Goal: Task Accomplishment & Management: Manage account settings

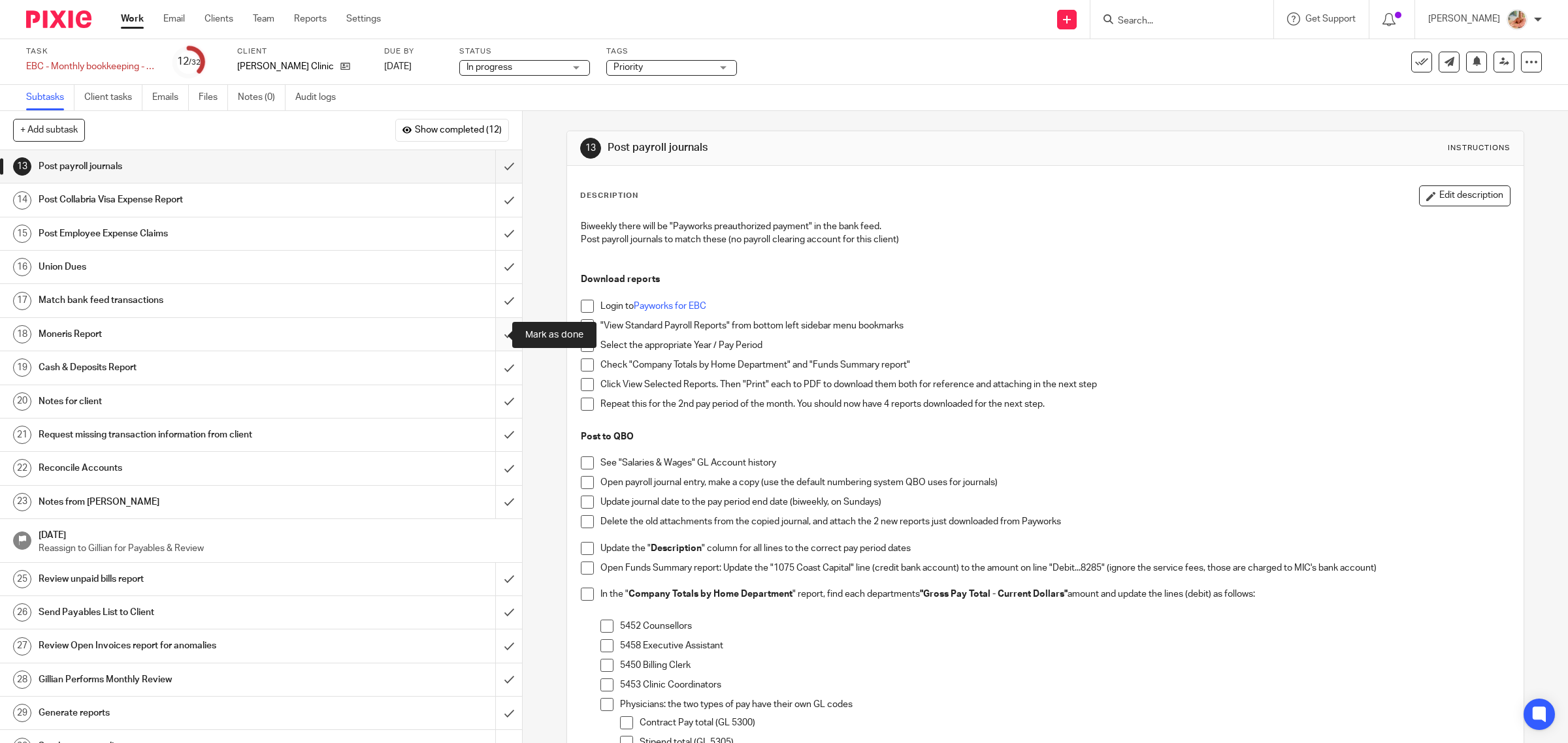
click at [488, 332] on input "submit" at bounding box center [261, 334] width 522 height 32
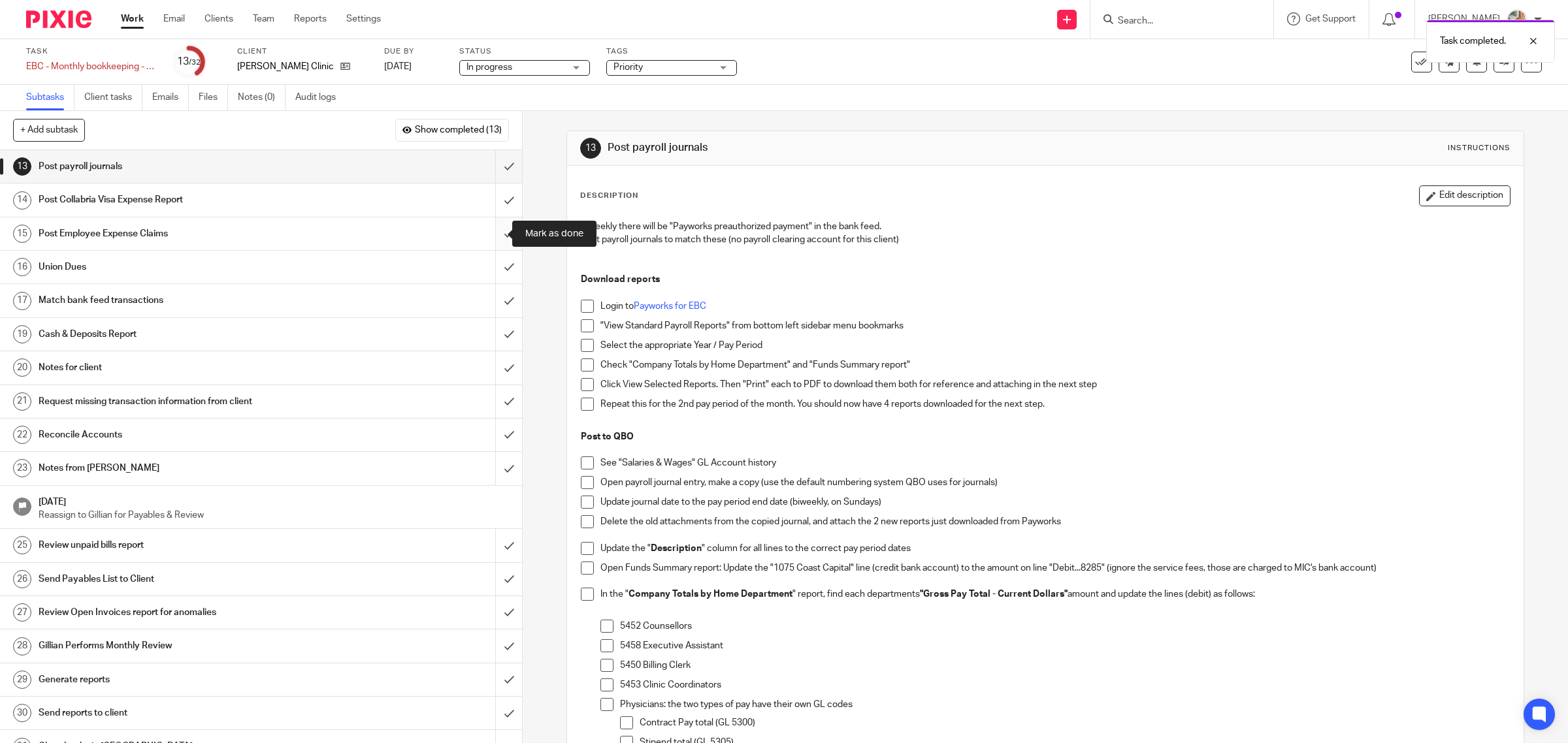
click at [487, 232] on input "submit" at bounding box center [261, 234] width 522 height 32
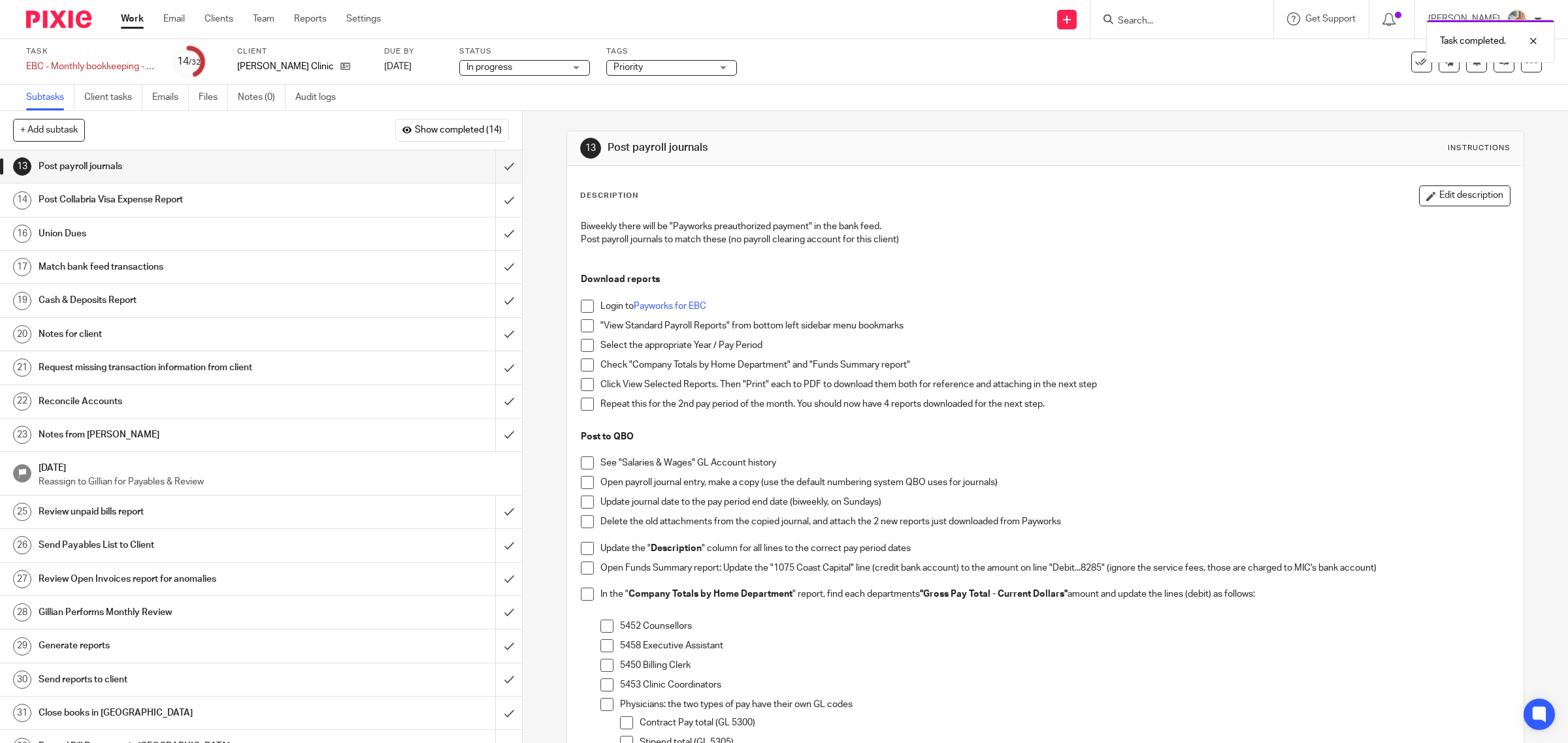
click at [111, 298] on h1 "Cash & Deposits Report" at bounding box center [187, 300] width 296 height 20
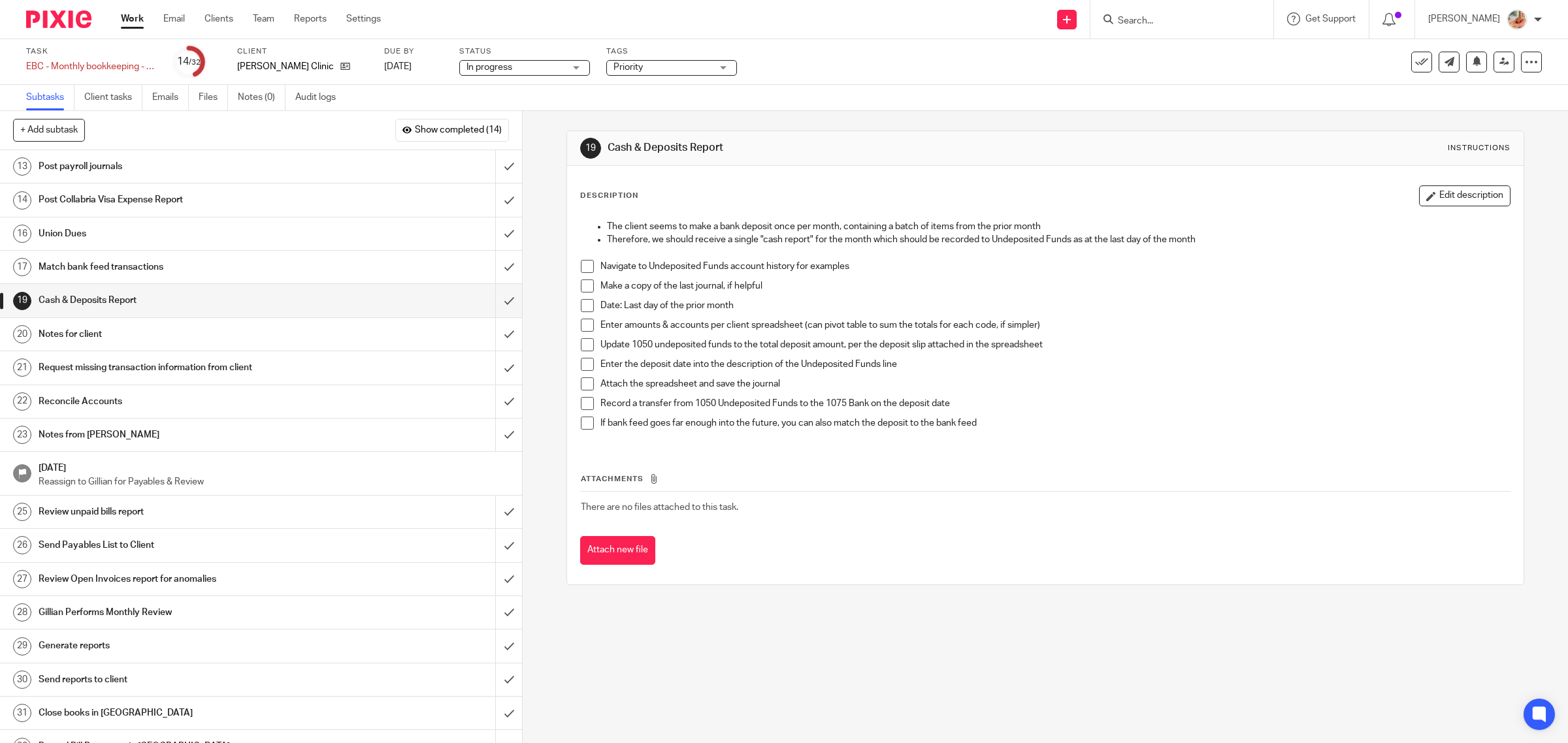
click at [581, 274] on li "Navigate to Undeposited Funds account history for examples" at bounding box center [1045, 270] width 930 height 20
click at [581, 276] on li "Navigate to Undeposited Funds account history for examples" at bounding box center [1045, 270] width 930 height 20
click at [581, 271] on span at bounding box center [587, 266] width 13 height 13
click at [574, 285] on div "The client seems to make a bank deposit once per month, containing a batch of i…" at bounding box center [1046, 330] width 943 height 232
click at [575, 289] on div "The client seems to make a bank deposit once per month, containing a batch of i…" at bounding box center [1046, 330] width 943 height 232
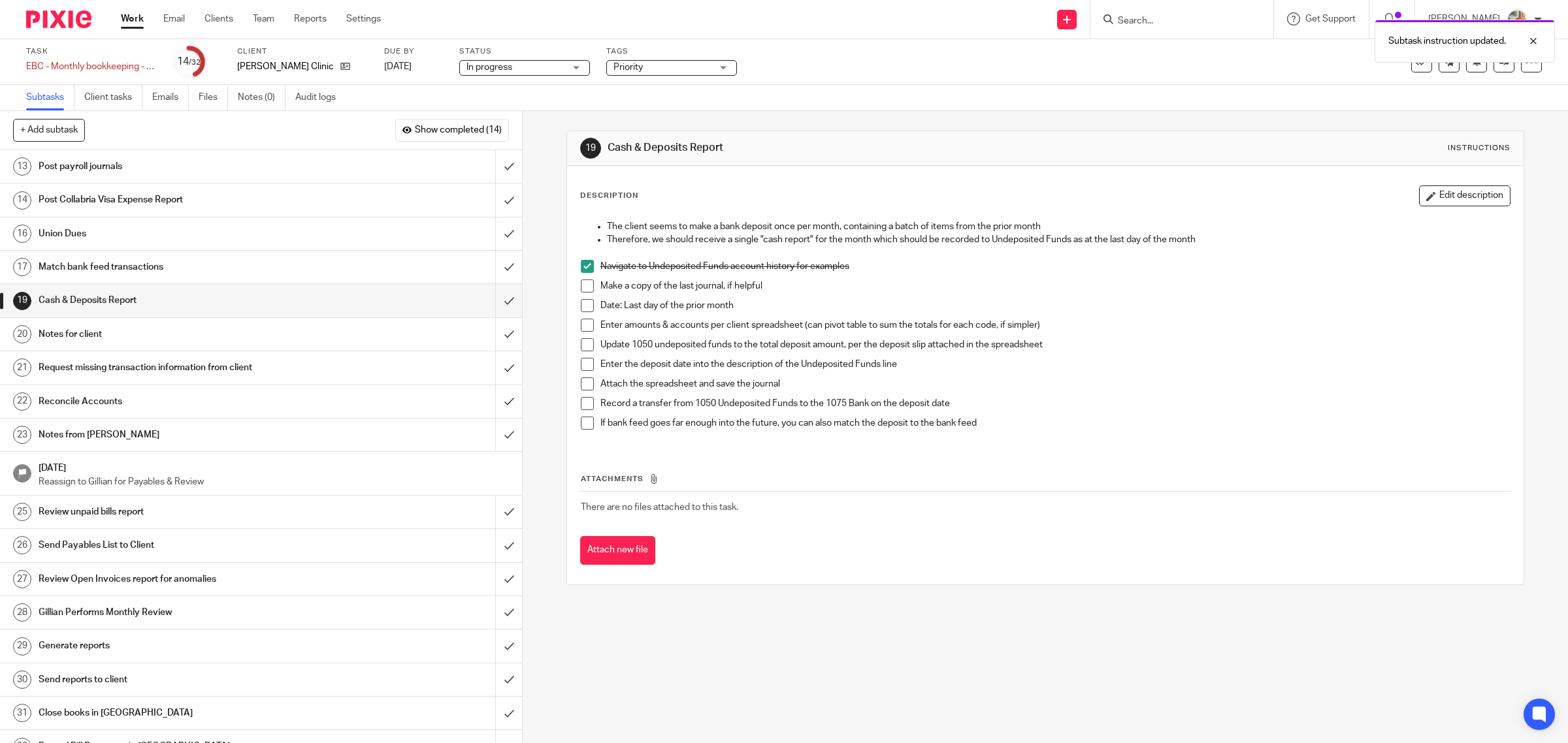
click at [581, 292] on li "Make a copy of the last journal, if helpful" at bounding box center [1045, 289] width 930 height 20
click at [581, 294] on li "Make a copy of the last journal, if helpful" at bounding box center [1045, 289] width 930 height 20
click at [585, 288] on span at bounding box center [587, 286] width 13 height 13
click at [585, 304] on span at bounding box center [587, 306] width 13 height 13
click at [584, 317] on li "Date: Last day of the prior month" at bounding box center [1045, 309] width 930 height 20
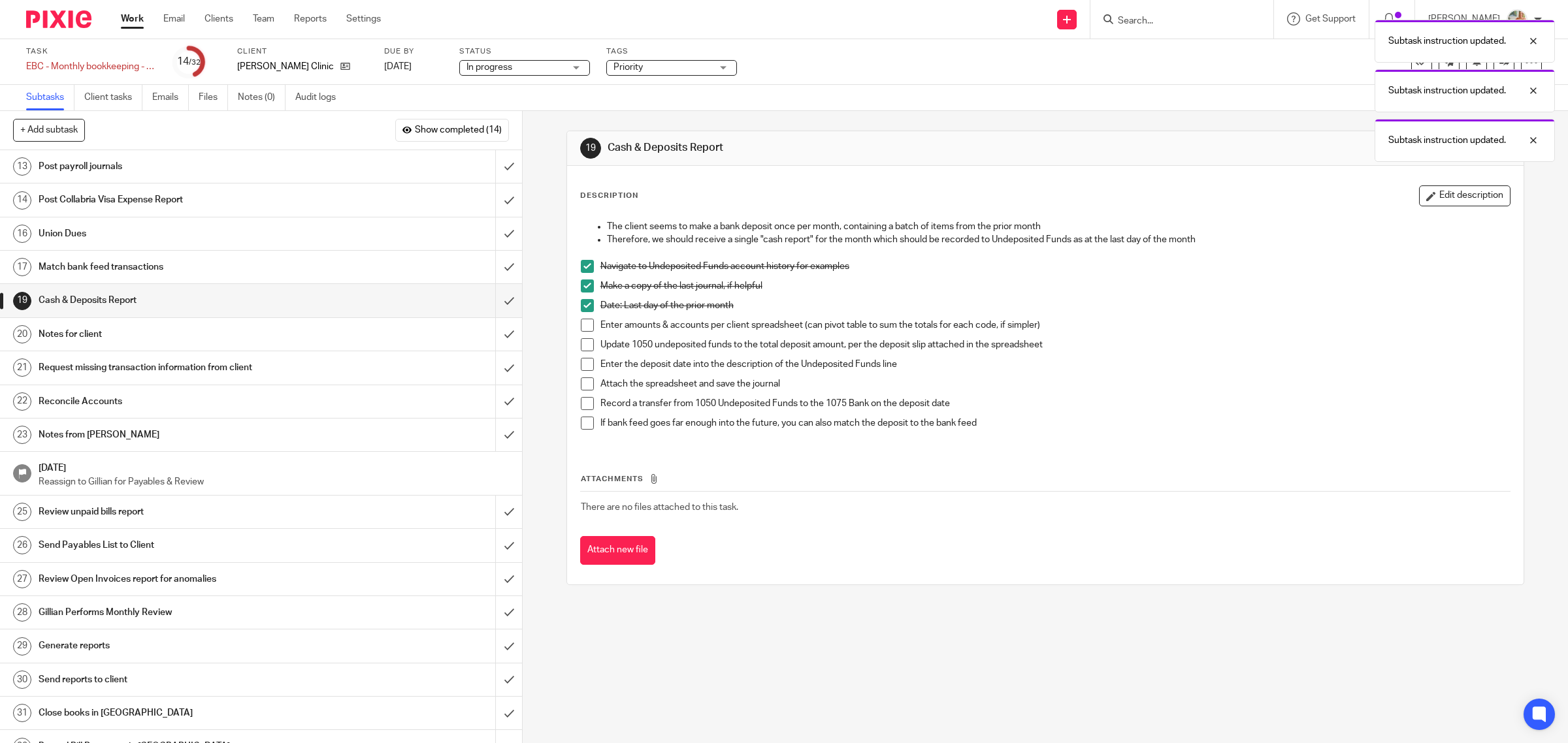
click at [581, 326] on span at bounding box center [587, 325] width 13 height 13
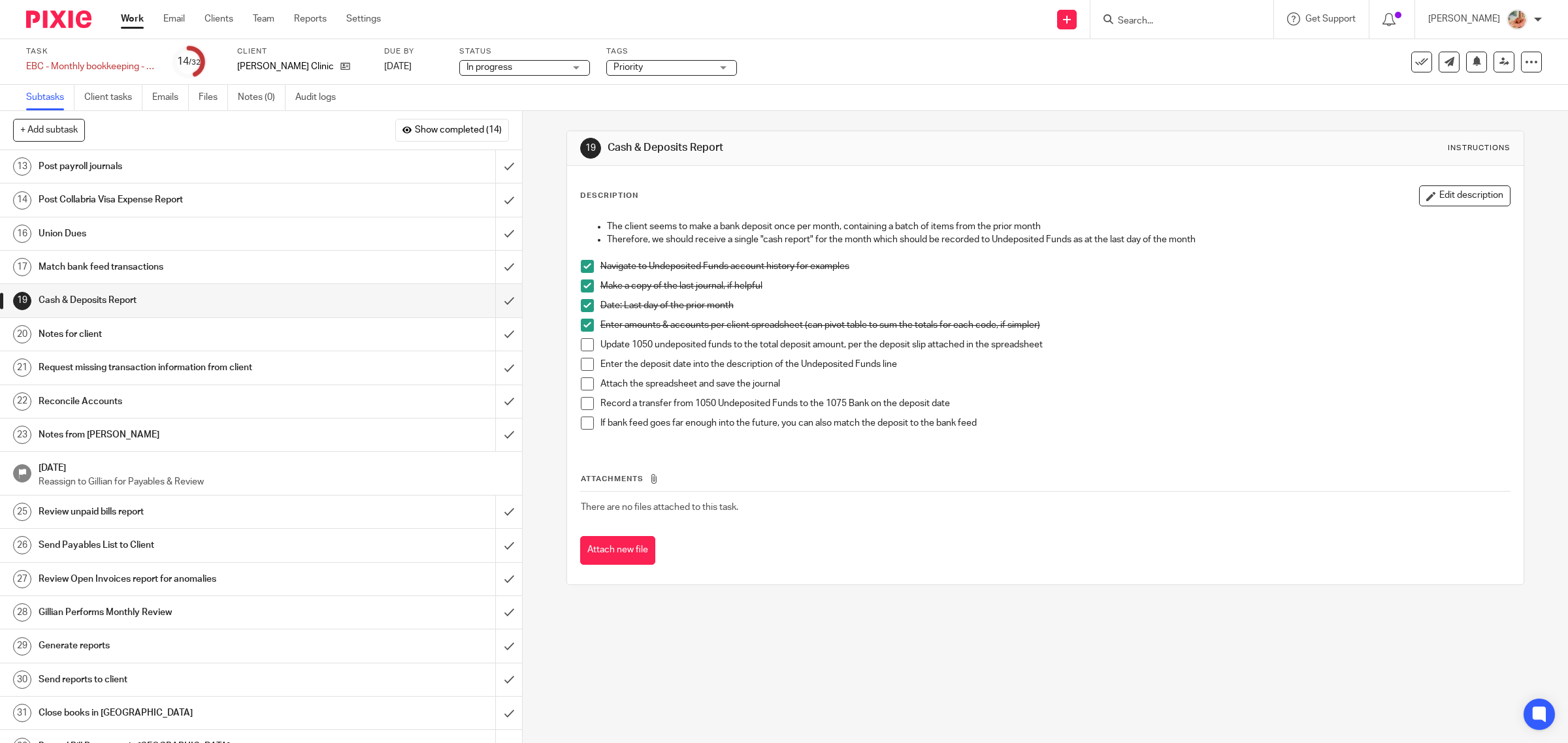
click at [581, 350] on span at bounding box center [587, 344] width 13 height 13
click at [581, 363] on span at bounding box center [587, 364] width 13 height 13
click at [583, 387] on span at bounding box center [587, 384] width 13 height 13
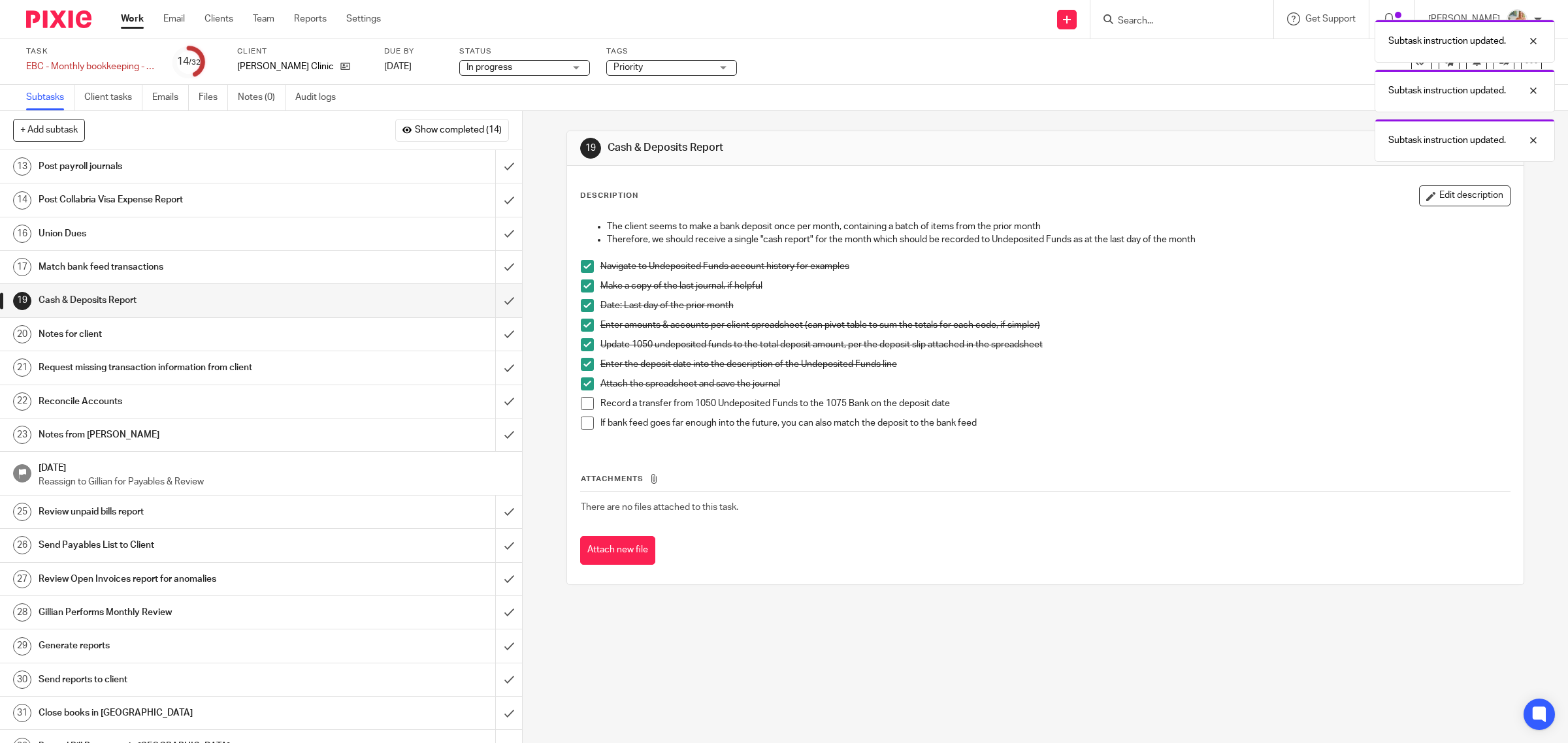
click at [583, 408] on span at bounding box center [587, 404] width 13 height 13
click at [584, 424] on span at bounding box center [587, 423] width 13 height 13
click at [487, 304] on input "submit" at bounding box center [261, 300] width 522 height 32
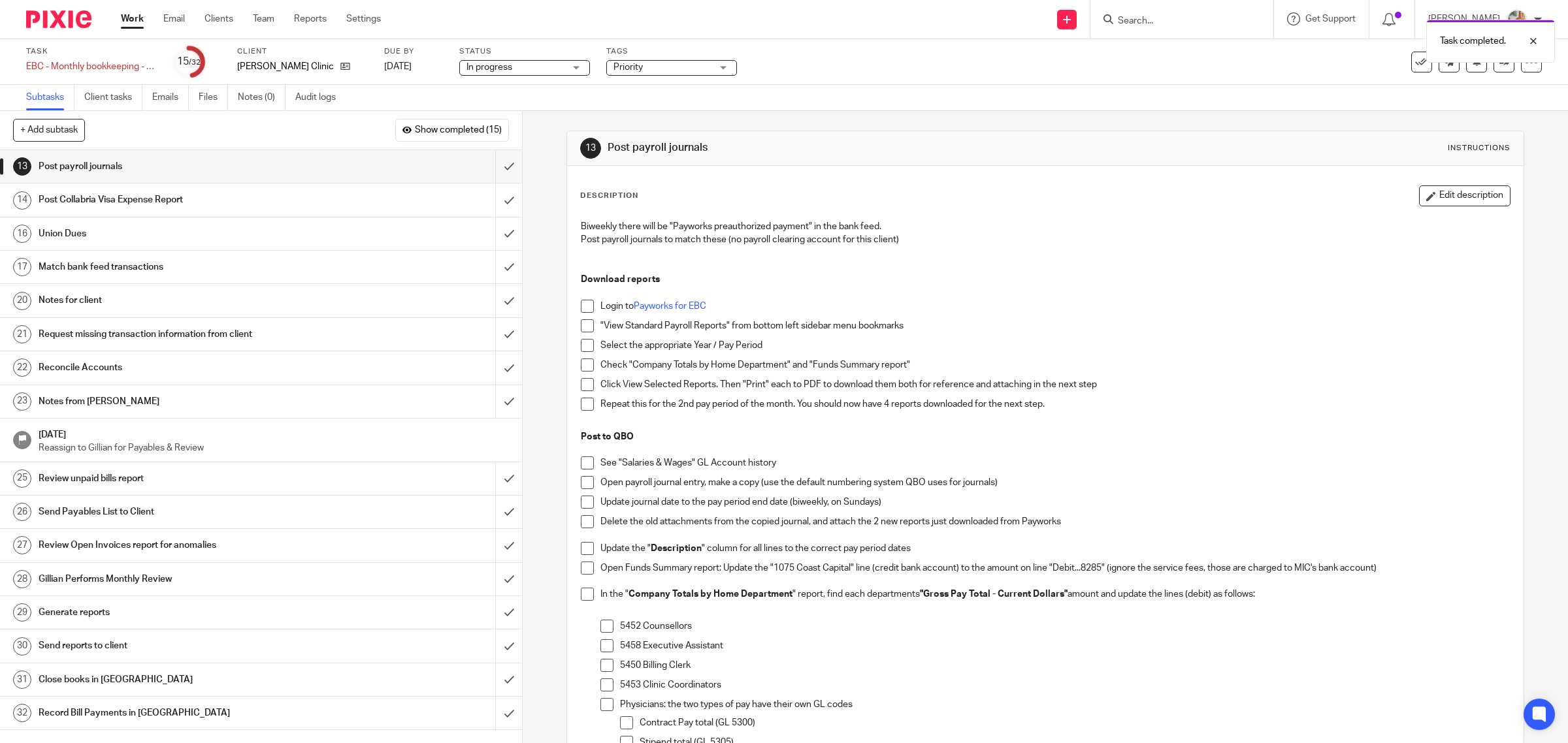
click at [116, 406] on h1 "Notes from [PERSON_NAME]" at bounding box center [187, 401] width 296 height 20
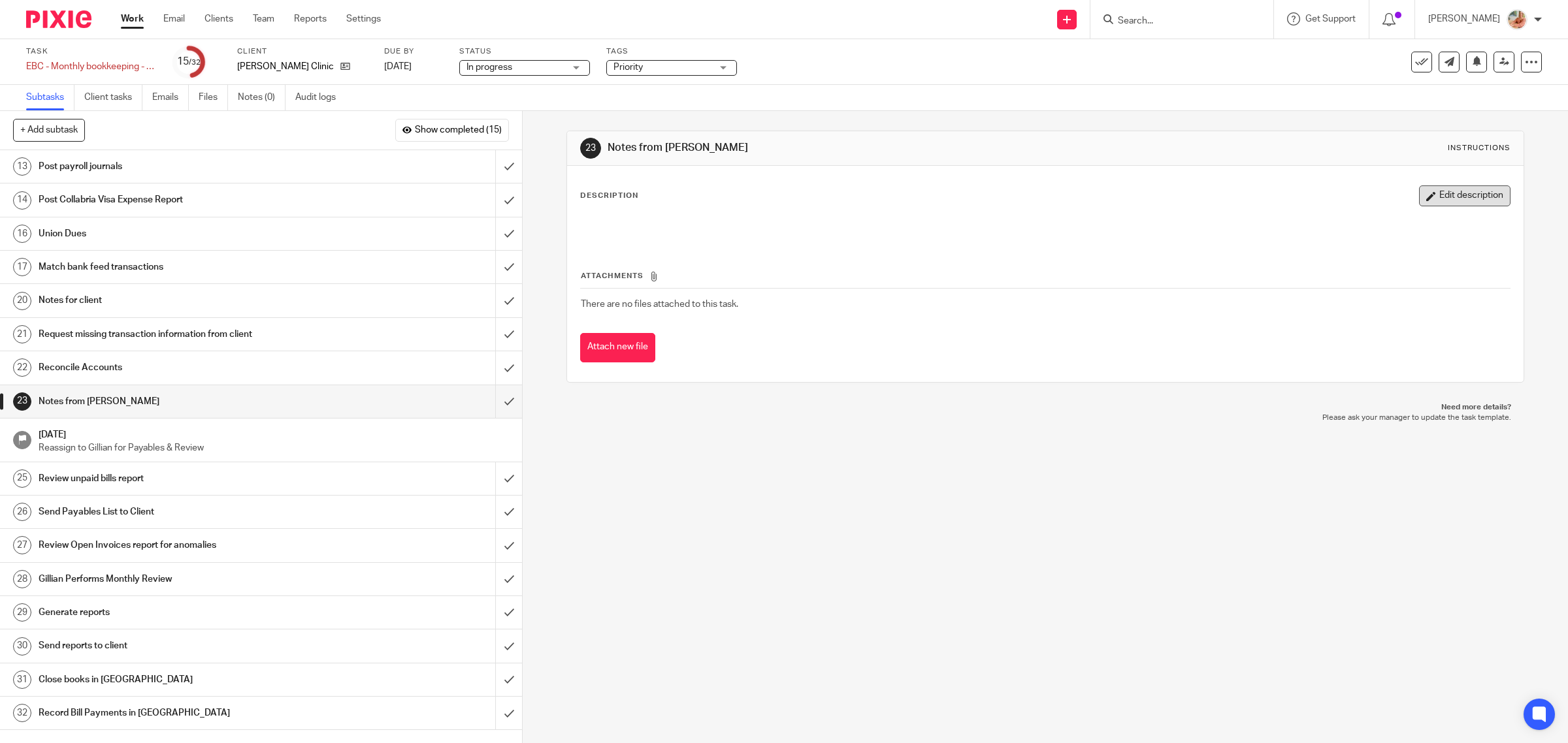
click at [1421, 192] on button "Edit description" at bounding box center [1464, 196] width 92 height 21
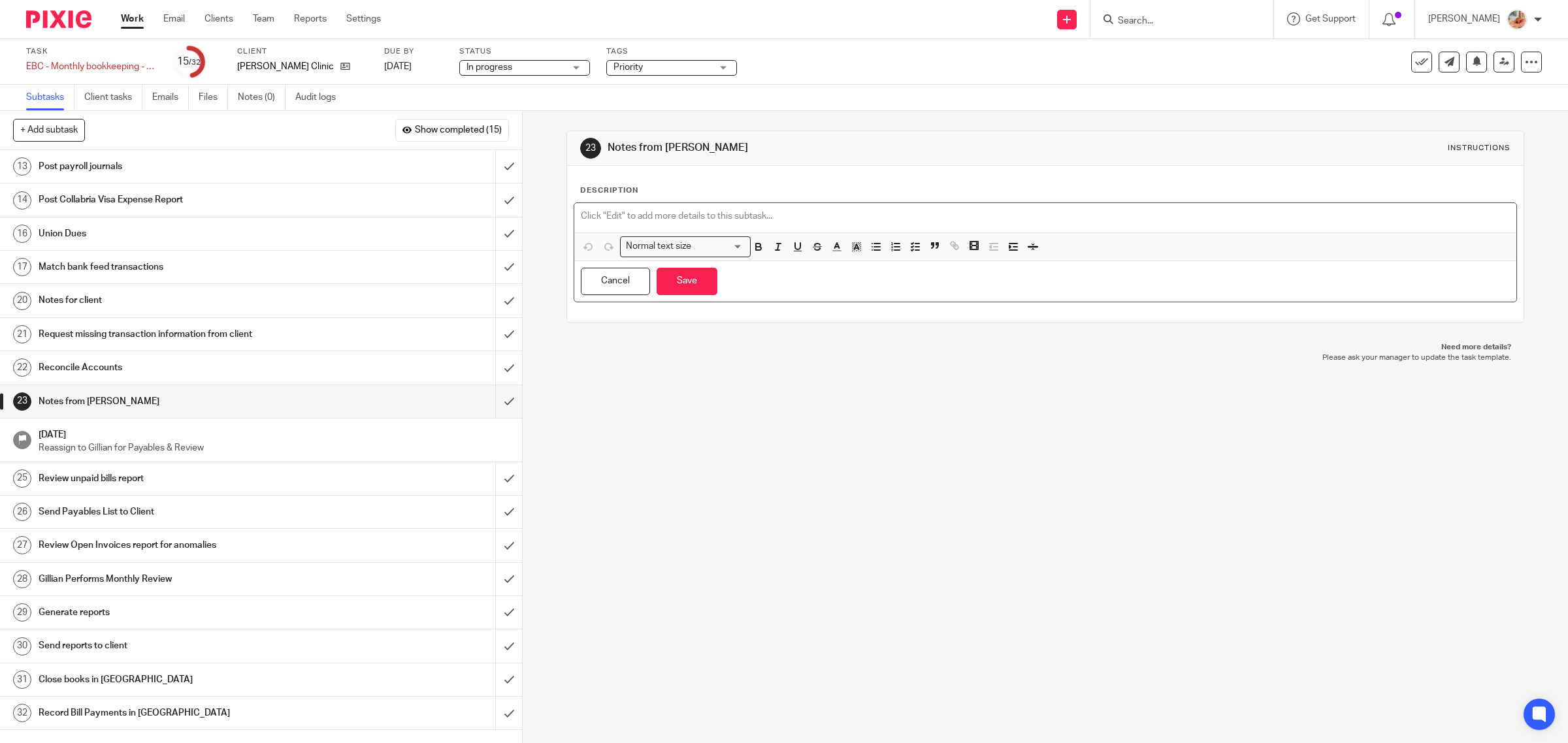
click at [703, 219] on p at bounding box center [1045, 216] width 930 height 13
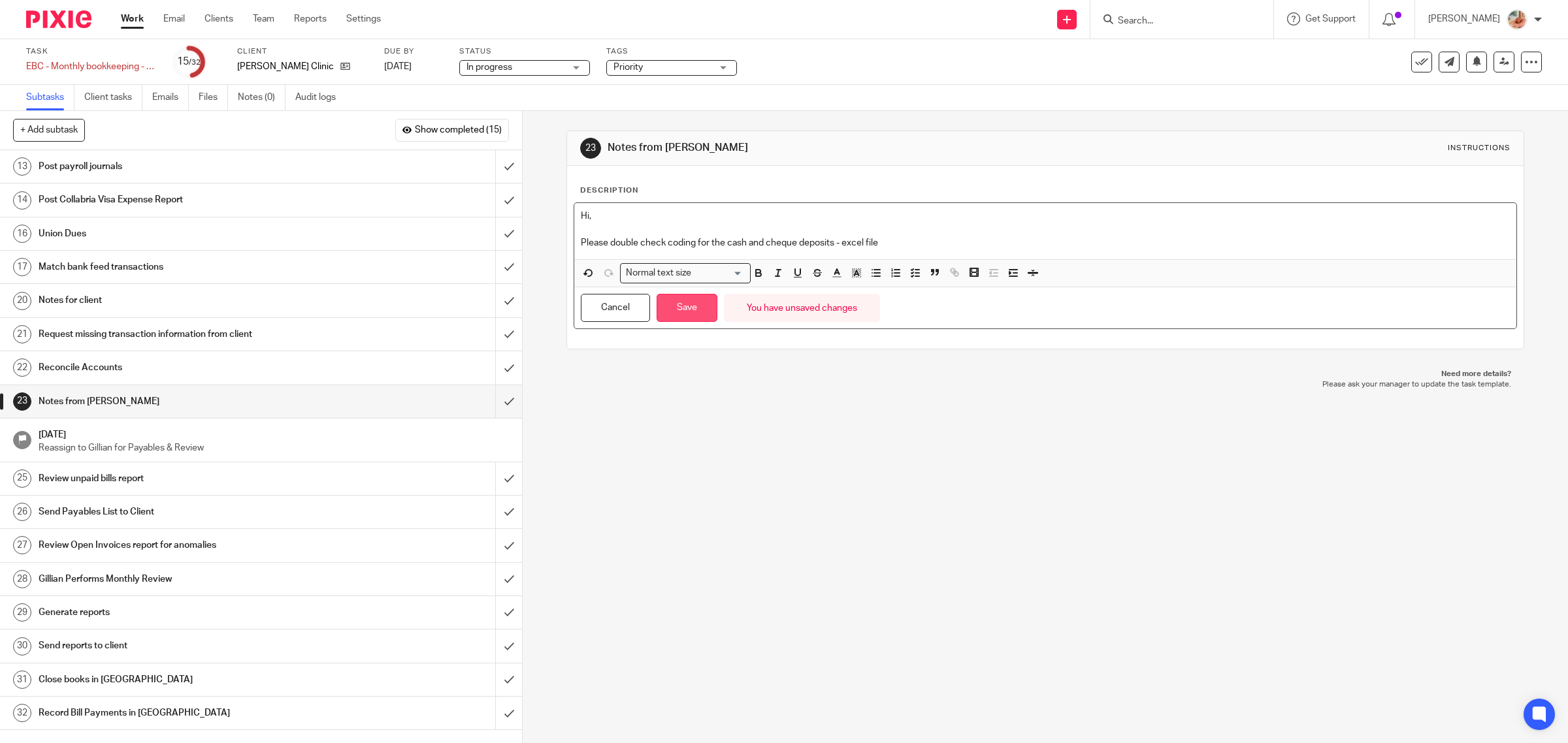
click at [684, 304] on button "Save" at bounding box center [687, 308] width 61 height 28
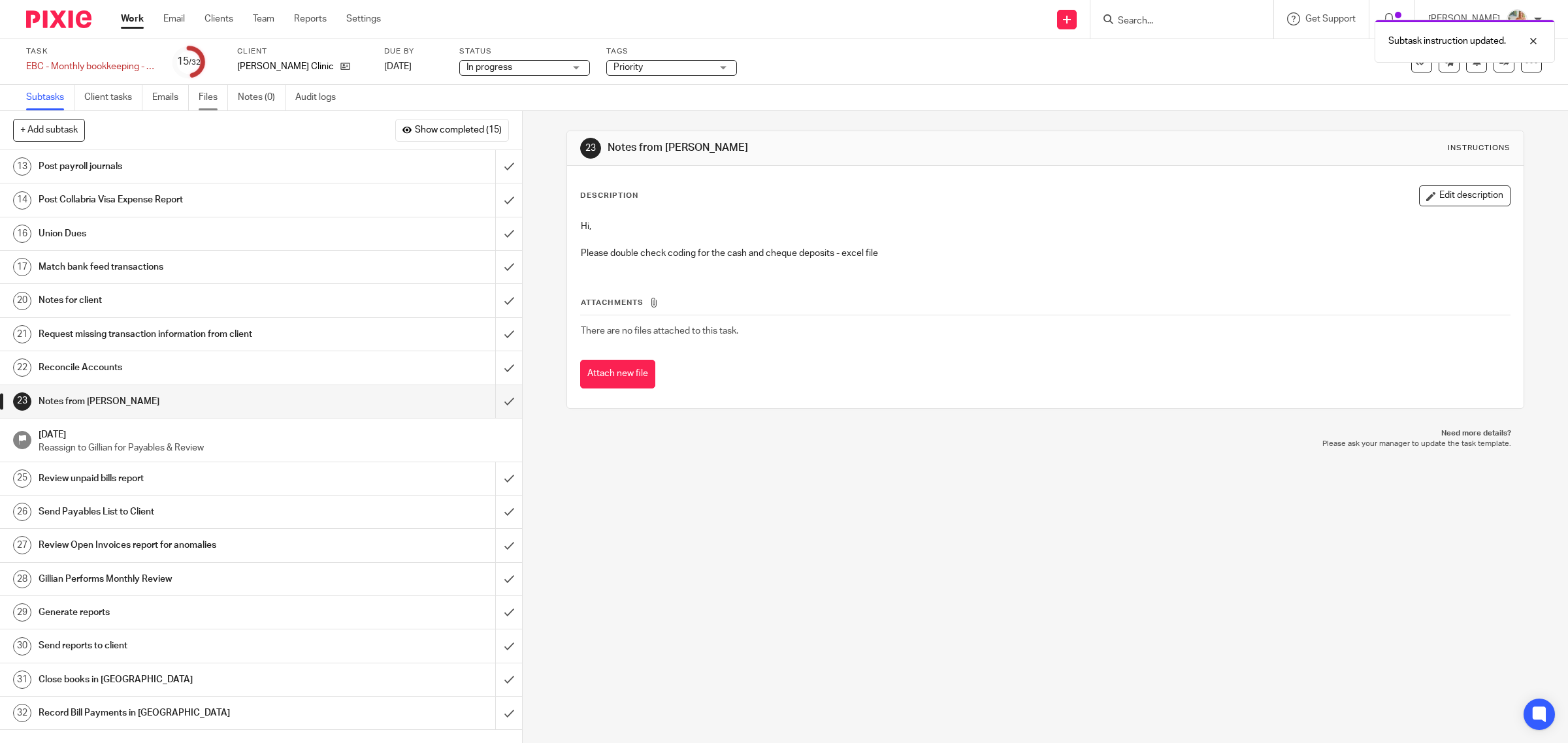
click at [216, 94] on link "Files" at bounding box center [214, 97] width 30 height 25
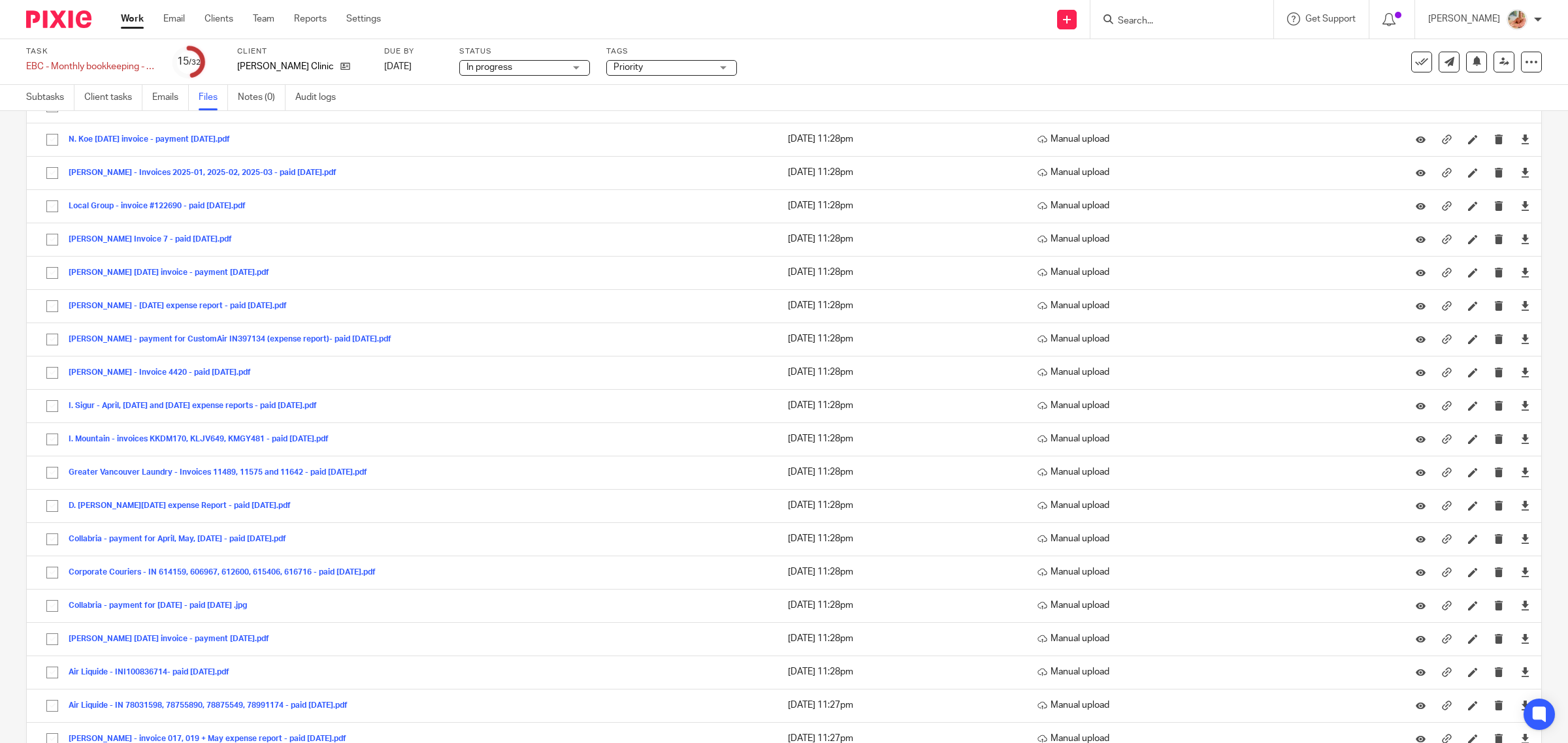
scroll to position [1394, 0]
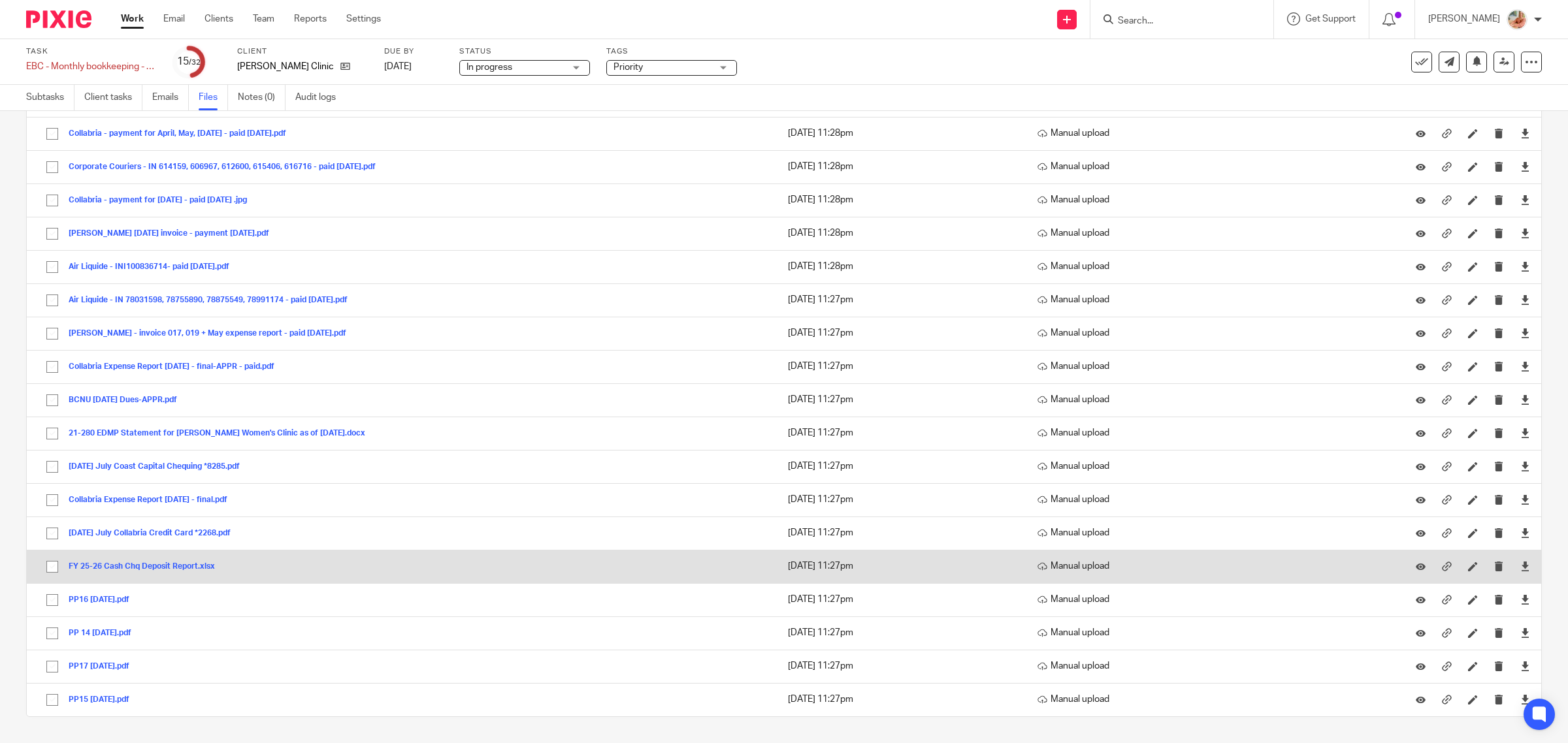
drag, startPoint x: 224, startPoint y: 565, endPoint x: 66, endPoint y: 568, distance: 158.0
click at [66, 568] on td "FY 25-26 Cash Chq Deposit Report.xlsx FY 25-26 Cash Chq Deposit Report Save" at bounding box center [400, 566] width 748 height 33
drag, startPoint x: 88, startPoint y: 562, endPoint x: 198, endPoint y: 563, distance: 110.0
click at [198, 563] on button "FY 25-26 Cash Chq Deposit Report.xlsx" at bounding box center [147, 566] width 156 height 9
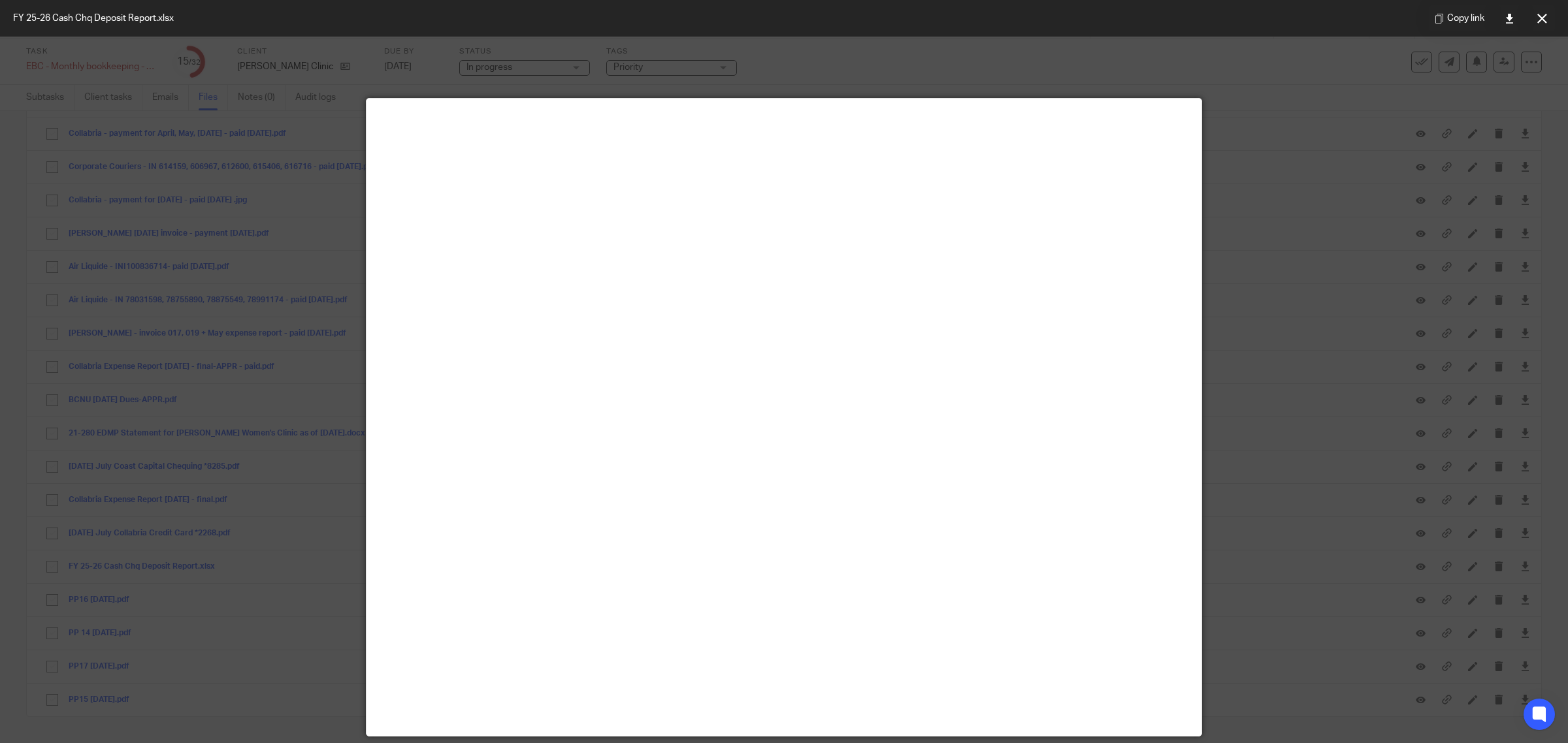
click at [1546, 17] on button at bounding box center [1541, 18] width 26 height 26
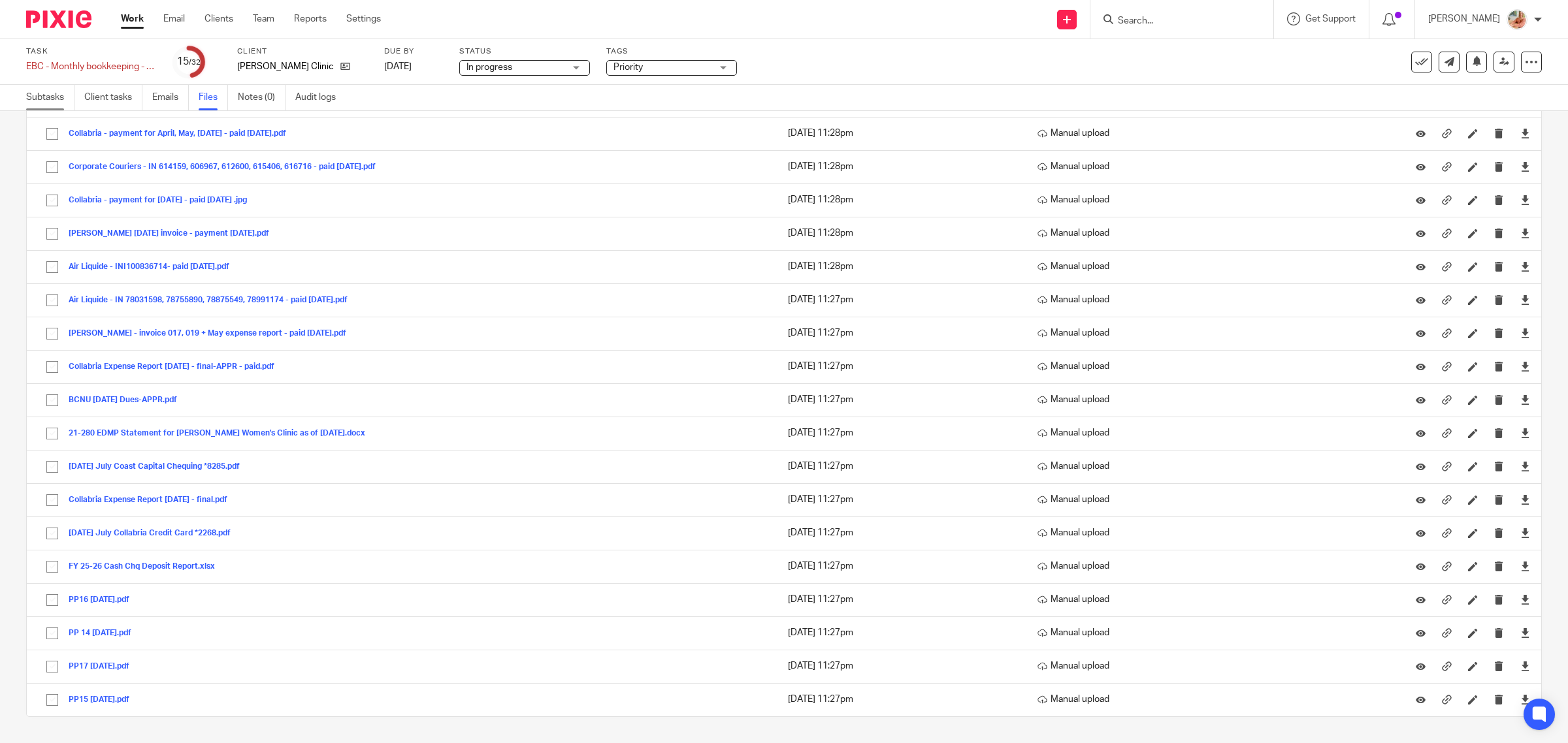
click at [53, 89] on link "Subtasks" at bounding box center [50, 97] width 49 height 25
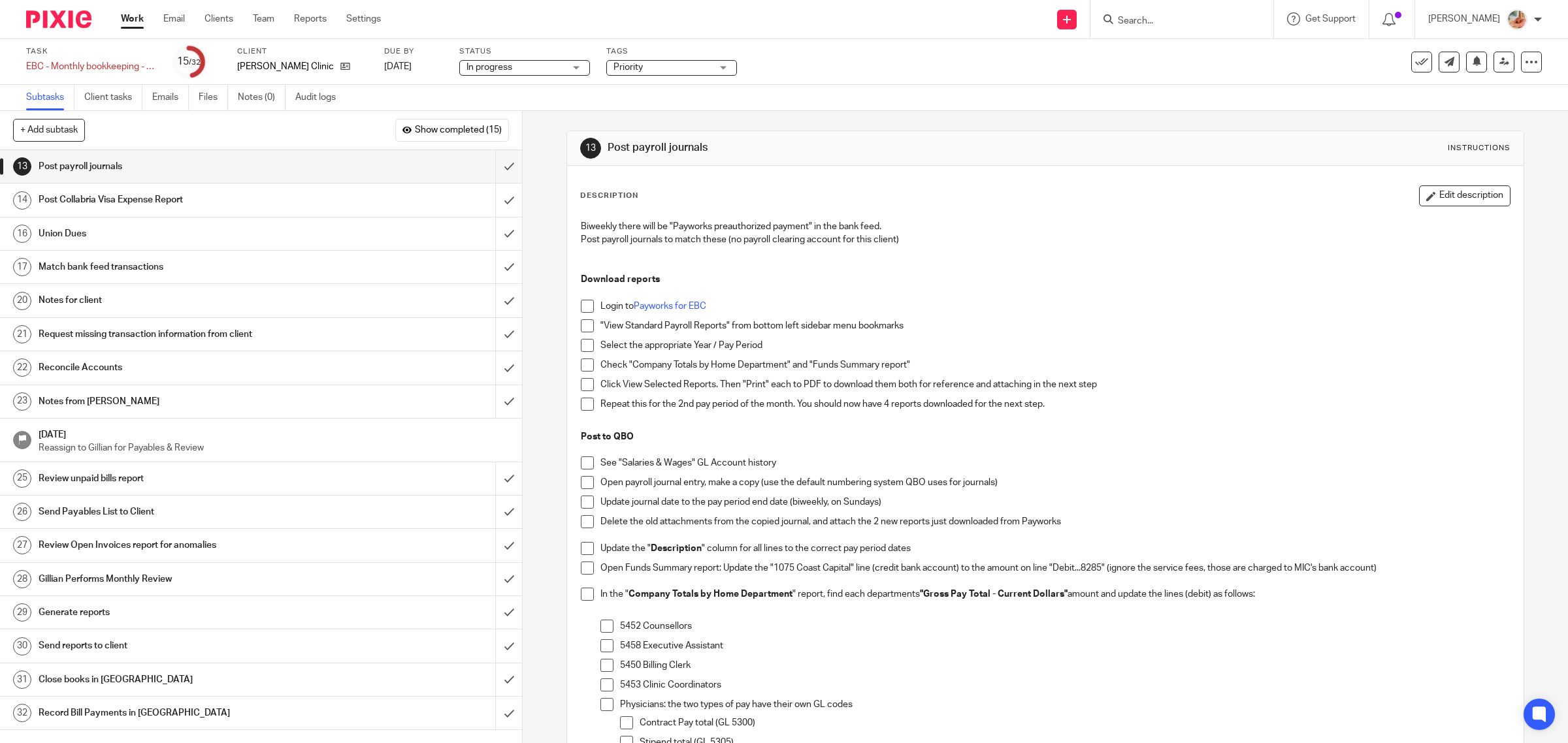
drag, startPoint x: 134, startPoint y: 399, endPoint x: 148, endPoint y: 398, distance: 14.0
click at [134, 398] on h1 "Notes from [PERSON_NAME]" at bounding box center [187, 401] width 296 height 20
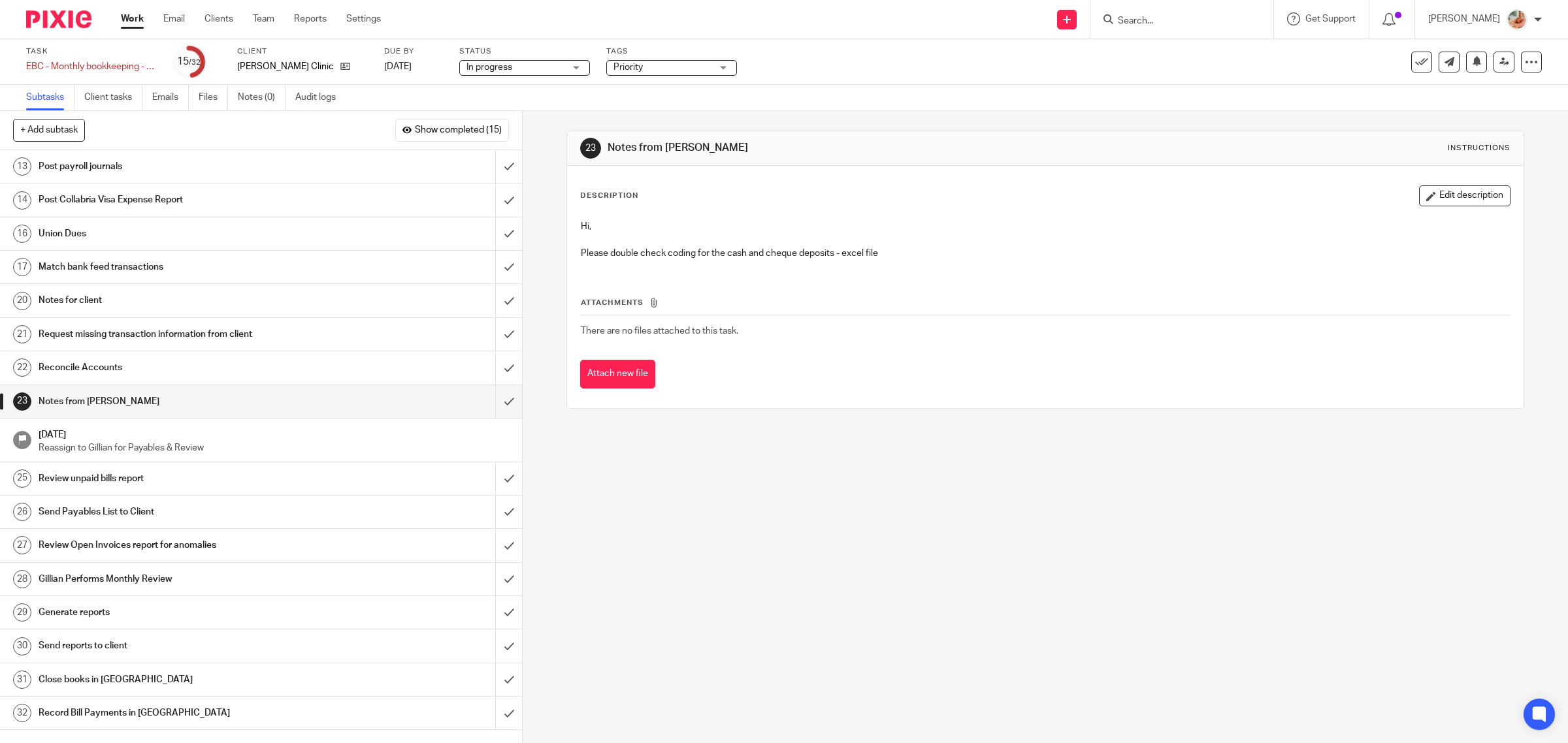
click at [1447, 192] on button "Edit description" at bounding box center [1464, 196] width 92 height 21
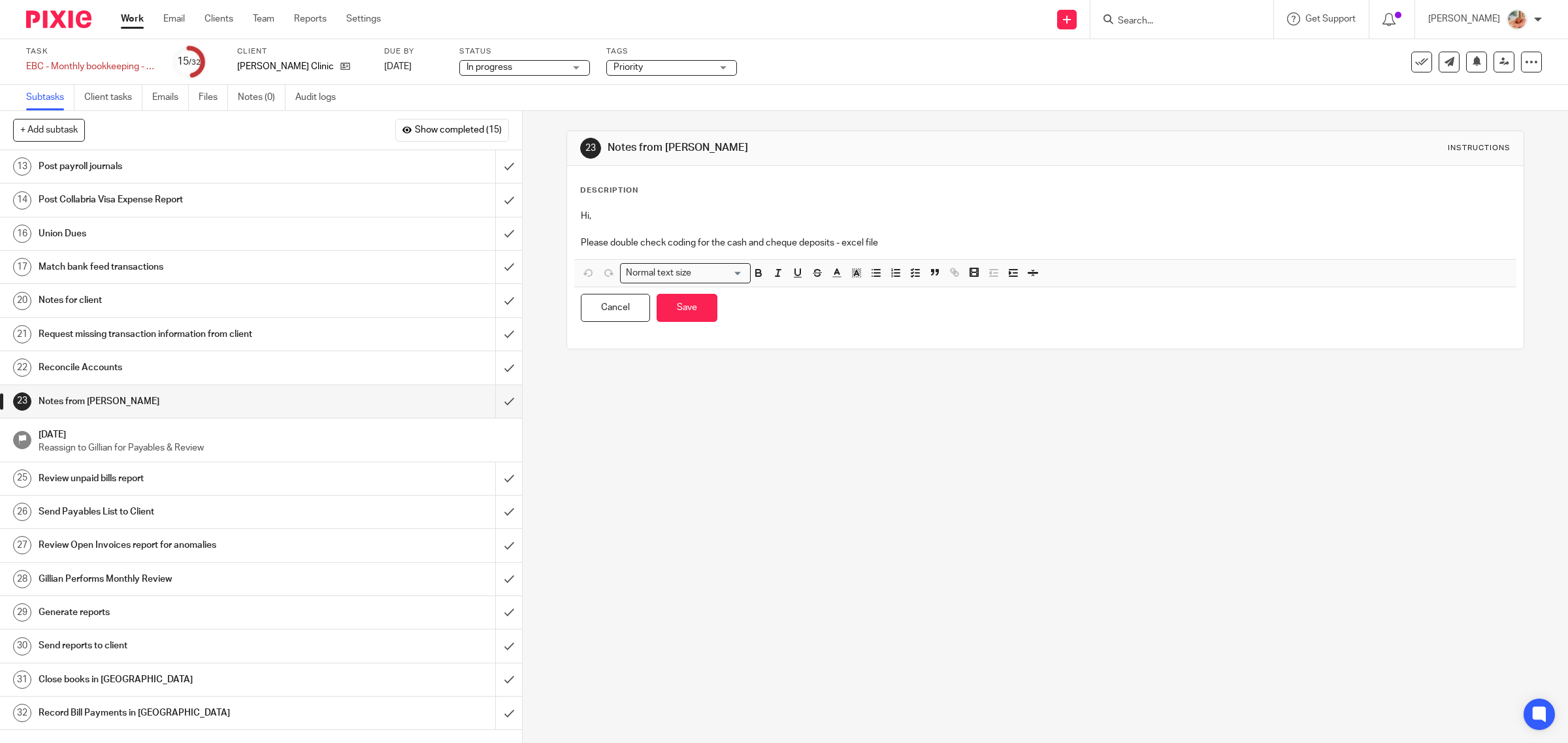
click at [954, 245] on p "Please double check coding for the cash and cheque deposits - excel file" at bounding box center [1045, 243] width 930 height 13
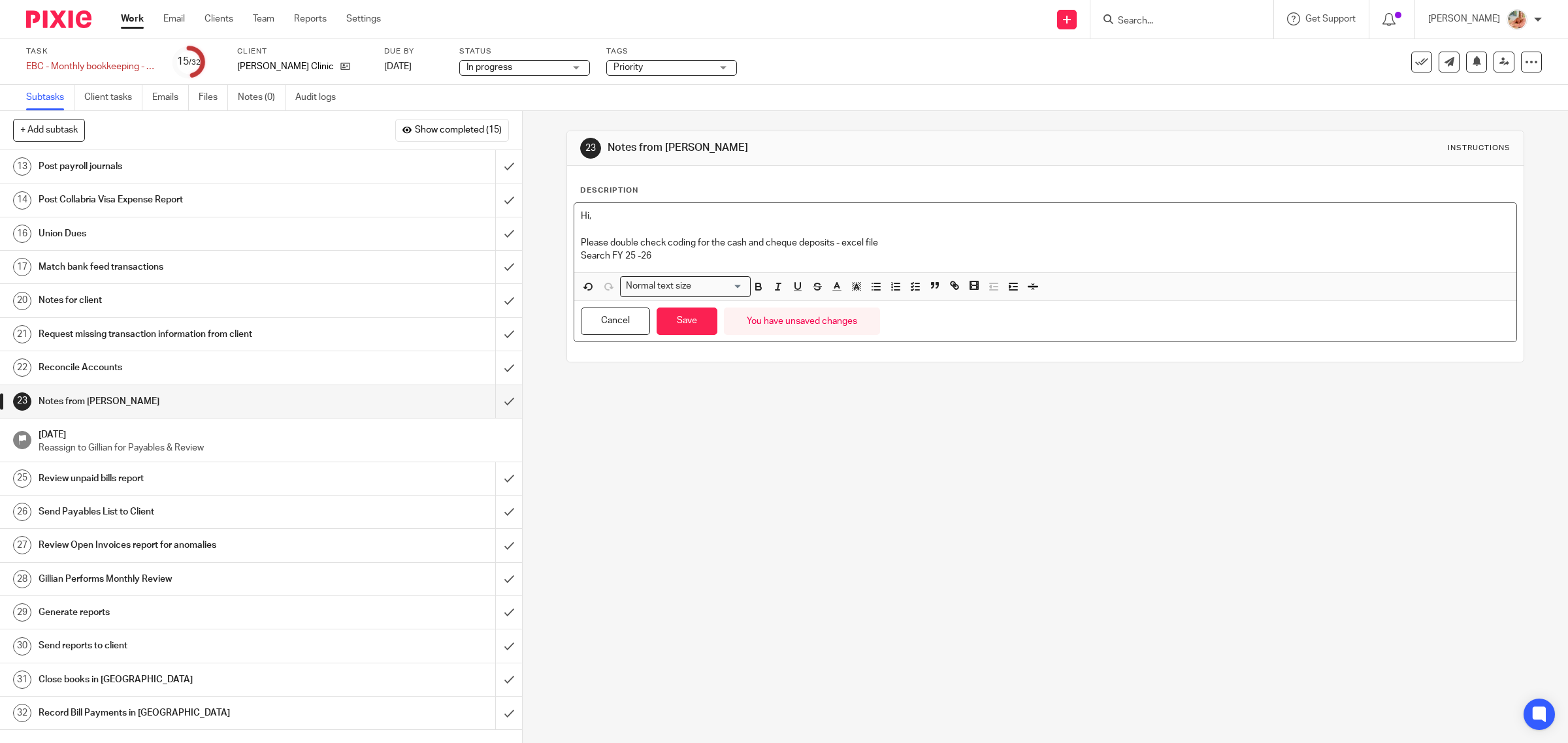
click at [567, 258] on div "Description Hi, Please double check coding for the cash and cheque deposits - e…" at bounding box center [1046, 263] width 957 height 196
click at [772, 286] on icon "button" at bounding box center [778, 287] width 12 height 12
click at [663, 327] on button "Save" at bounding box center [687, 322] width 61 height 28
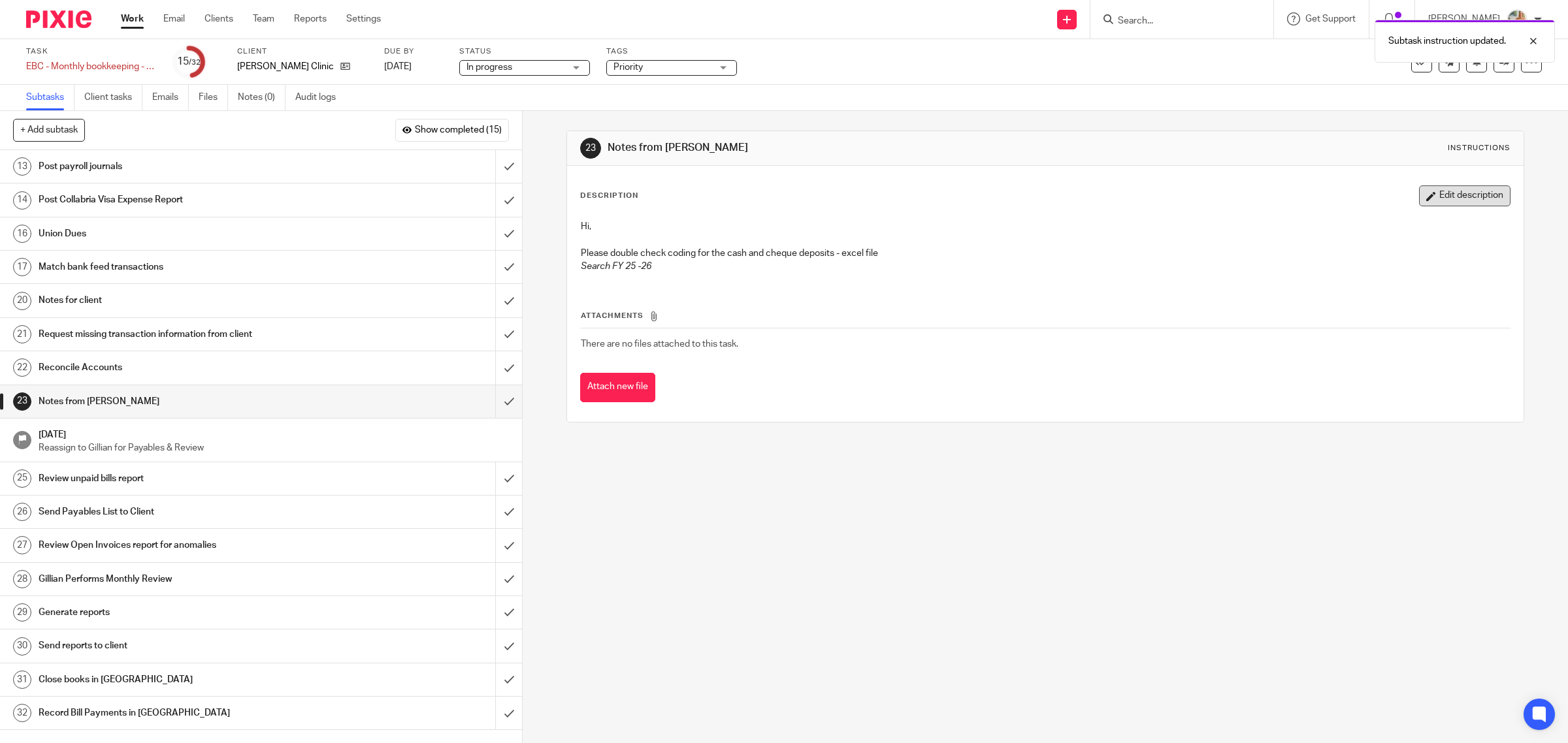
click at [1431, 201] on button "Edit description" at bounding box center [1464, 196] width 92 height 21
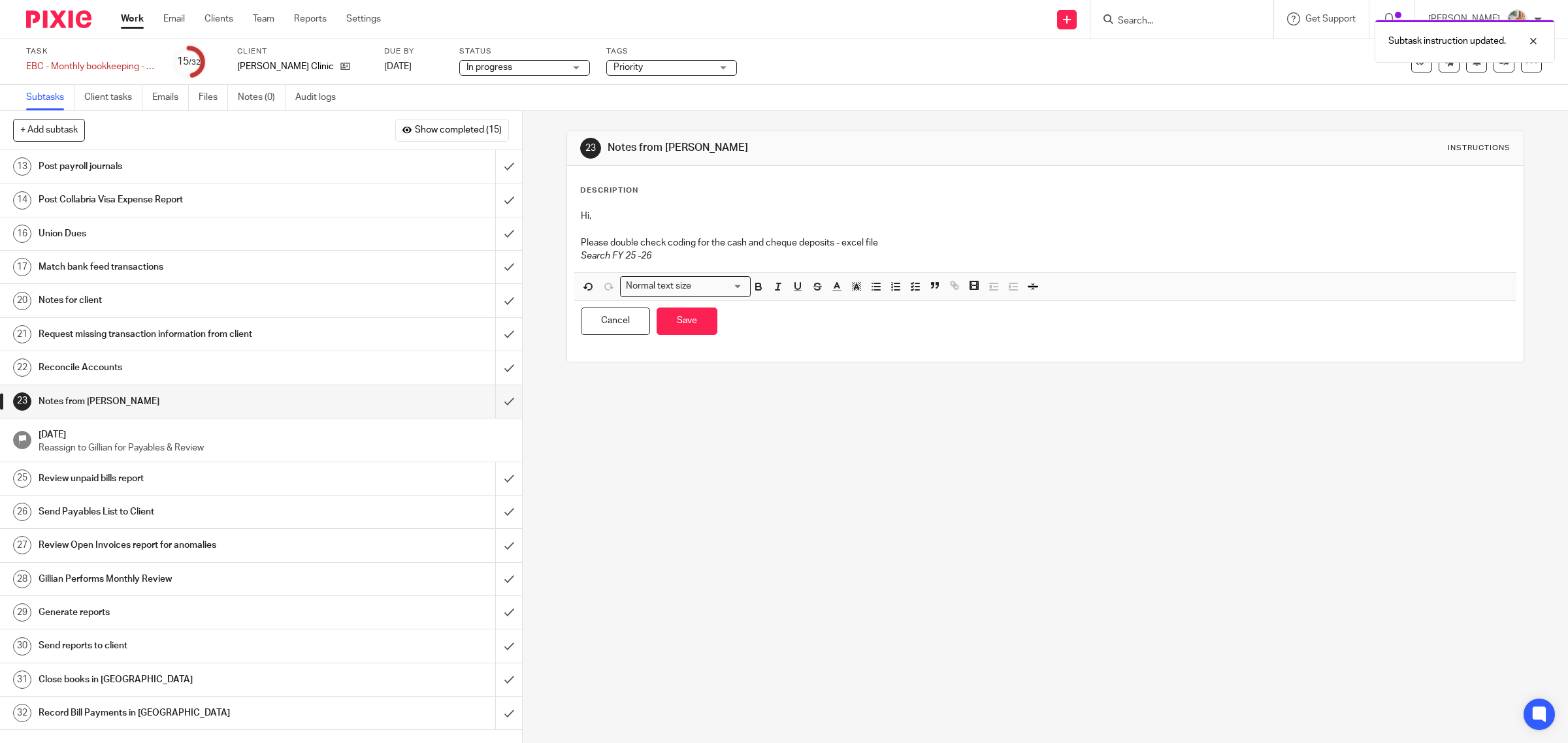
click at [732, 258] on p "Search FY 25 -26" at bounding box center [1045, 256] width 930 height 13
click at [687, 327] on button "Save" at bounding box center [687, 322] width 61 height 28
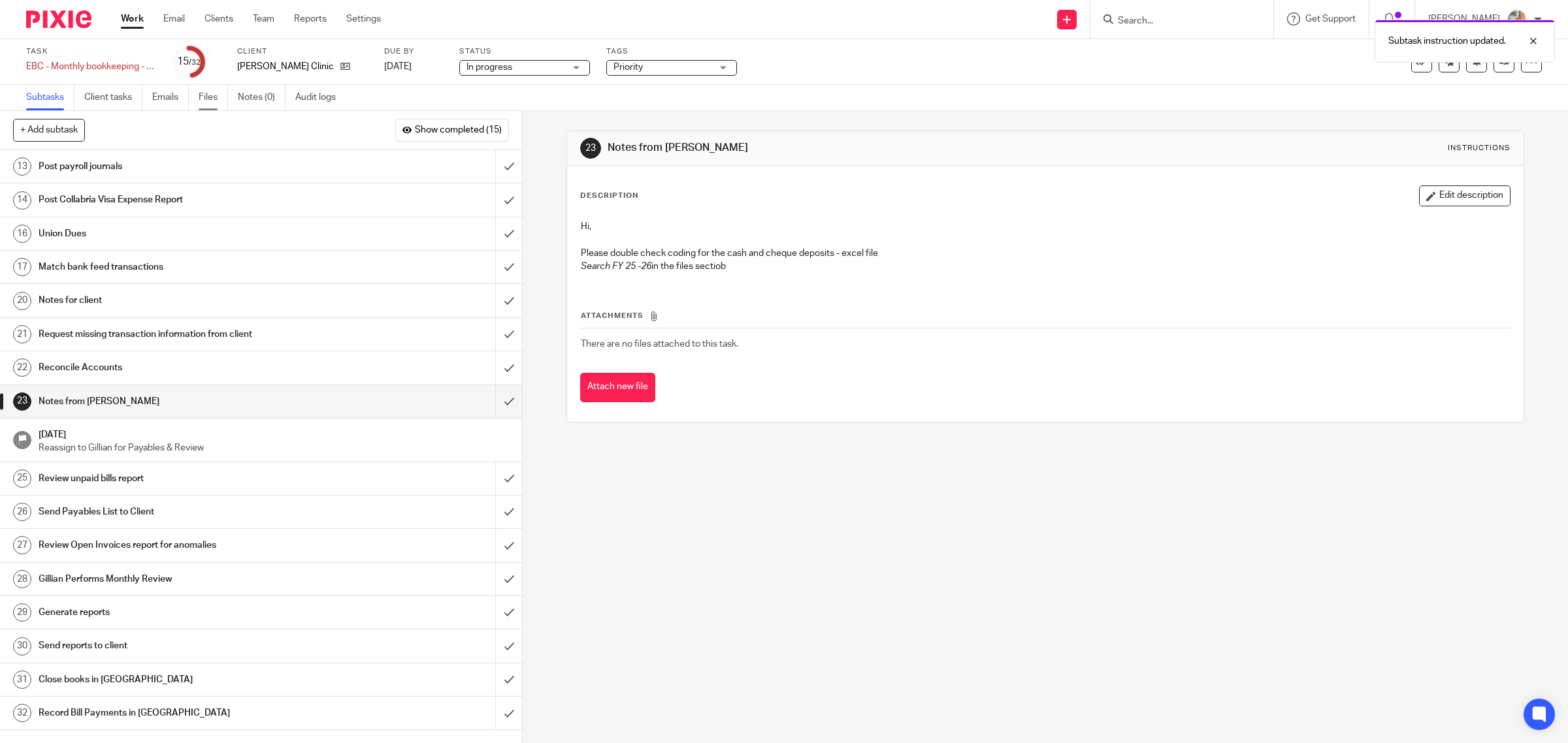
click at [220, 100] on link "Files" at bounding box center [214, 97] width 30 height 25
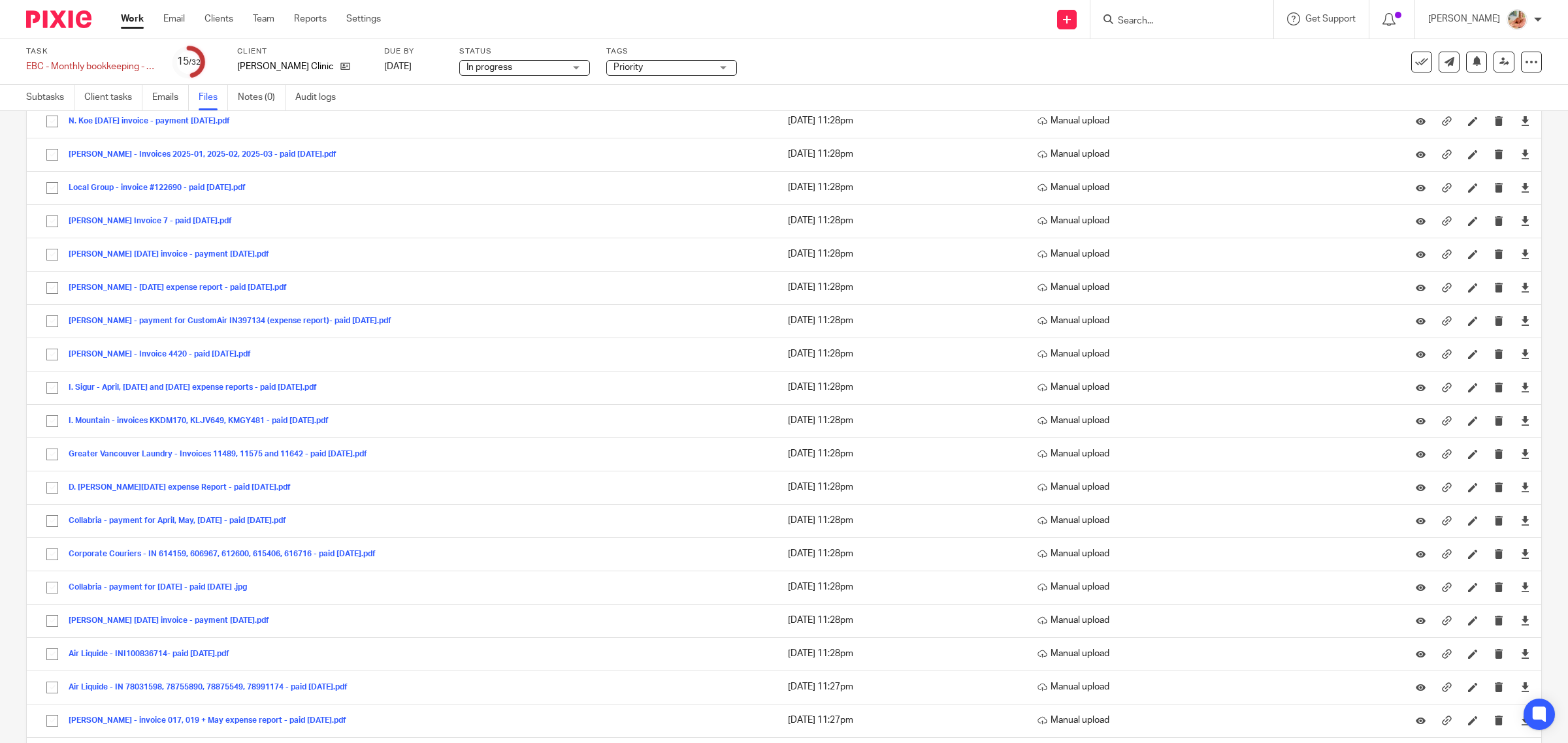
scroll to position [904, 0]
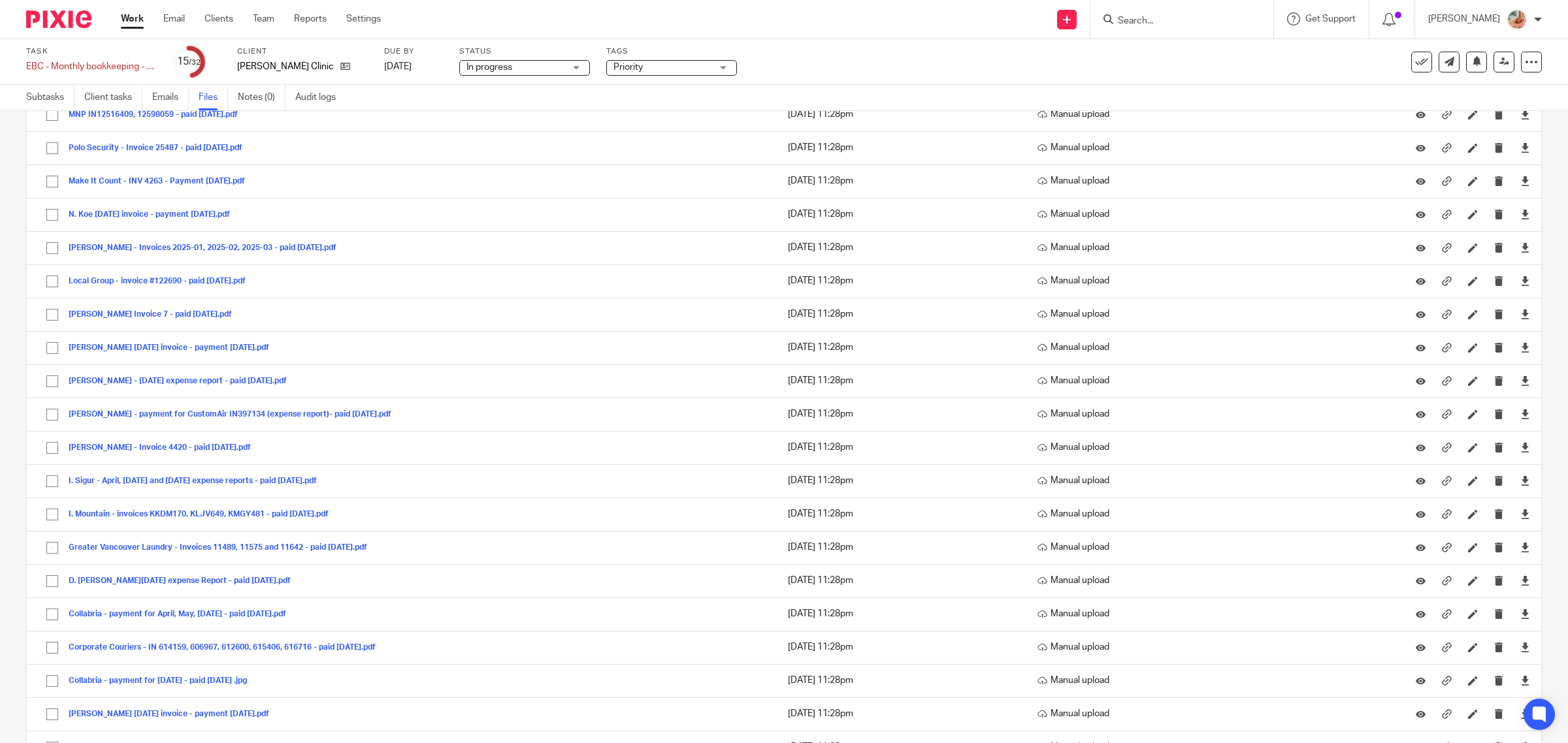
click at [132, 14] on link "Work" at bounding box center [132, 19] width 23 height 13
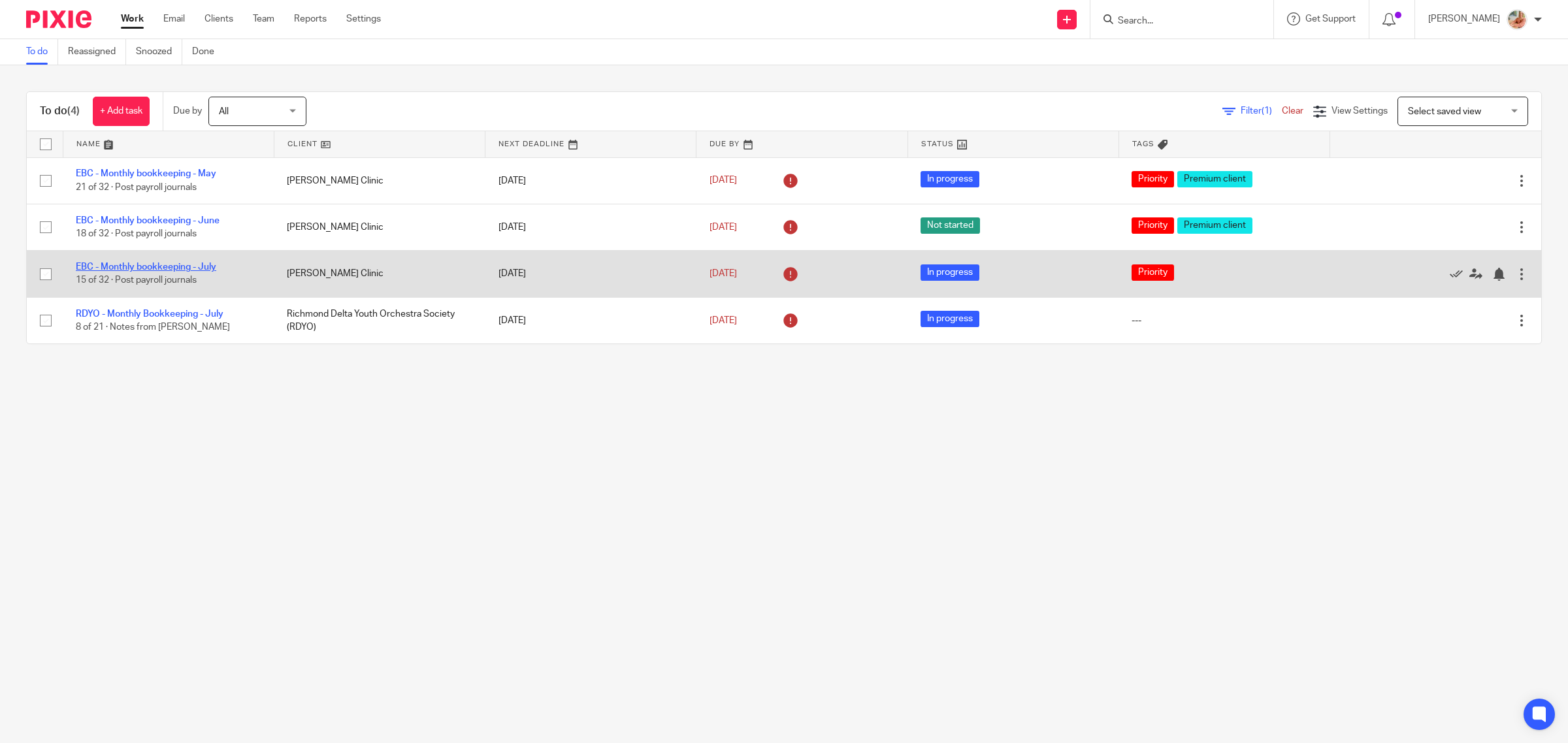
click at [167, 265] on link "EBC - Monthly bookkeeping - July" at bounding box center [146, 267] width 140 height 9
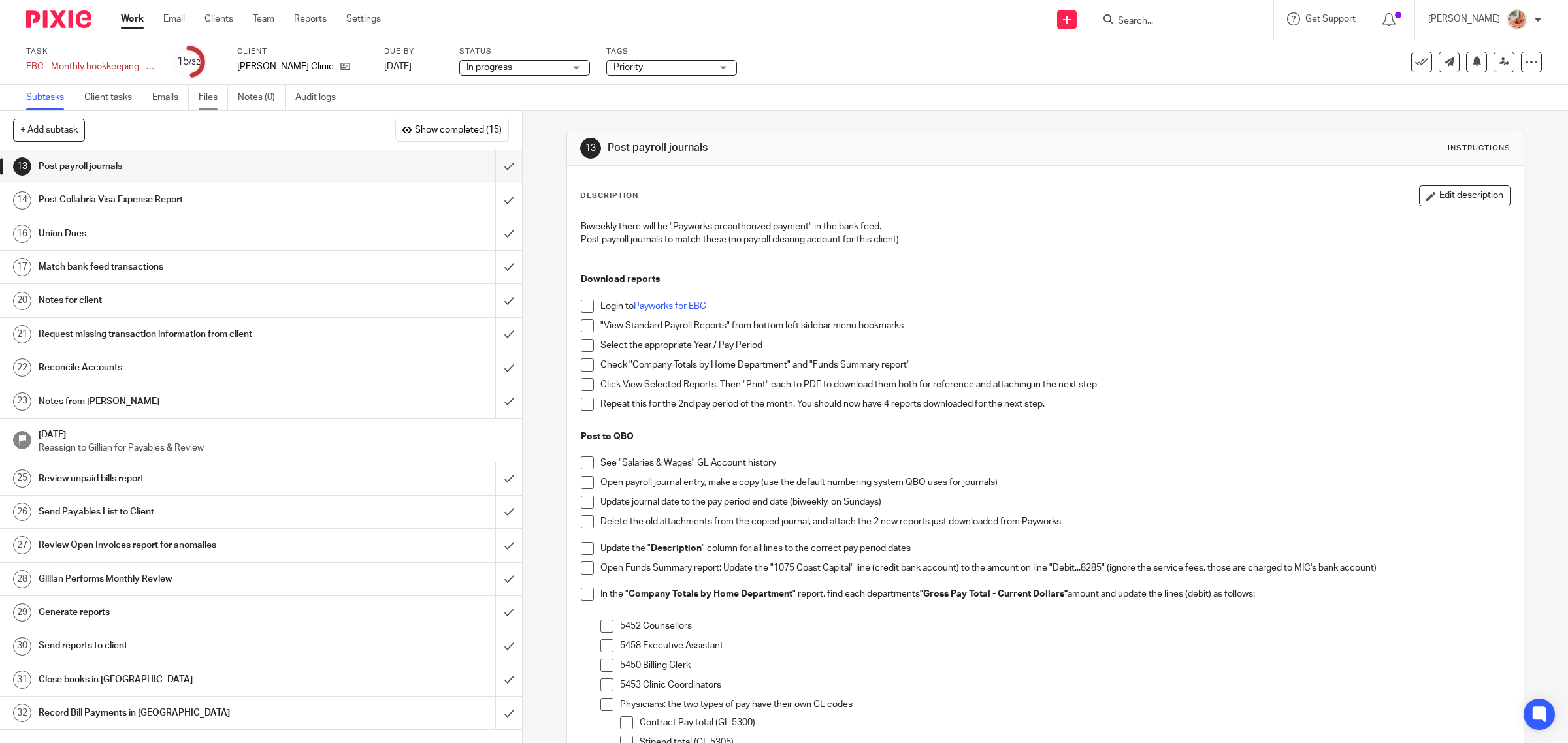
click at [207, 98] on link "Files" at bounding box center [214, 97] width 30 height 25
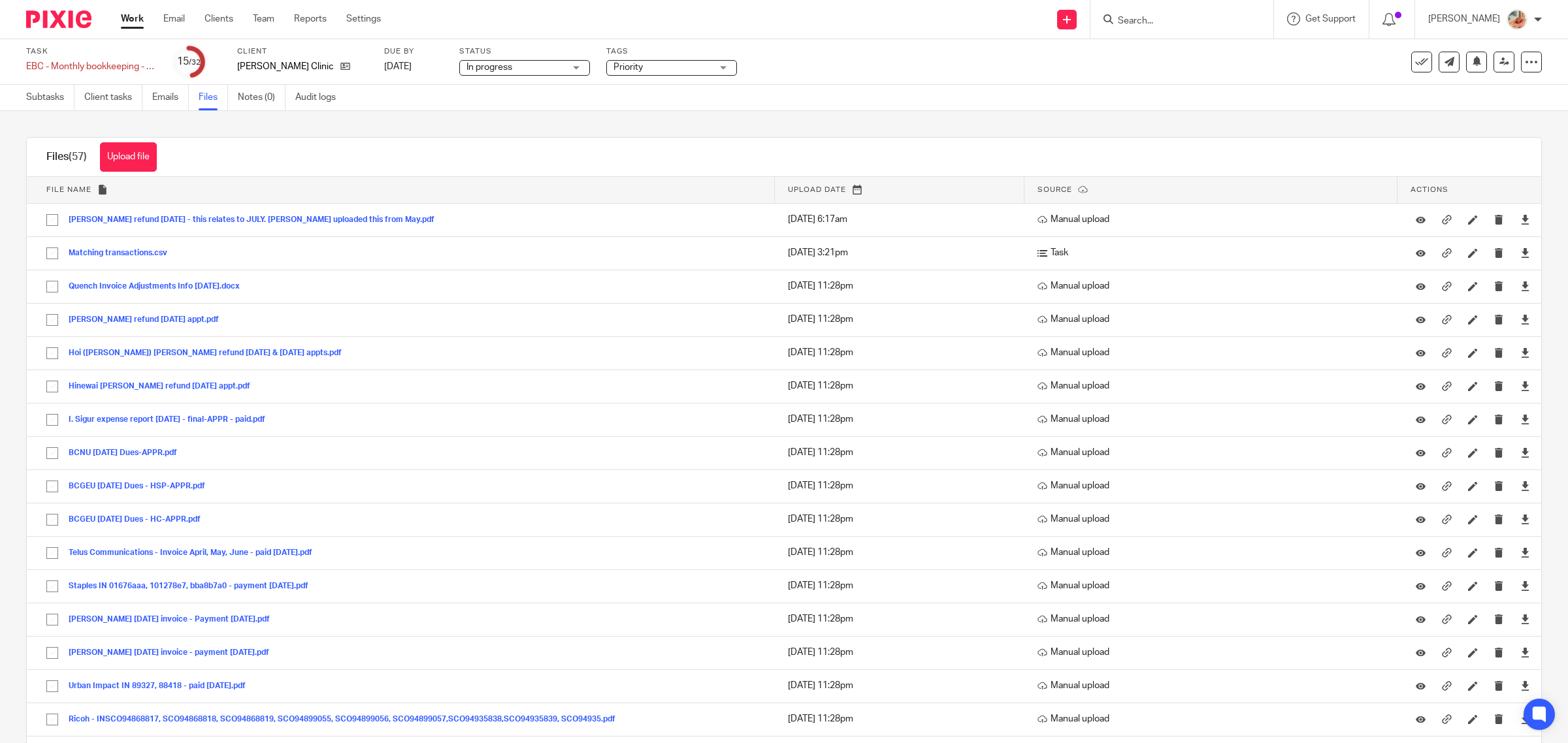
click at [665, 150] on div "Files (57) Upload file Download selected Delete selected" at bounding box center [784, 158] width 1514 height 39
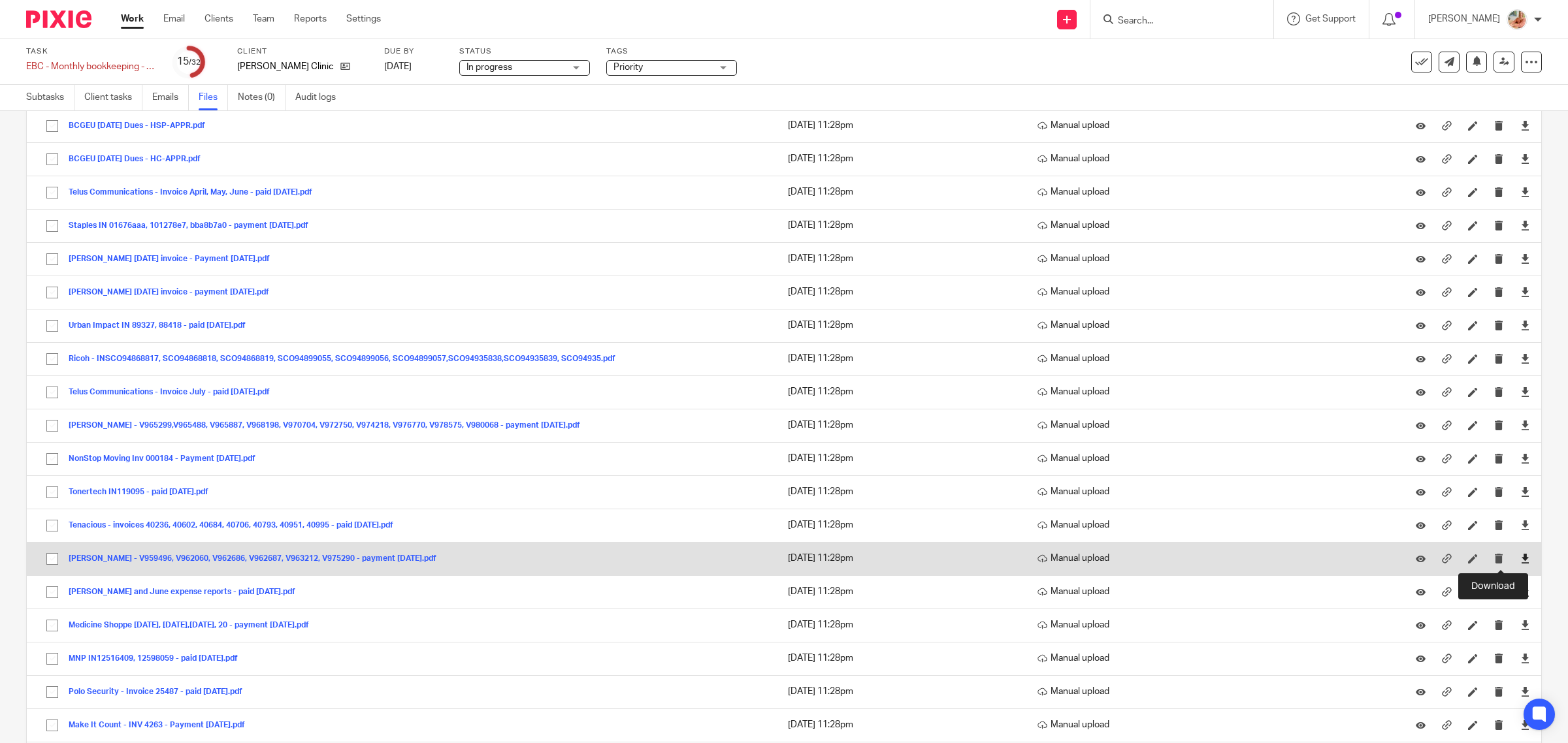
click at [1520, 563] on icon at bounding box center [1525, 558] width 10 height 10
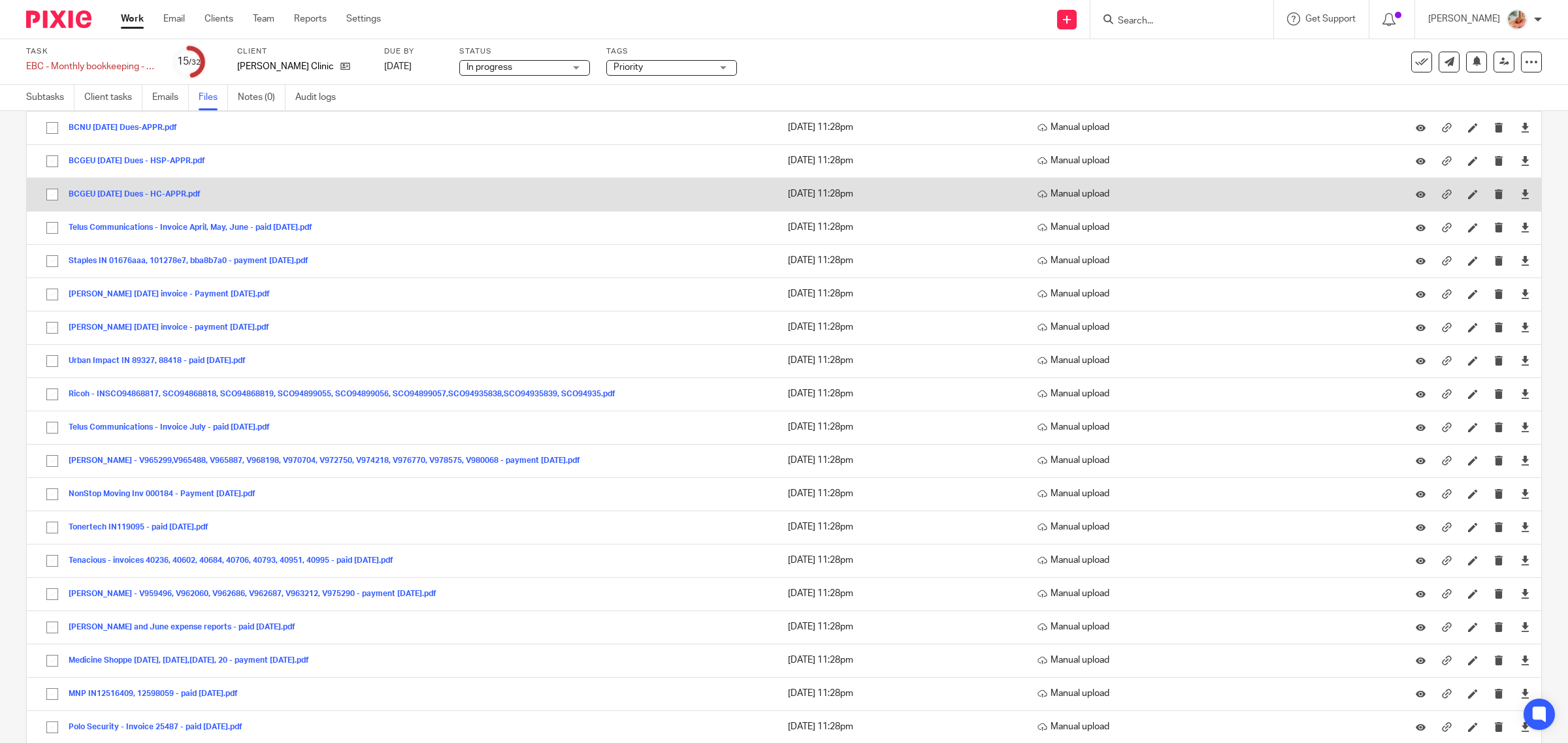
scroll to position [326, 0]
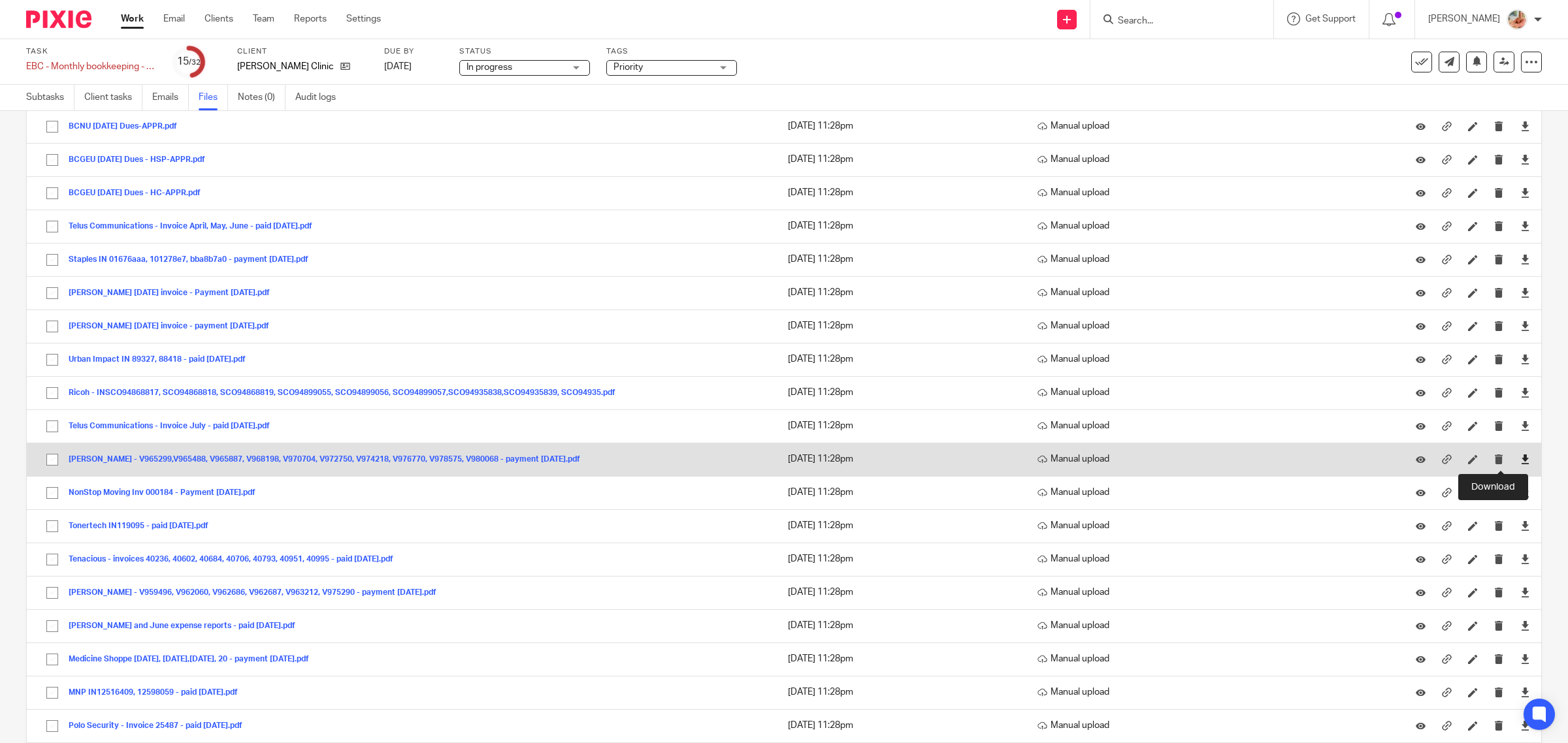
click at [1520, 460] on icon at bounding box center [1525, 459] width 10 height 10
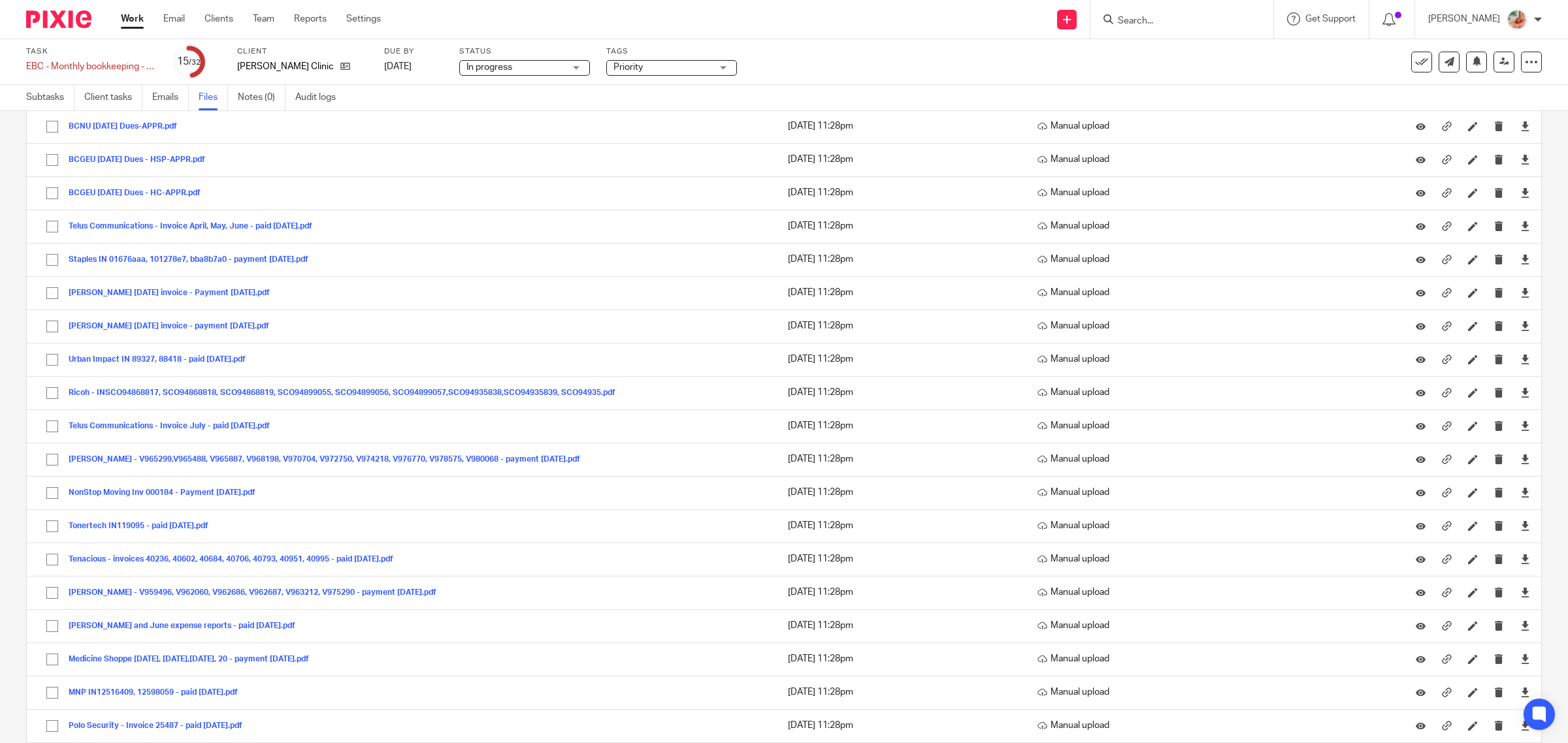
click at [910, 70] on div "Task EBC - Monthly bookkeeping - July Save EBC - Monthly bookkeeping - July 15 …" at bounding box center [658, 62] width 1263 height 31
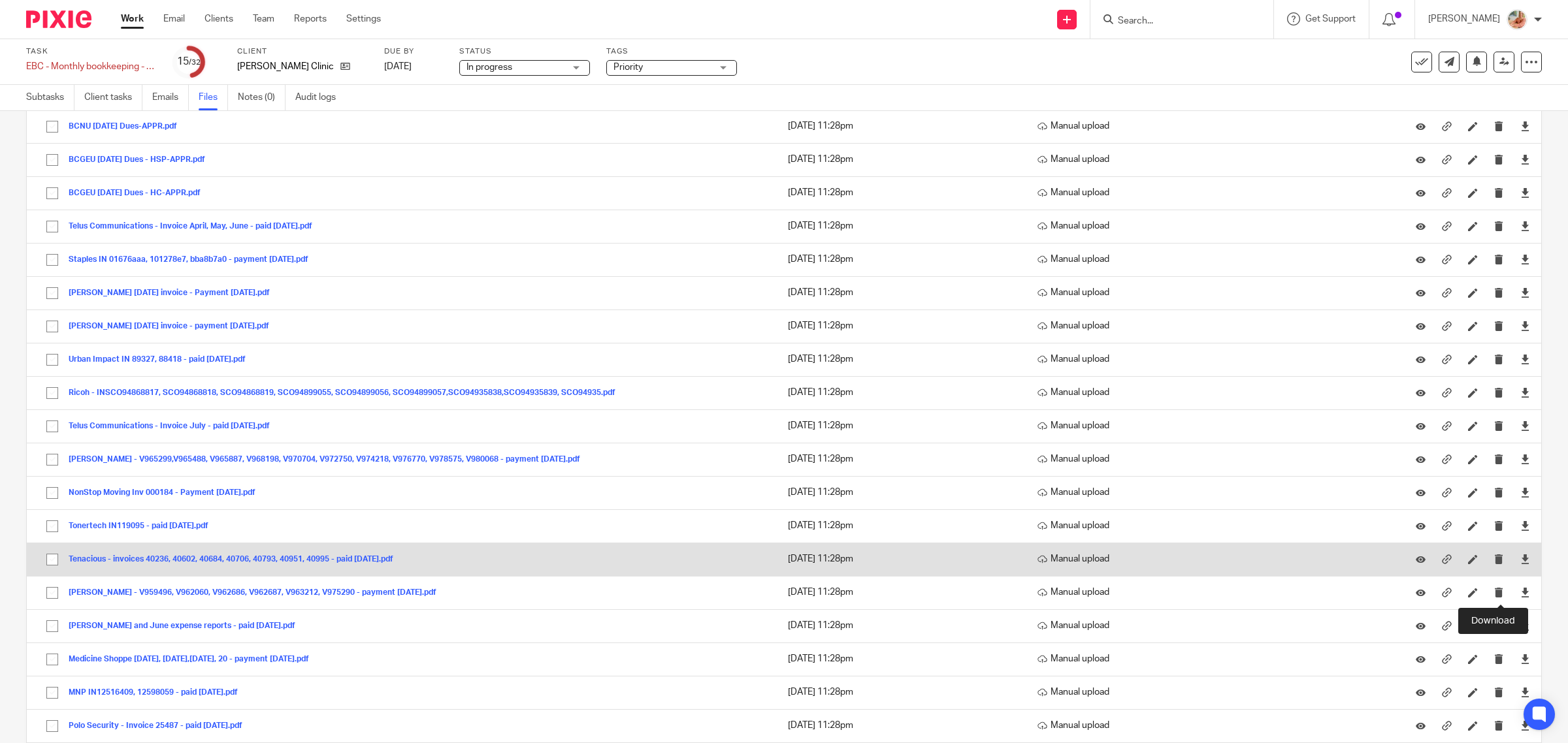
drag, startPoint x: 1498, startPoint y: 594, endPoint x: 1361, endPoint y: 577, distance: 138.1
click at [1520, 594] on icon at bounding box center [1525, 592] width 10 height 10
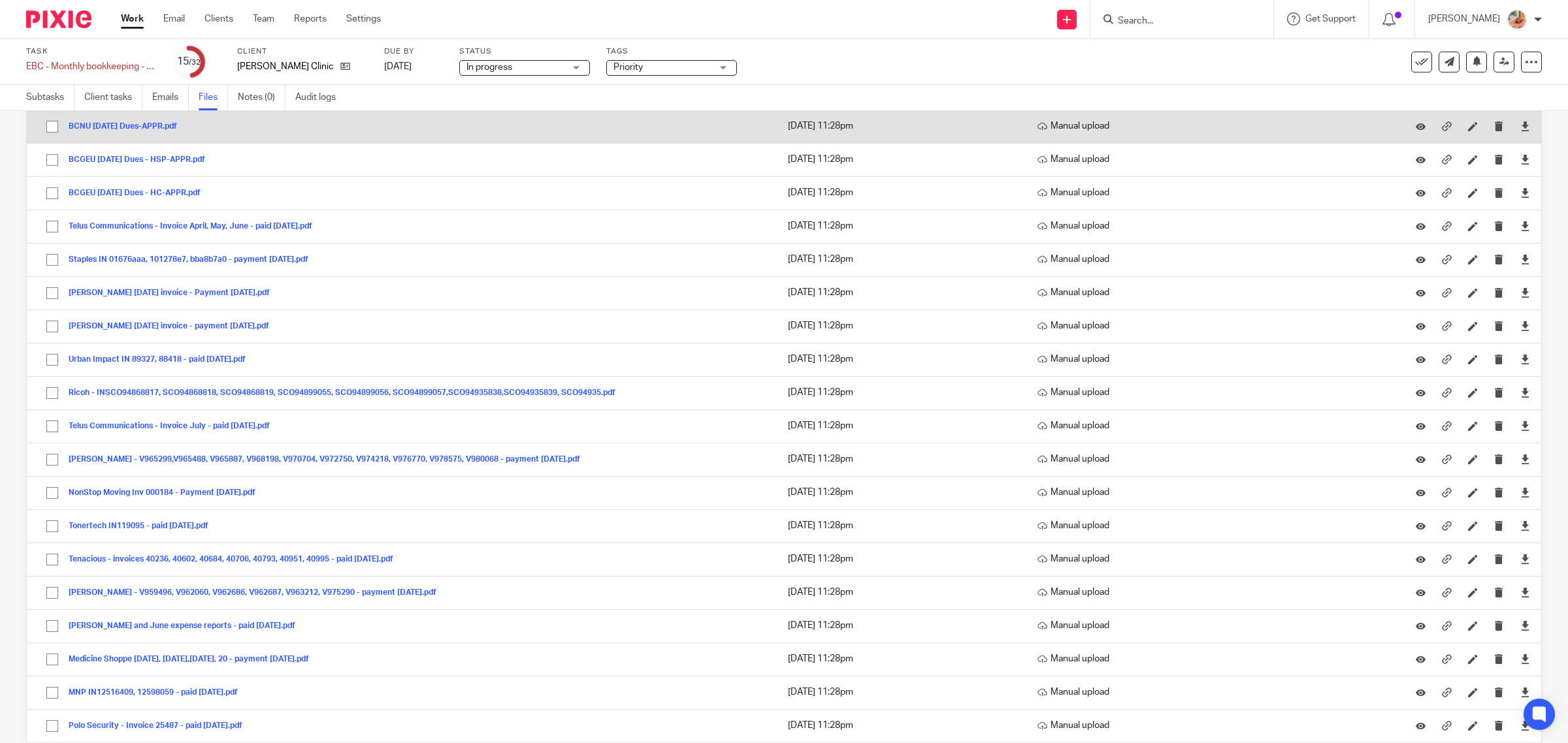
drag, startPoint x: 54, startPoint y: 96, endPoint x: 167, endPoint y: 142, distance: 122.0
click at [54, 96] on link "Subtasks" at bounding box center [50, 97] width 49 height 25
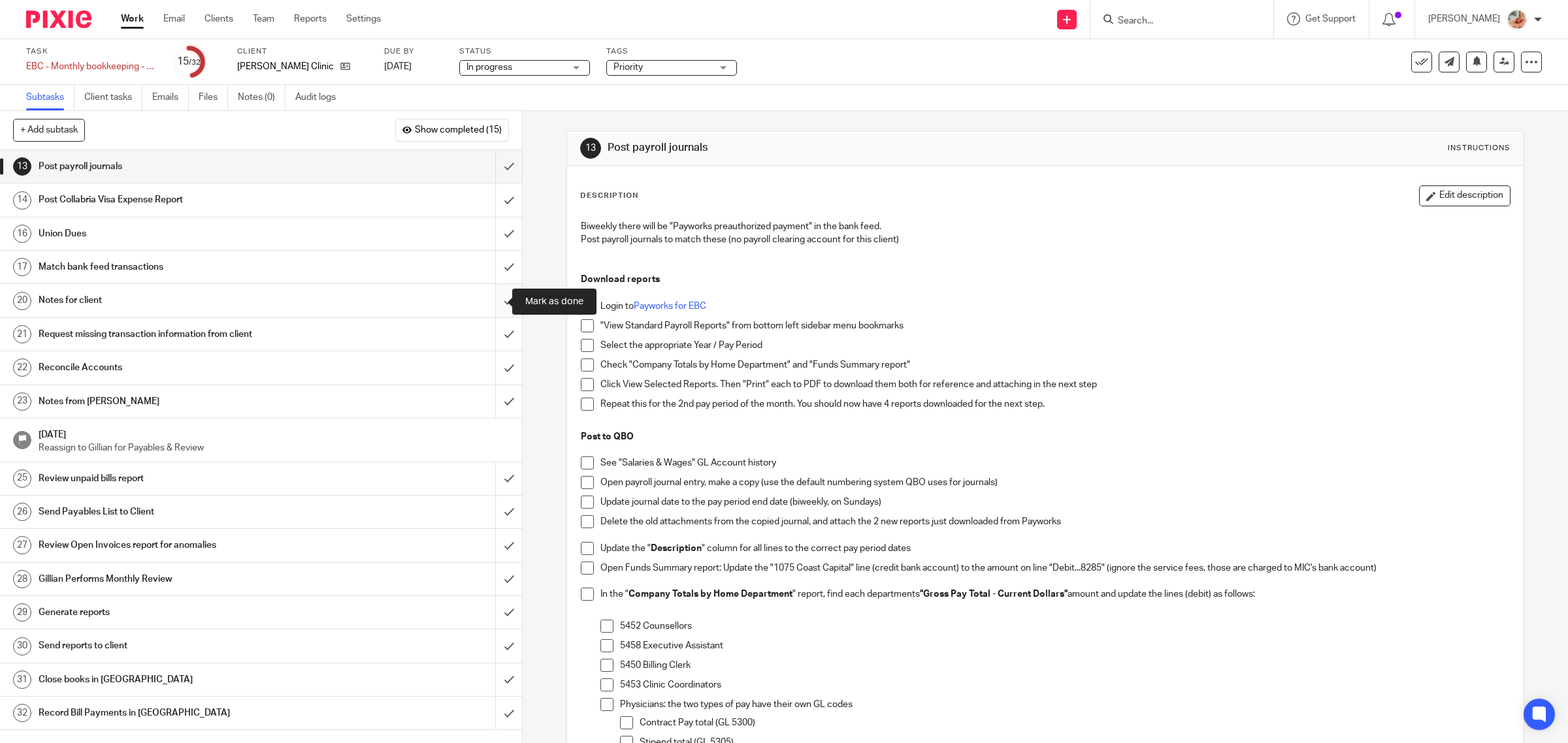
click at [487, 299] on input "submit" at bounding box center [261, 300] width 522 height 32
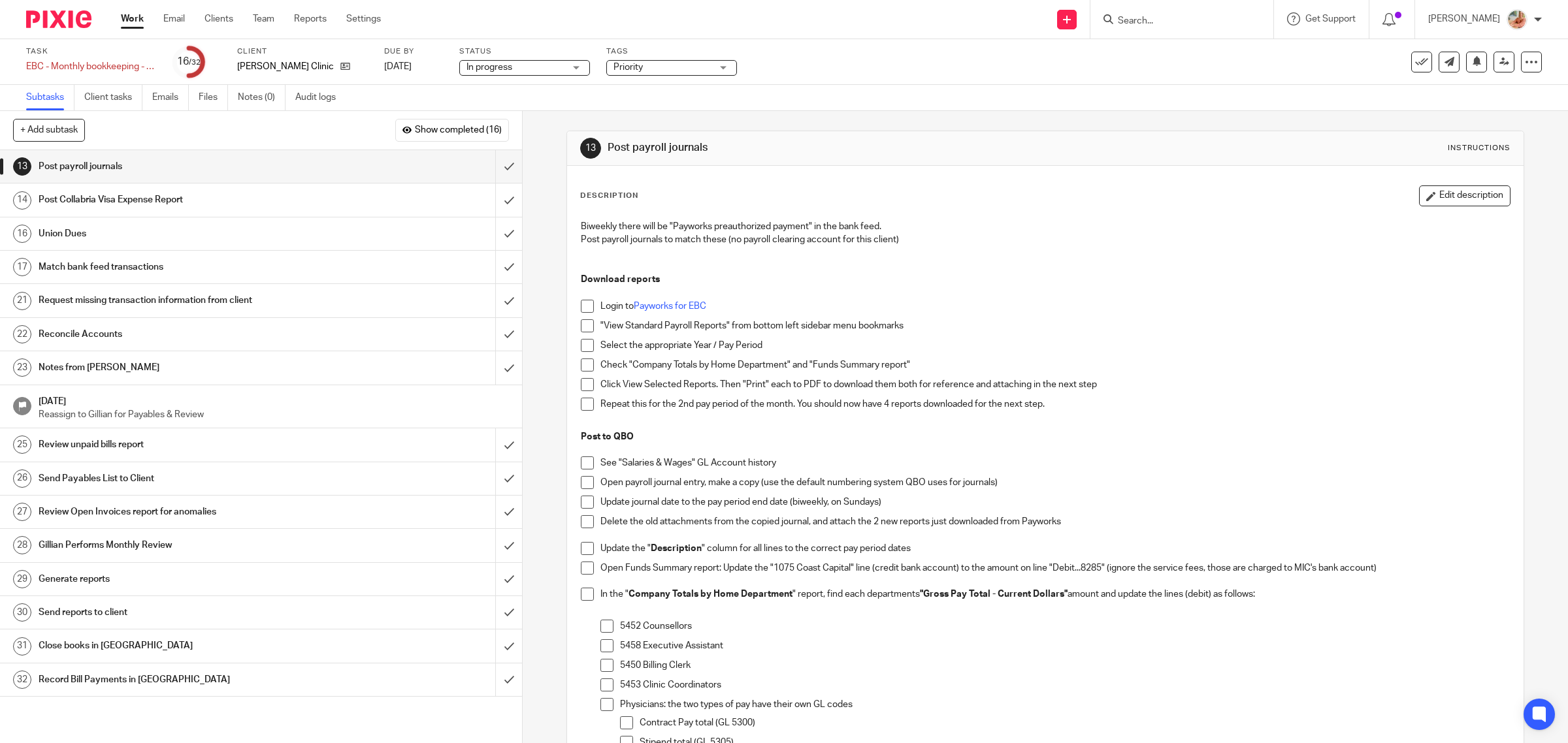
click at [125, 16] on link "Work" at bounding box center [132, 19] width 23 height 13
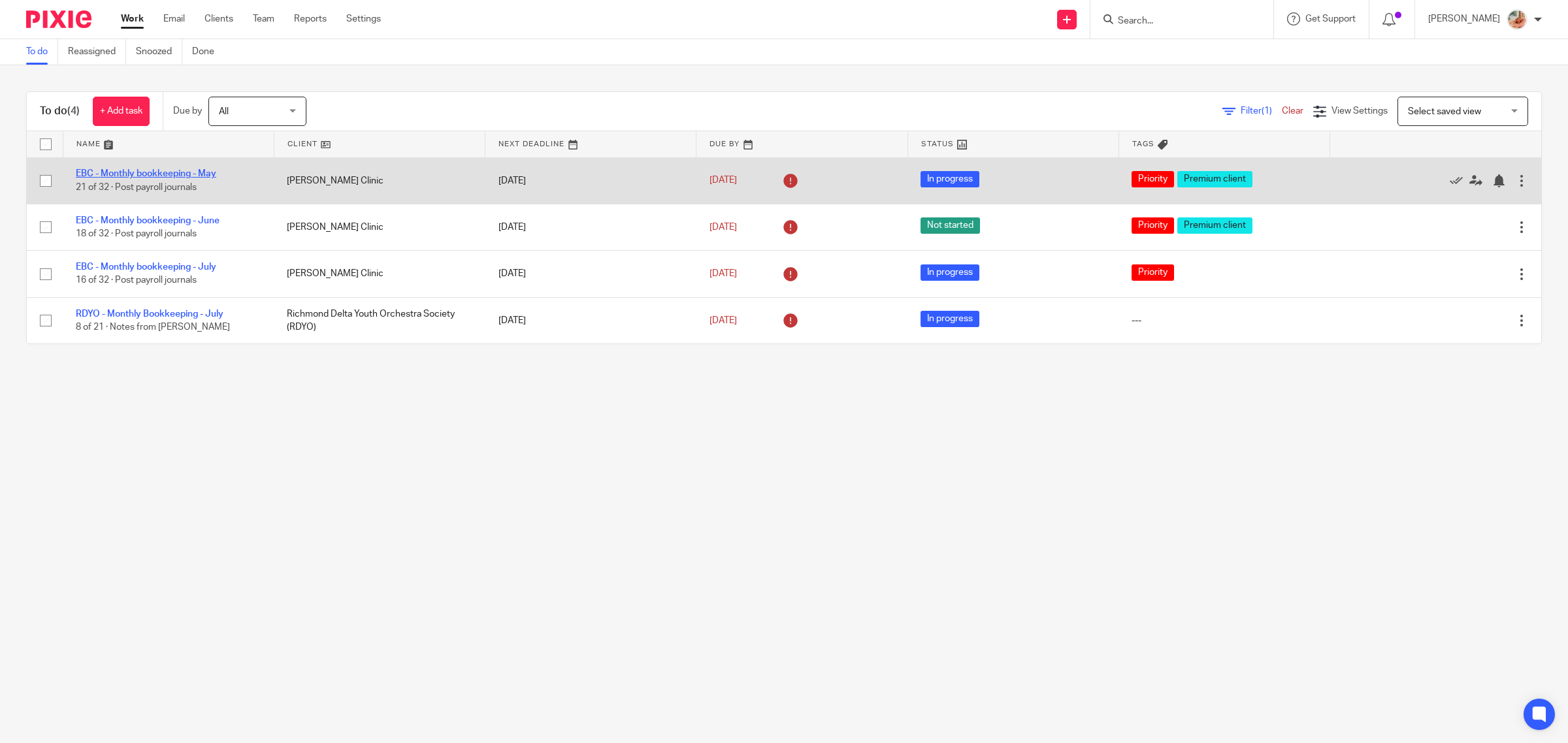
click at [168, 173] on link "EBC - Monthly bookkeeping - May" at bounding box center [146, 173] width 140 height 9
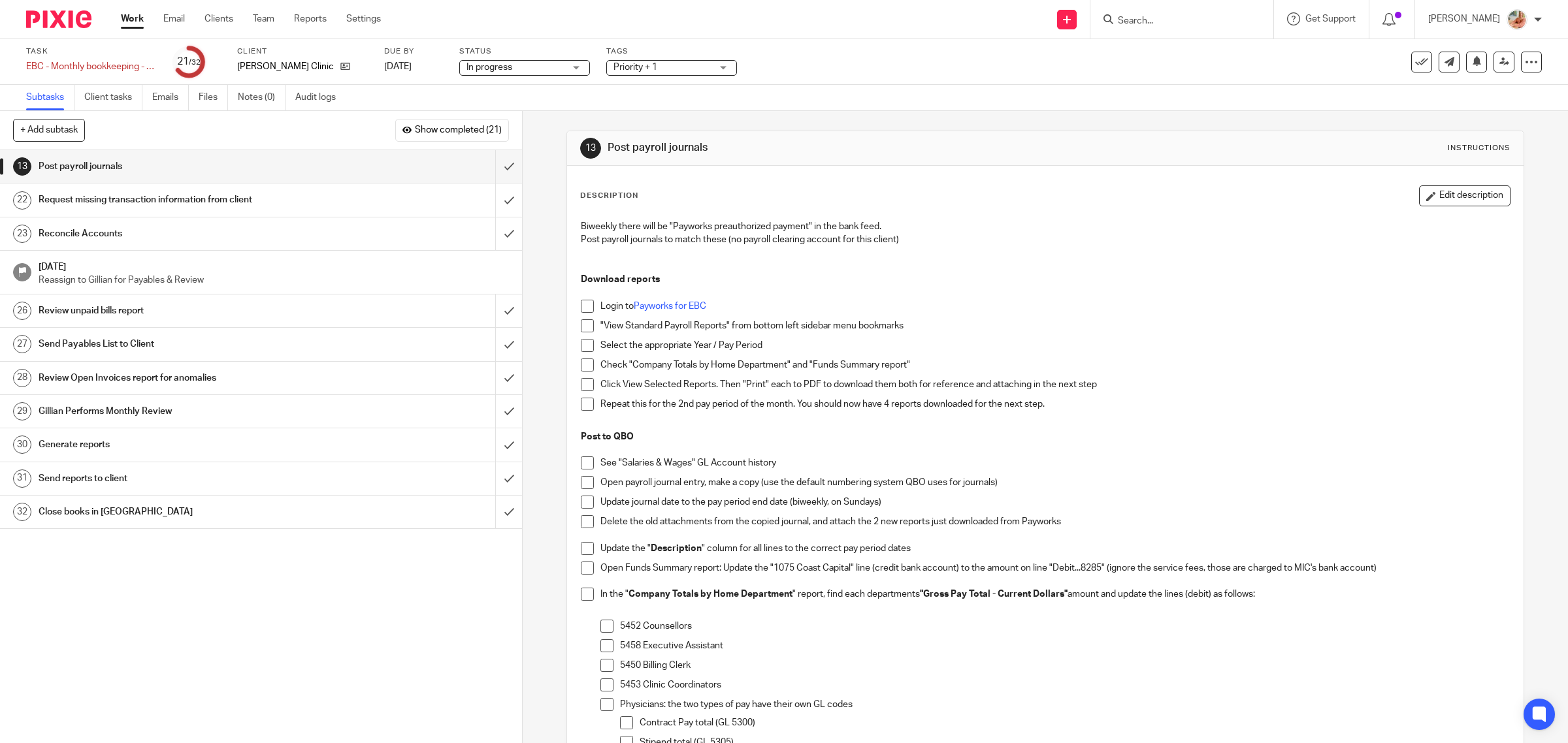
click at [216, 96] on link "Files" at bounding box center [214, 97] width 30 height 25
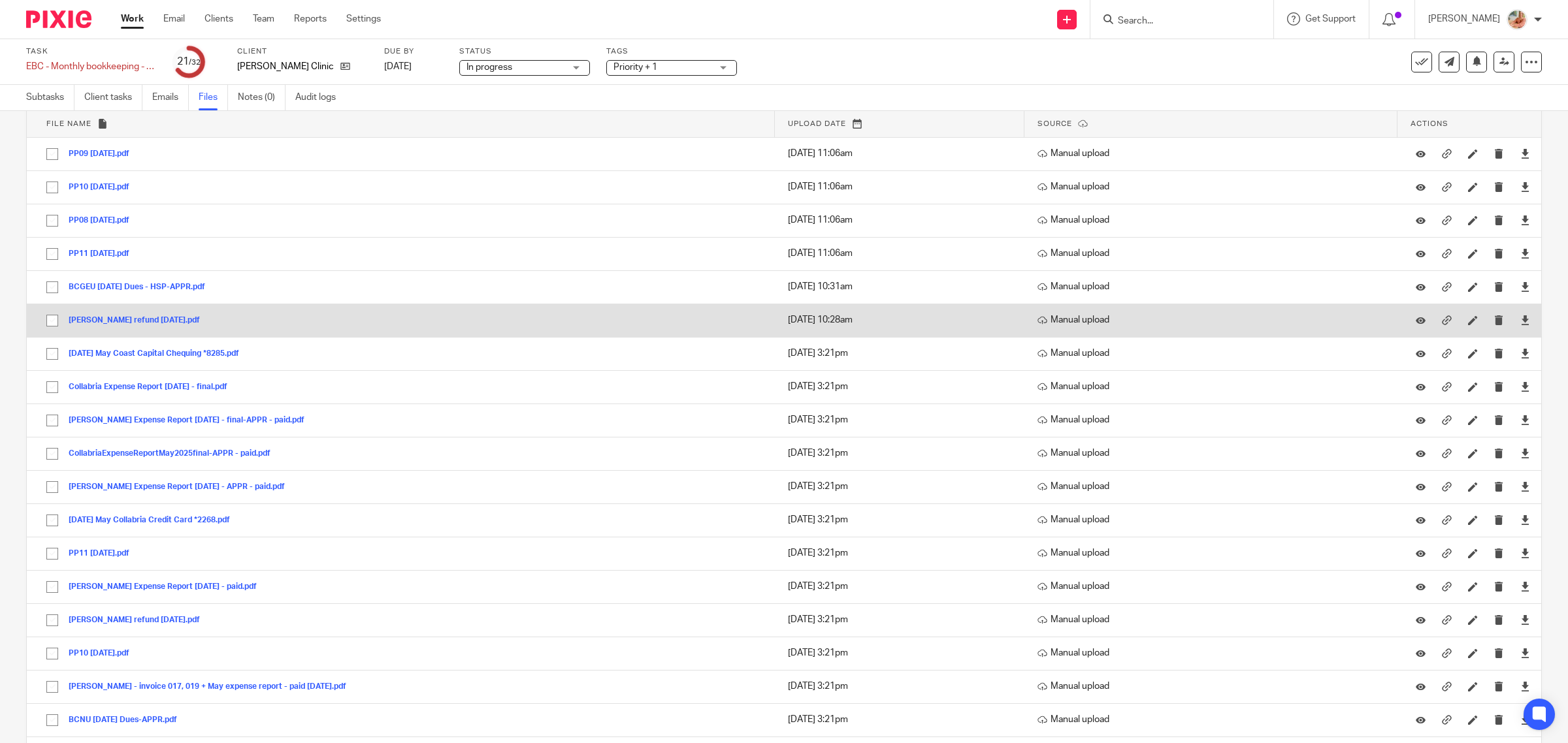
scroll to position [156, 0]
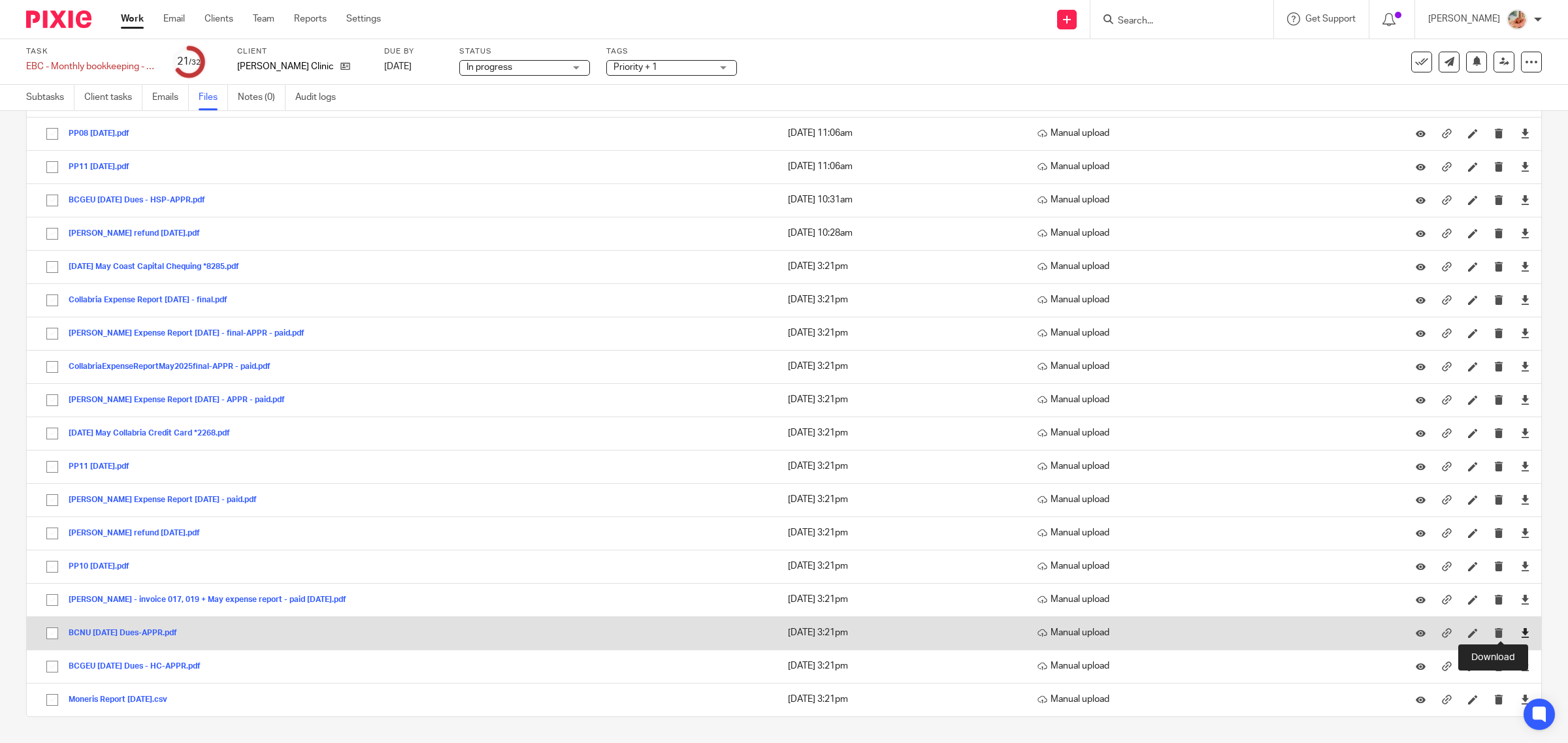
click at [1520, 633] on icon at bounding box center [1525, 633] width 10 height 10
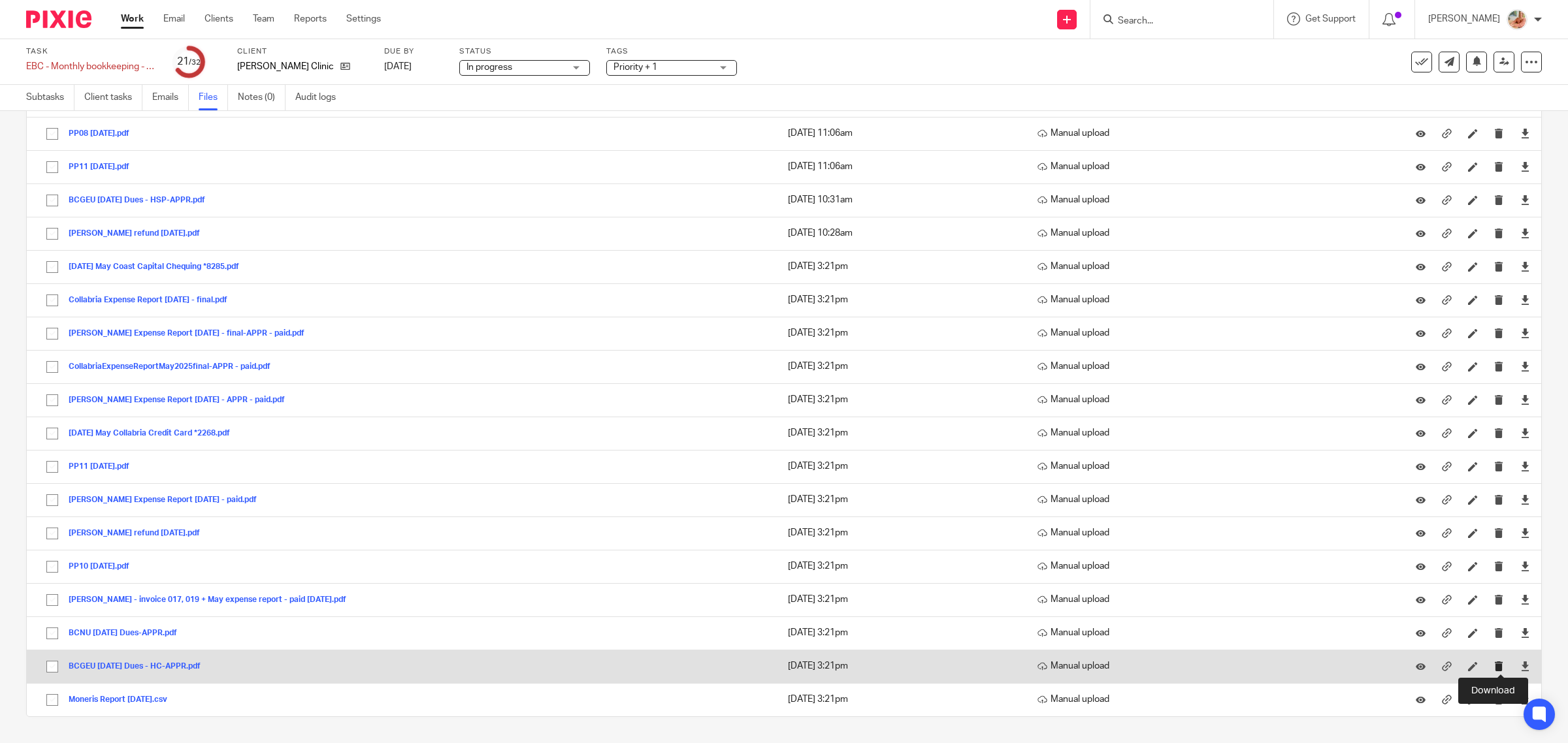
drag, startPoint x: 1500, startPoint y: 668, endPoint x: 1474, endPoint y: 668, distance: 26.0
click at [1520, 667] on icon at bounding box center [1525, 666] width 10 height 10
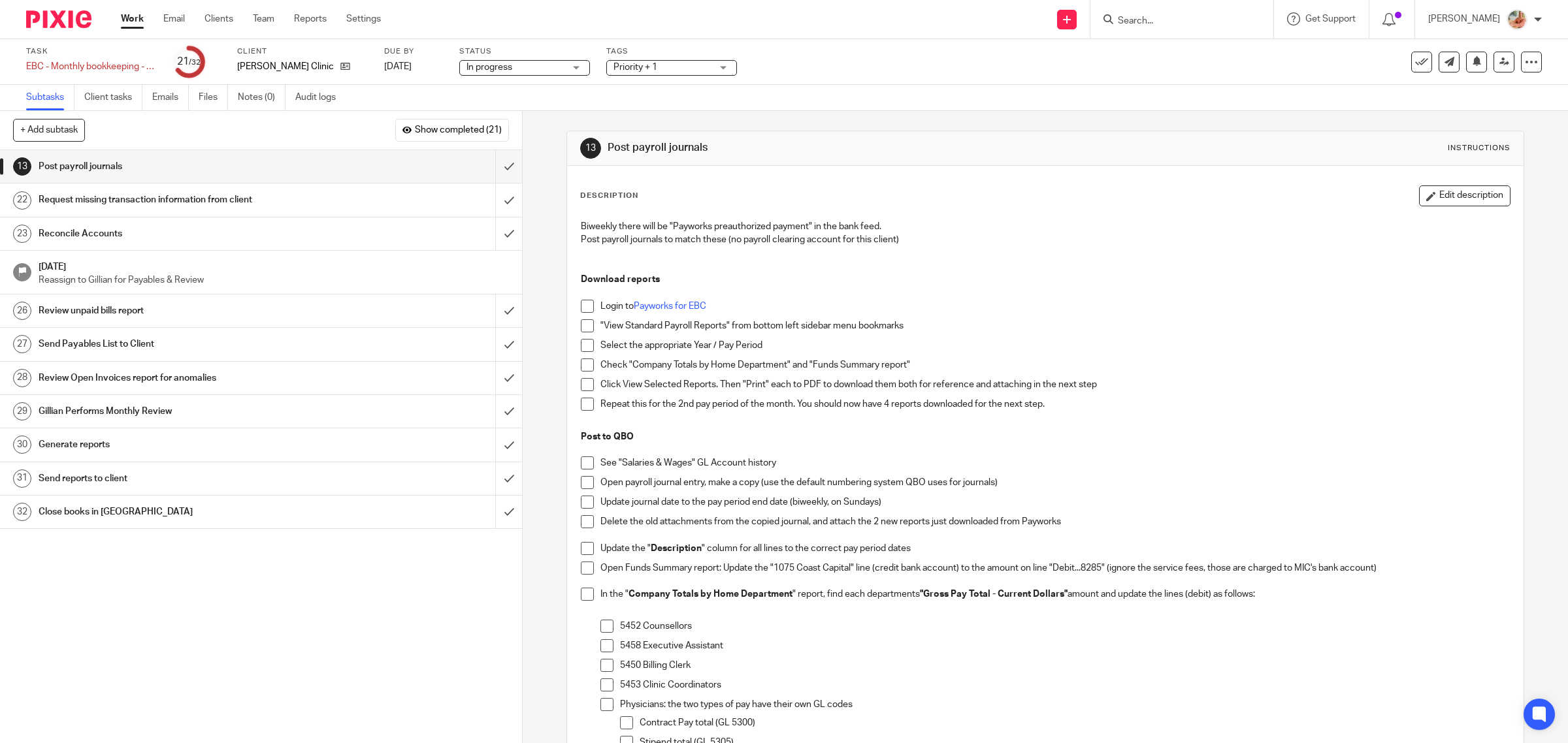
click at [134, 23] on link "Work" at bounding box center [132, 19] width 23 height 13
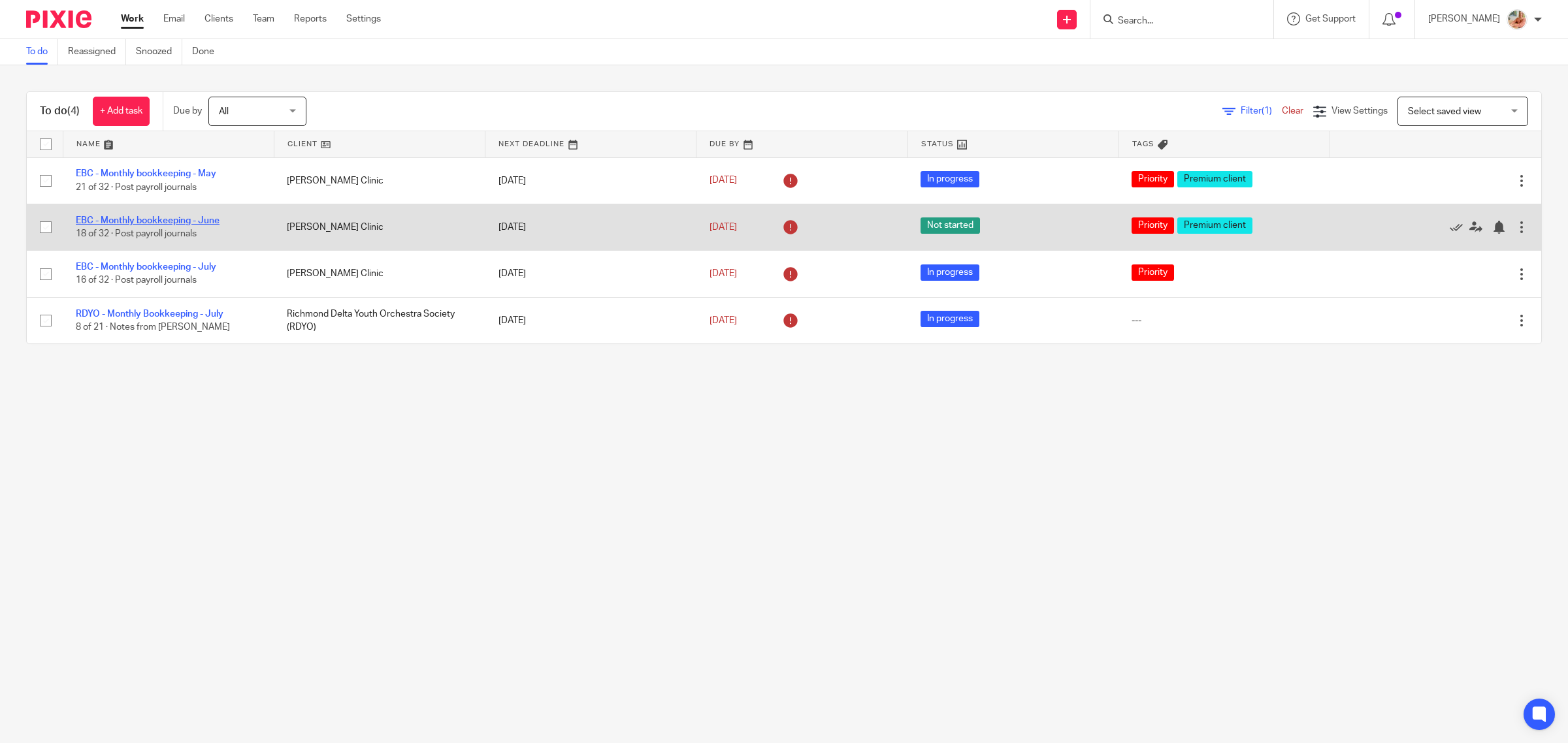
click at [156, 220] on link "EBC - Monthly bookkeeping - June" at bounding box center [148, 220] width 144 height 9
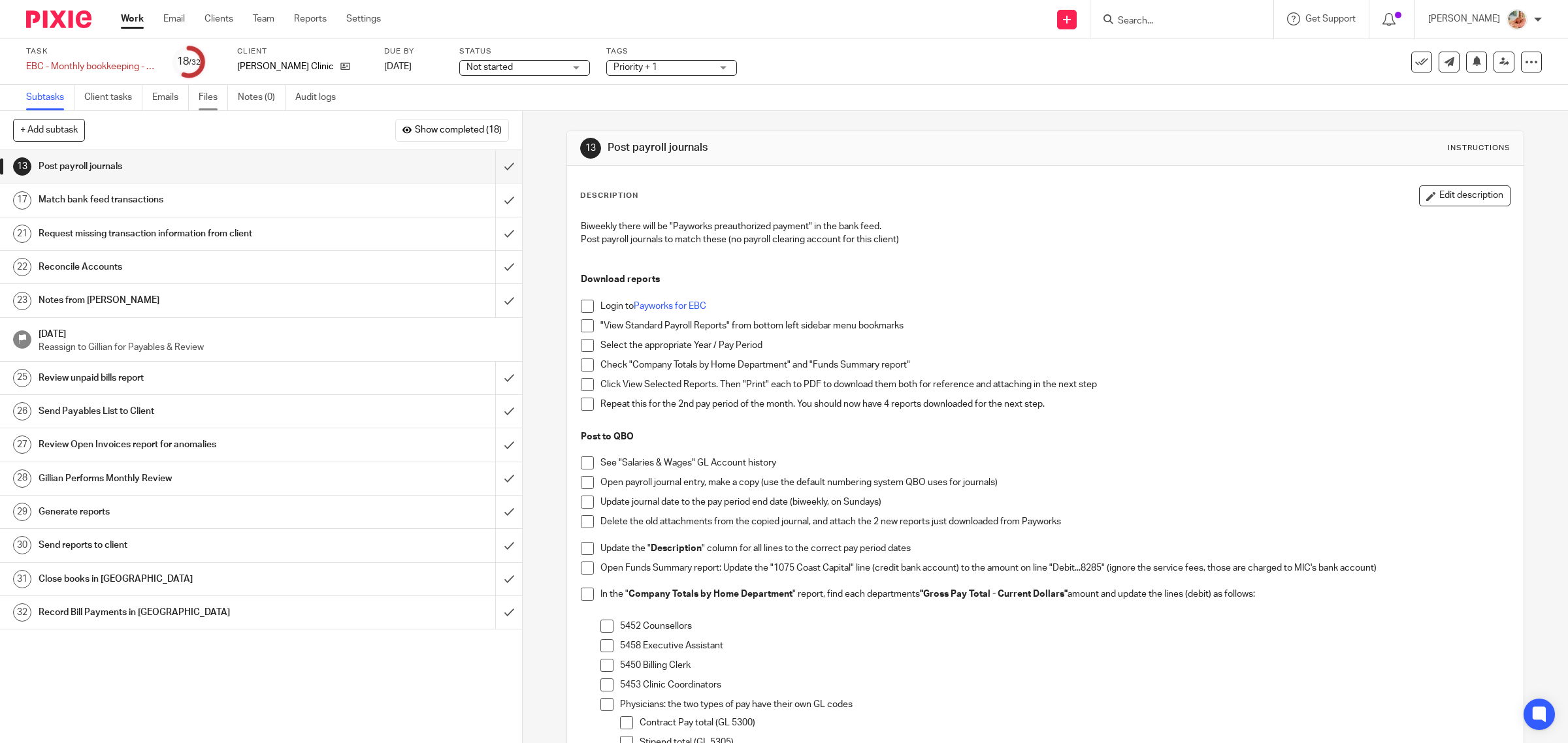
click at [213, 102] on link "Files" at bounding box center [214, 97] width 30 height 25
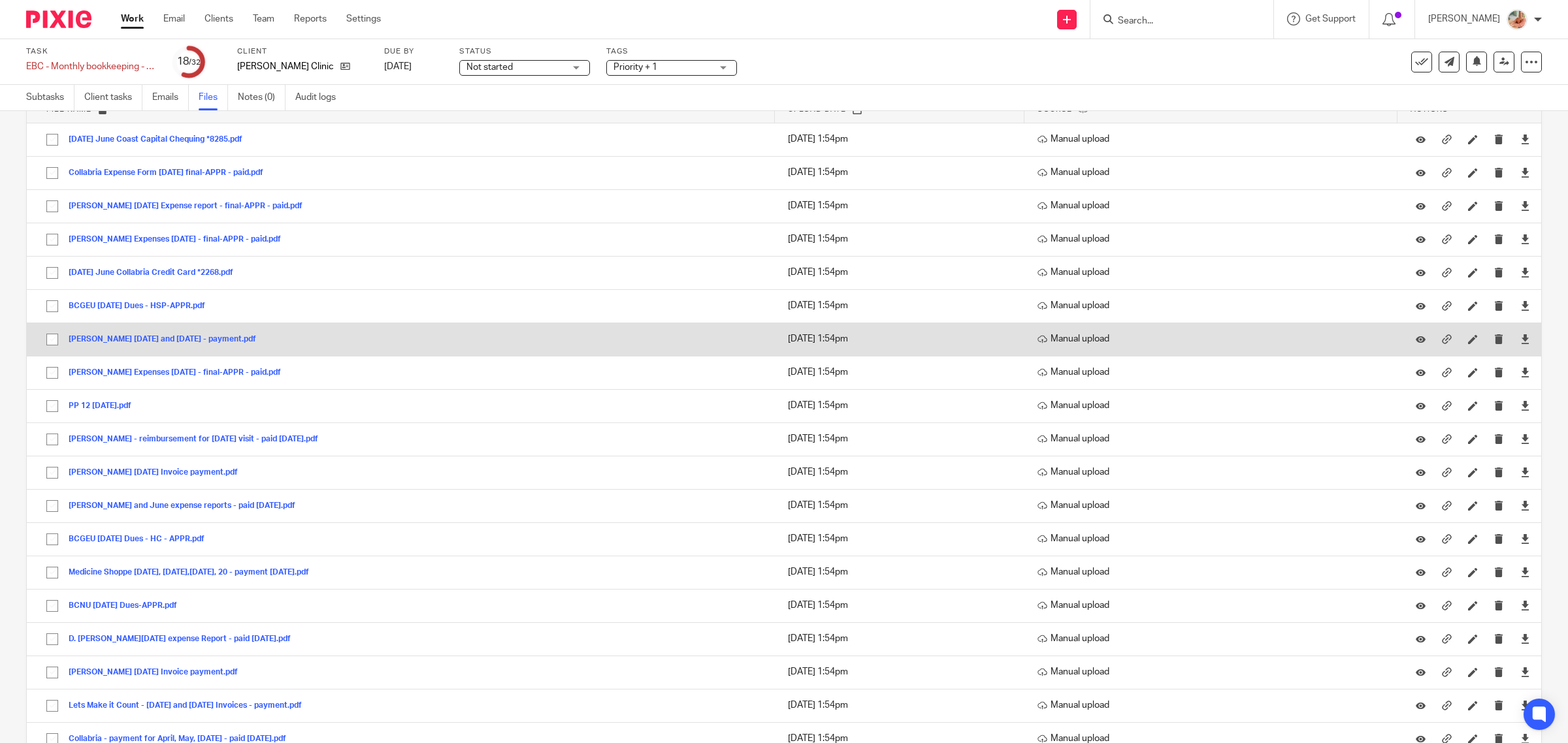
scroll to position [189, 0]
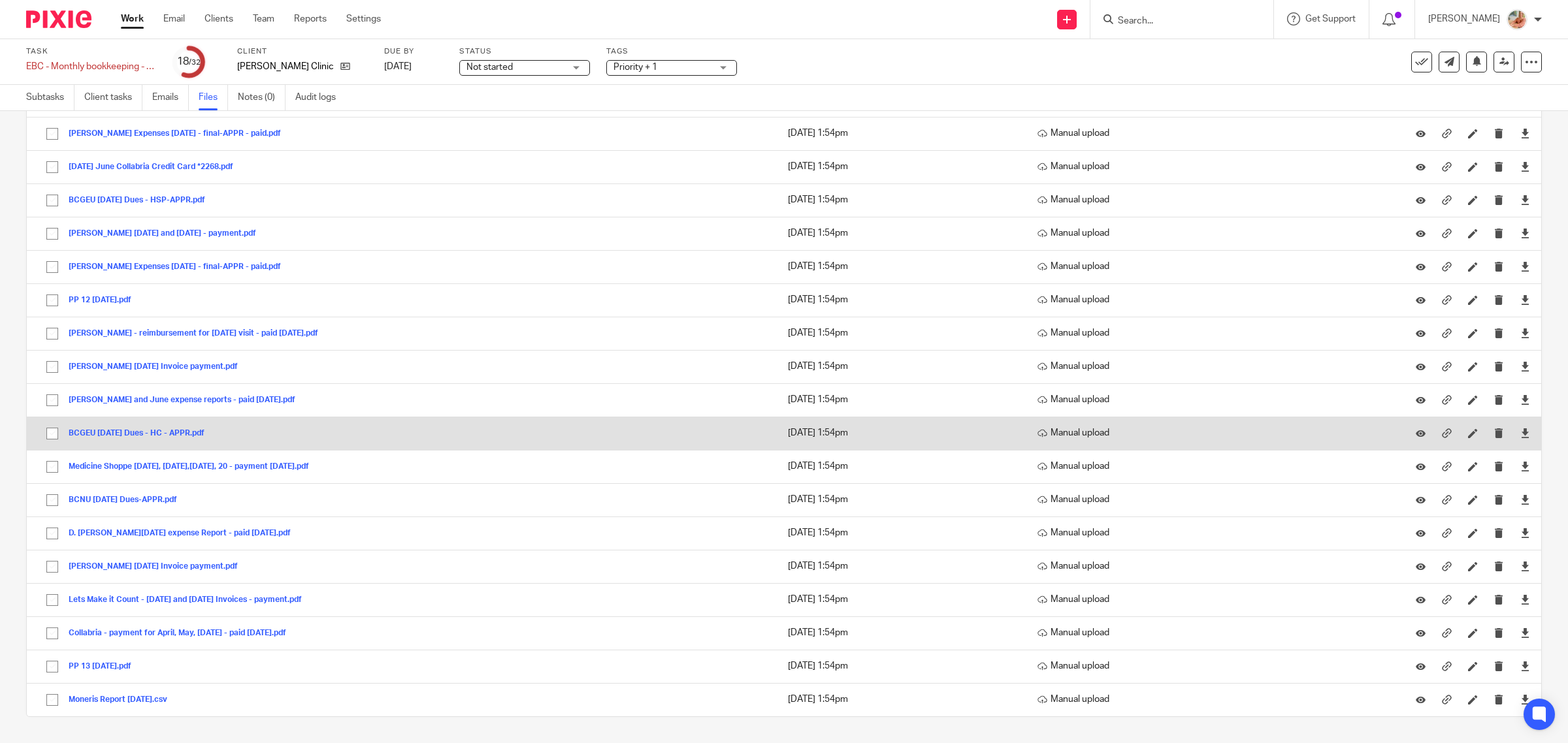
click at [1515, 434] on div at bounding box center [1525, 434] width 20 height 20
click at [1520, 432] on icon at bounding box center [1525, 433] width 10 height 10
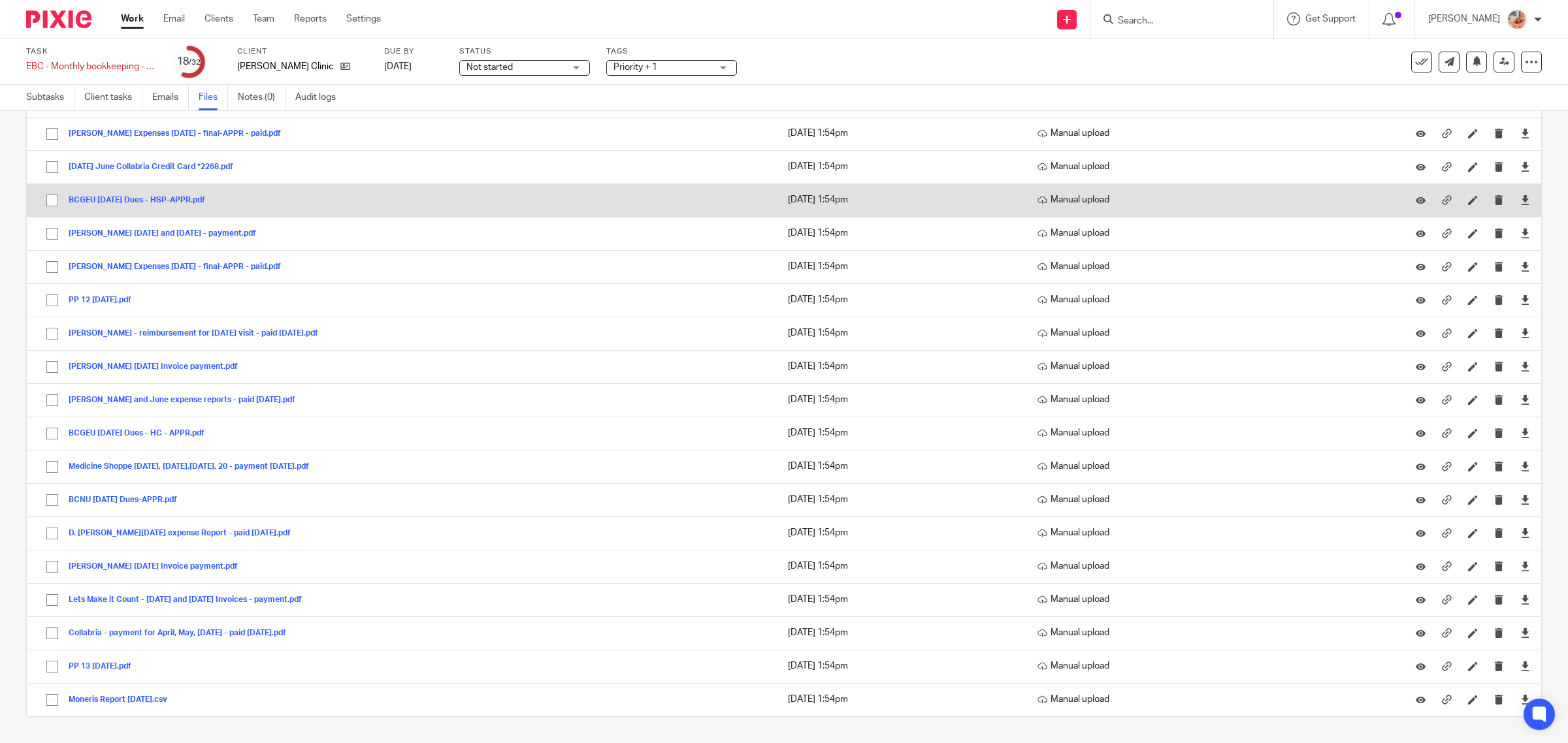
click at [562, 189] on td "BCGEU June 2025 Dues - HSP-APPR.pdf BCGEU June 2025 Dues - HSP-APPR Save" at bounding box center [400, 199] width 748 height 33
click at [1520, 195] on icon at bounding box center [1525, 200] width 10 height 10
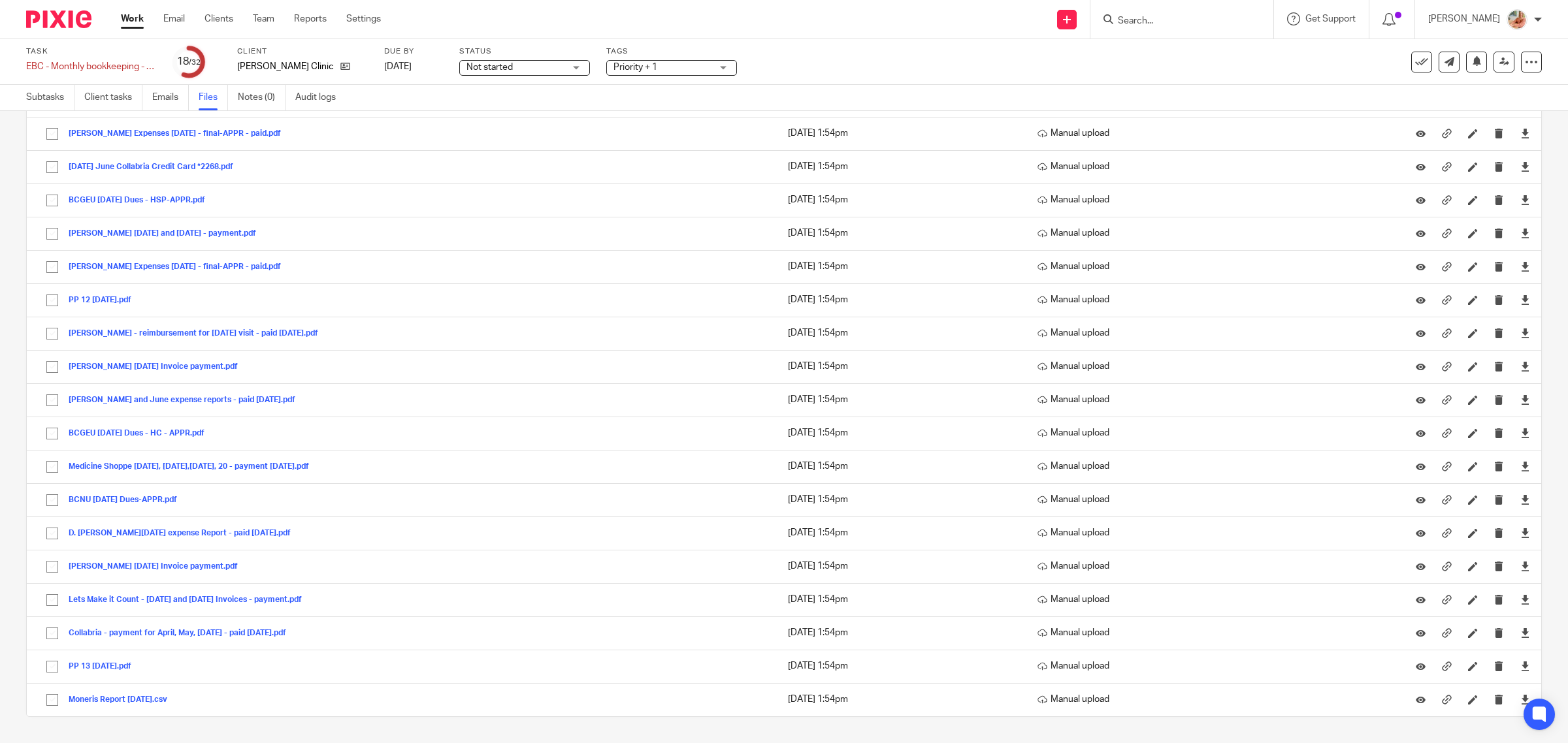
click at [122, 13] on link "Work" at bounding box center [132, 19] width 23 height 13
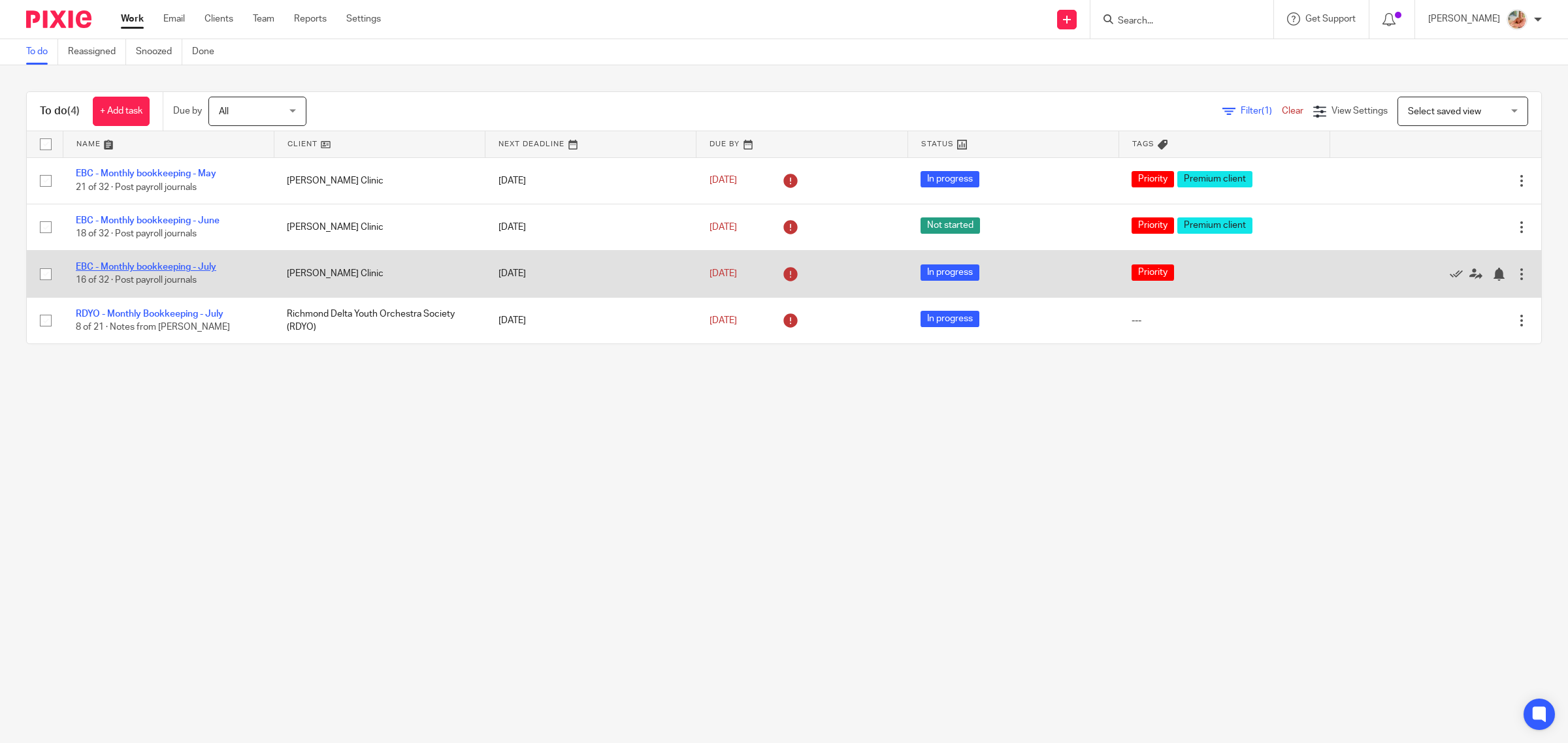
click at [178, 266] on link "EBC - Monthly bookkeeping - July" at bounding box center [146, 267] width 140 height 9
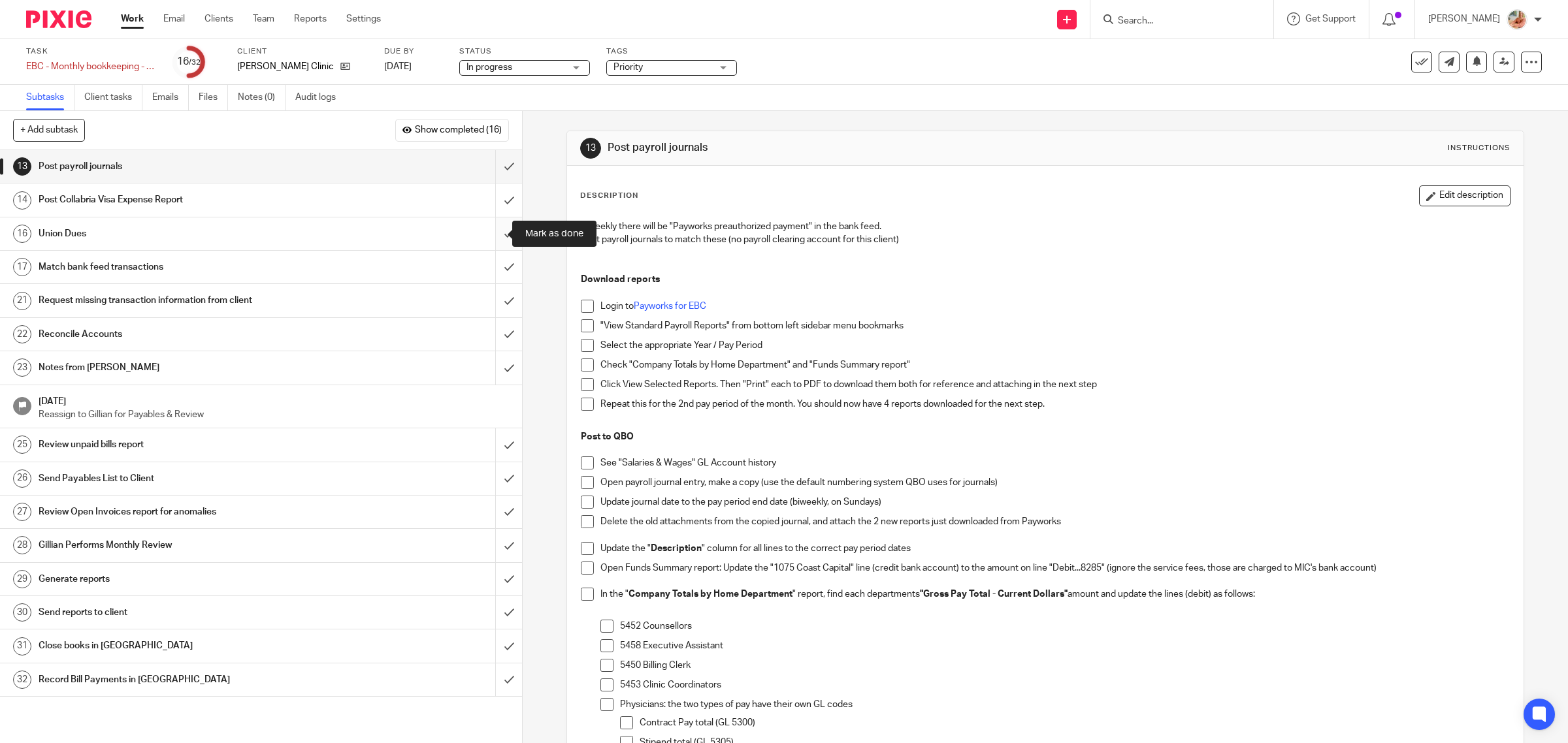
click at [490, 228] on input "submit" at bounding box center [261, 234] width 522 height 32
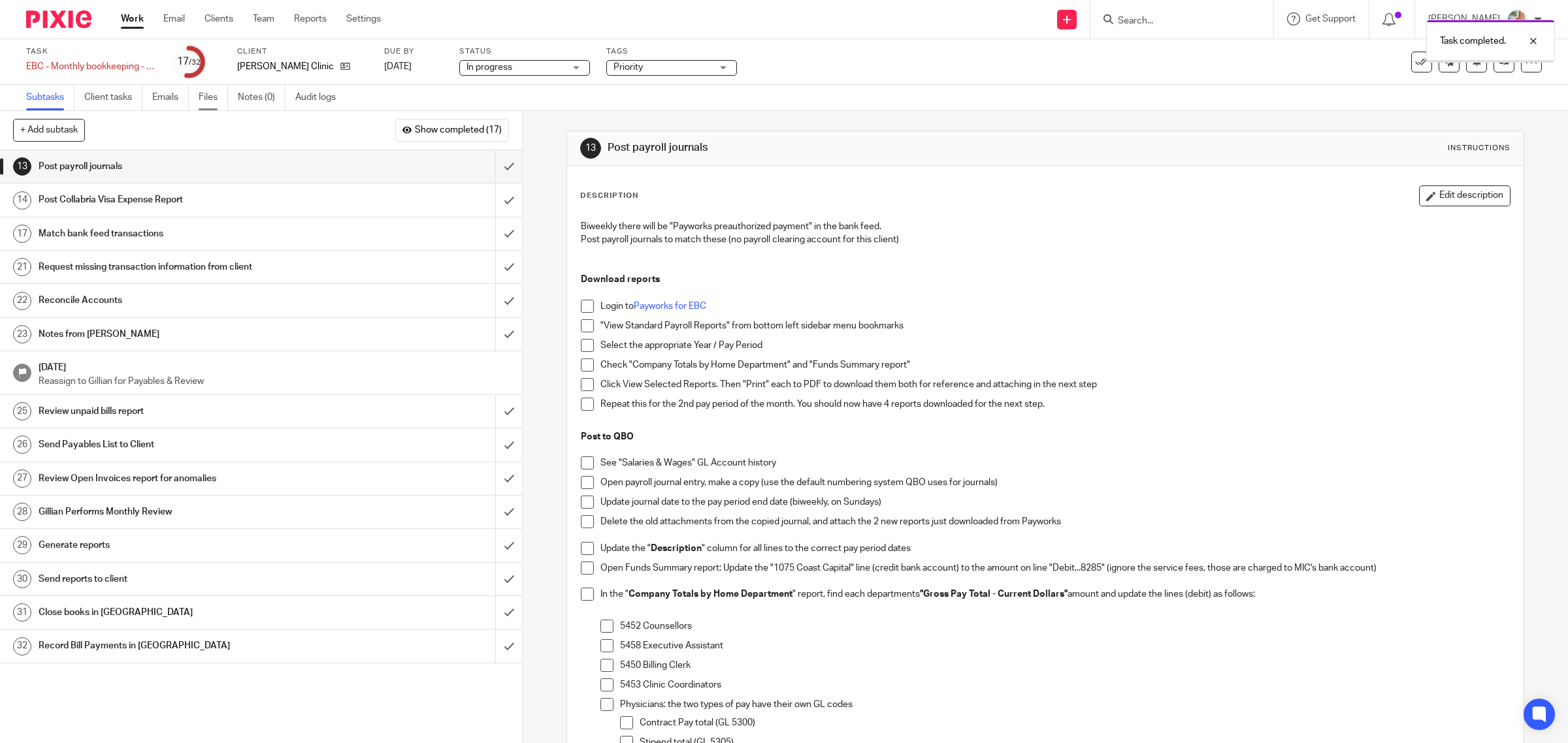
click at [207, 99] on link "Files" at bounding box center [214, 97] width 30 height 25
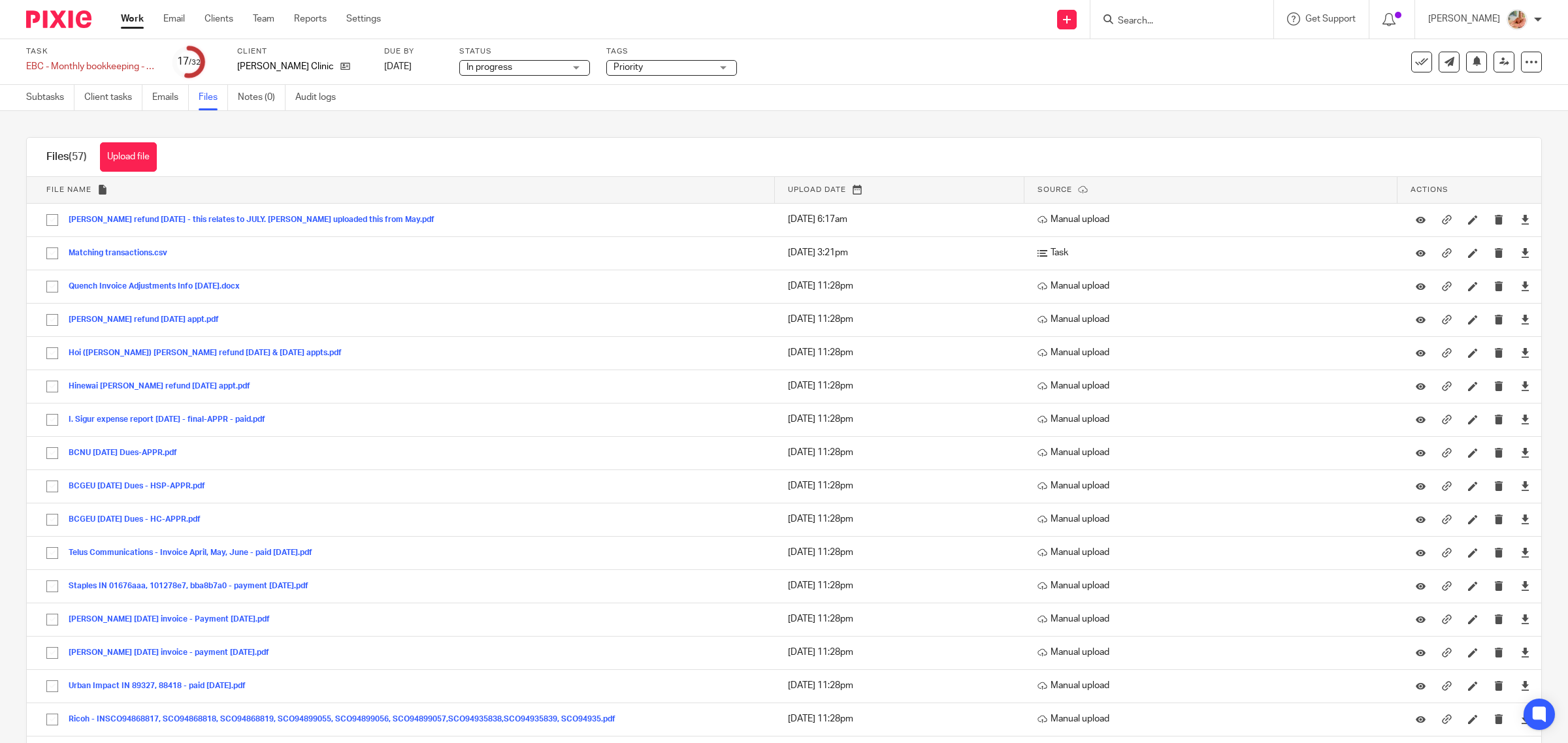
click at [495, 148] on div "Files (57) Upload file Download selected Delete selected" at bounding box center [784, 158] width 1514 height 39
click at [134, 20] on link "Work" at bounding box center [132, 19] width 23 height 13
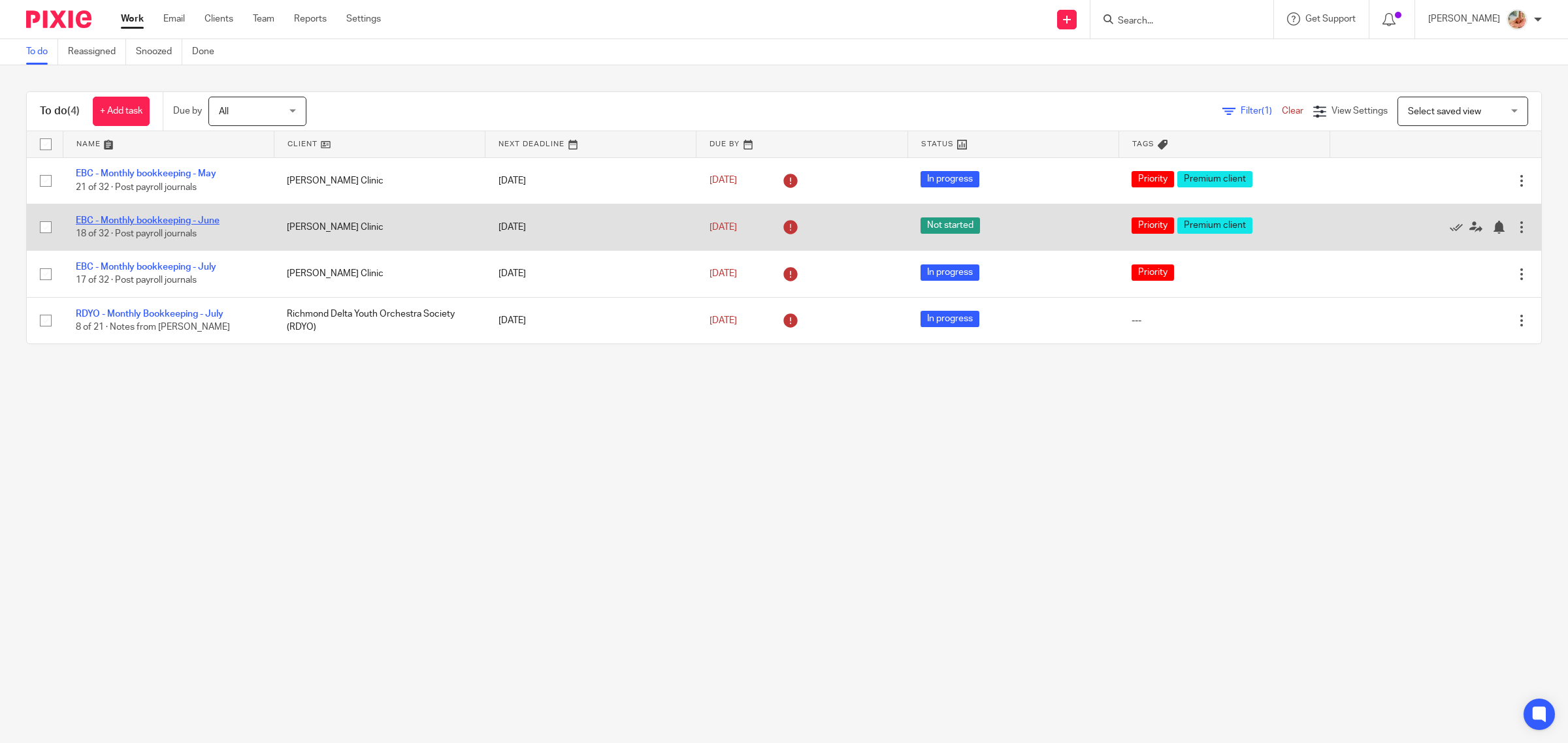
click at [172, 218] on link "EBC - Monthly bookkeeping - June" at bounding box center [148, 220] width 144 height 9
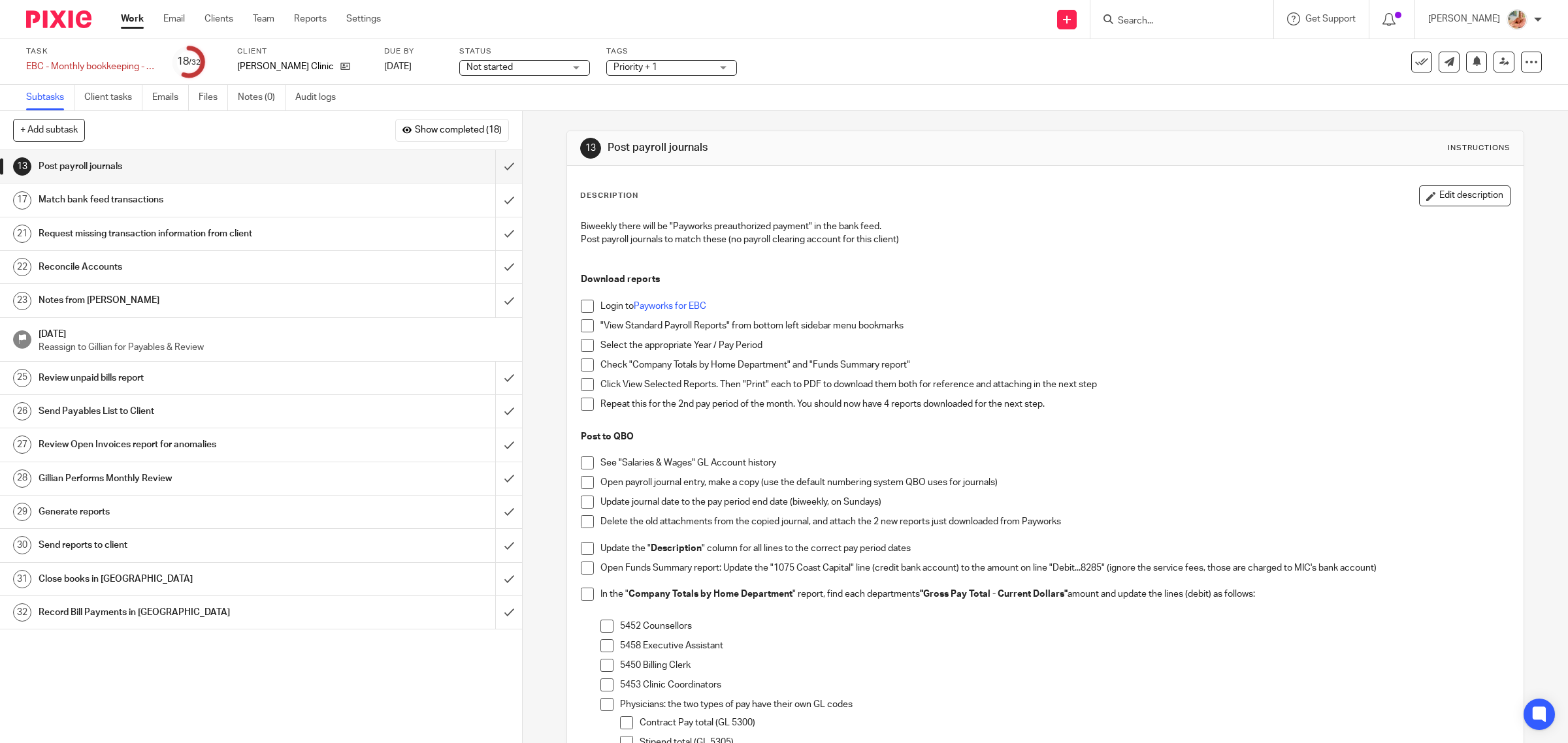
click at [534, 70] on span "Not started" at bounding box center [515, 67] width 98 height 13
click at [518, 114] on li "In progress" at bounding box center [525, 115] width 130 height 27
click at [135, 20] on link "Work" at bounding box center [132, 19] width 23 height 13
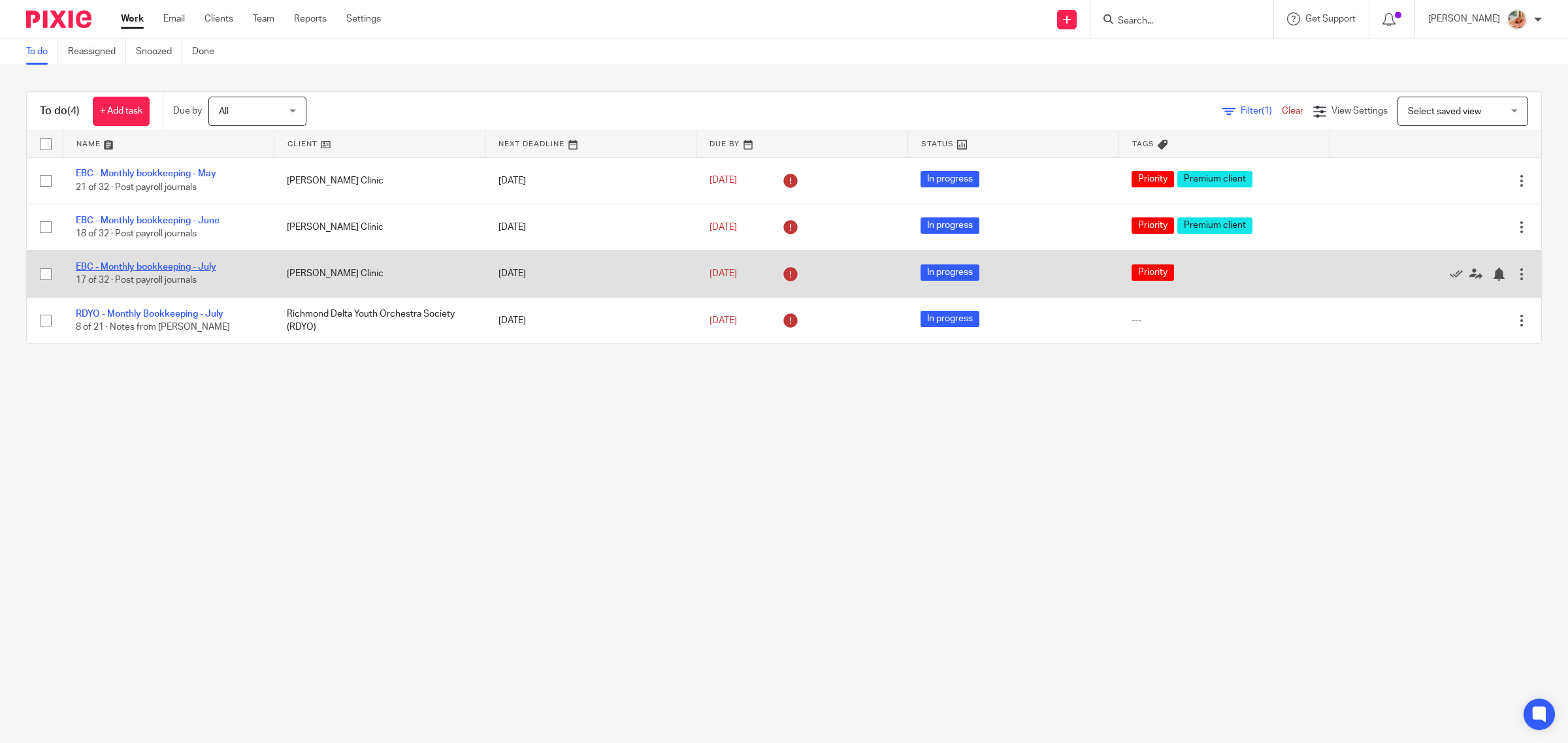
click at [190, 266] on link "EBC - Monthly bookkeeping - July" at bounding box center [146, 267] width 140 height 9
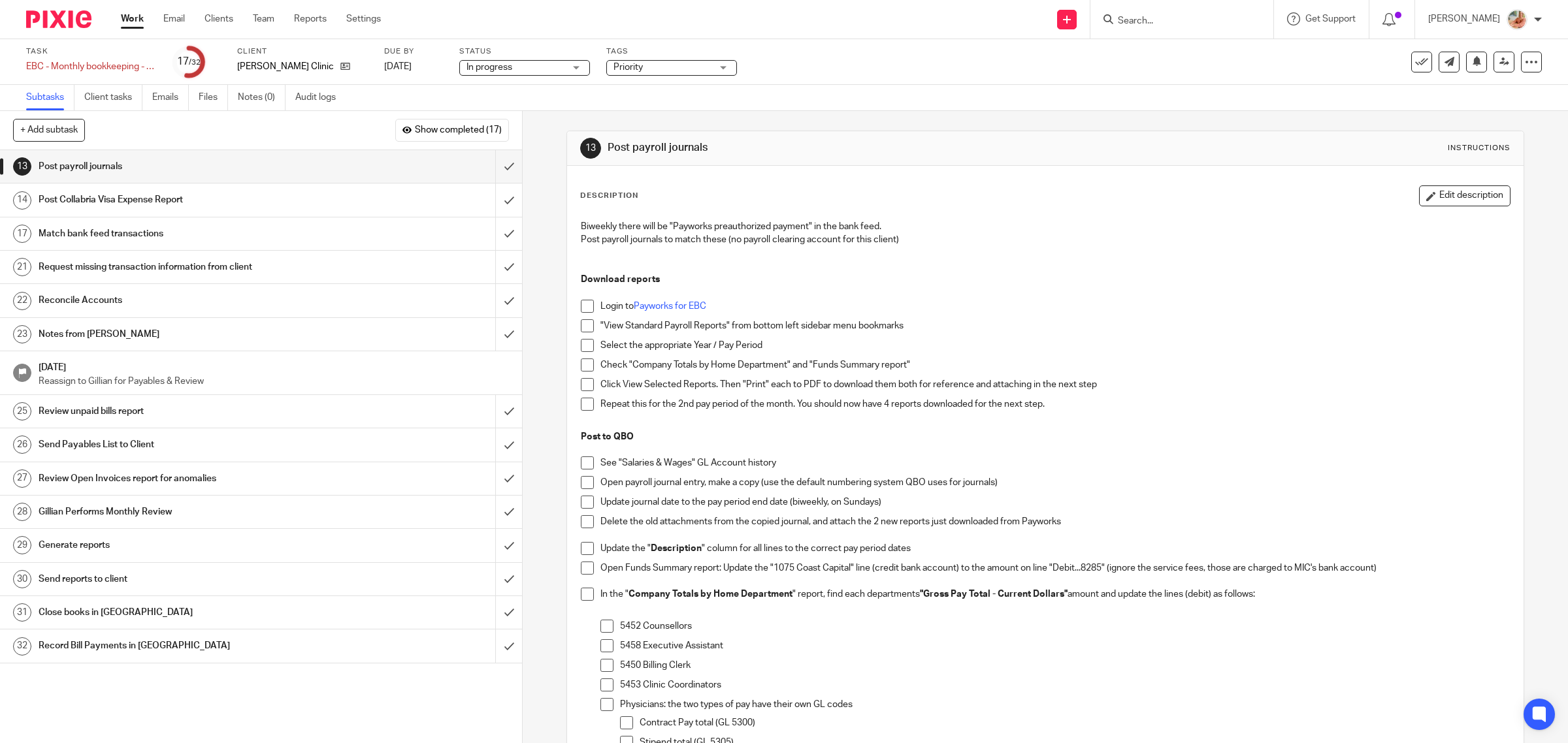
click at [642, 66] on span "Priority" at bounding box center [628, 67] width 30 height 9
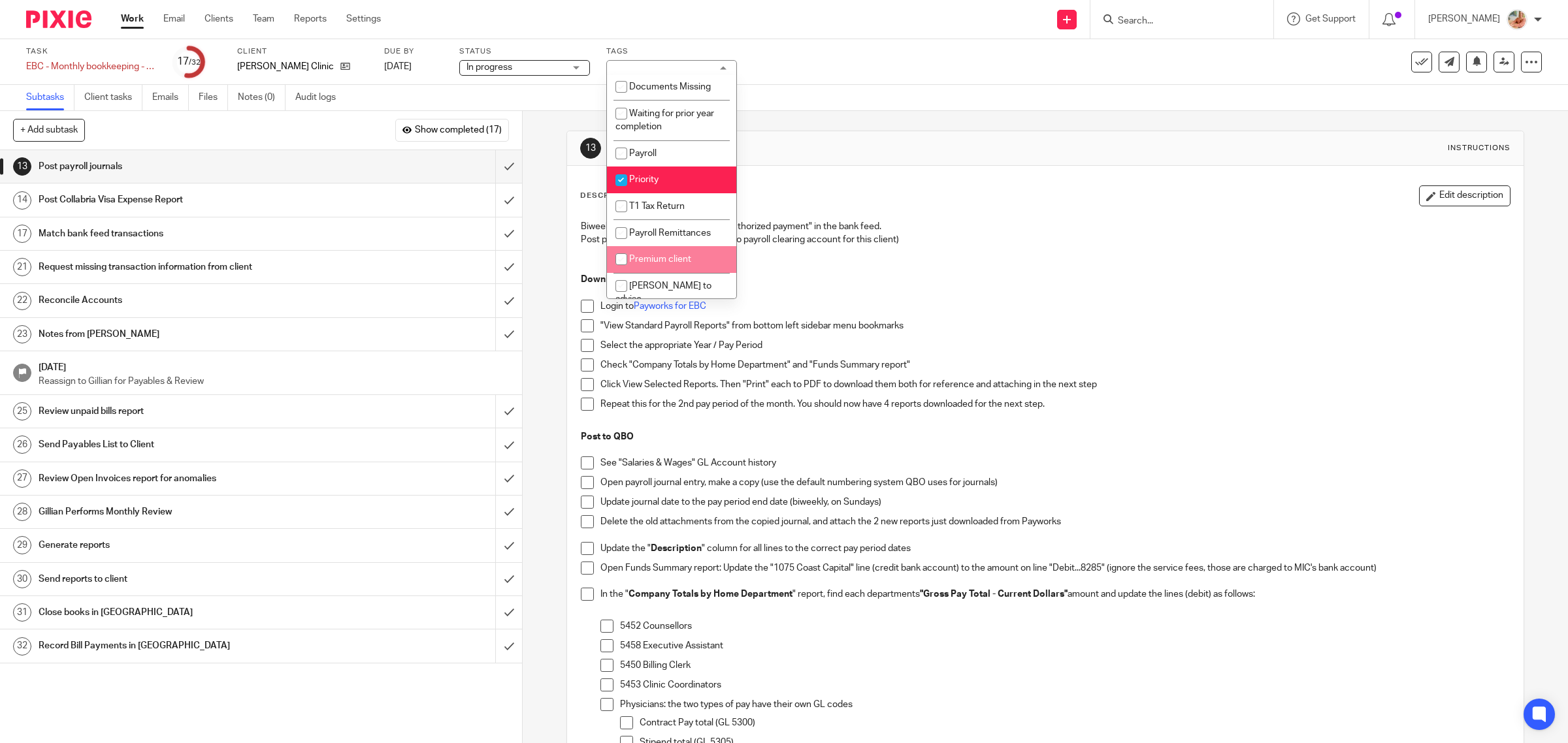
scroll to position [154, 0]
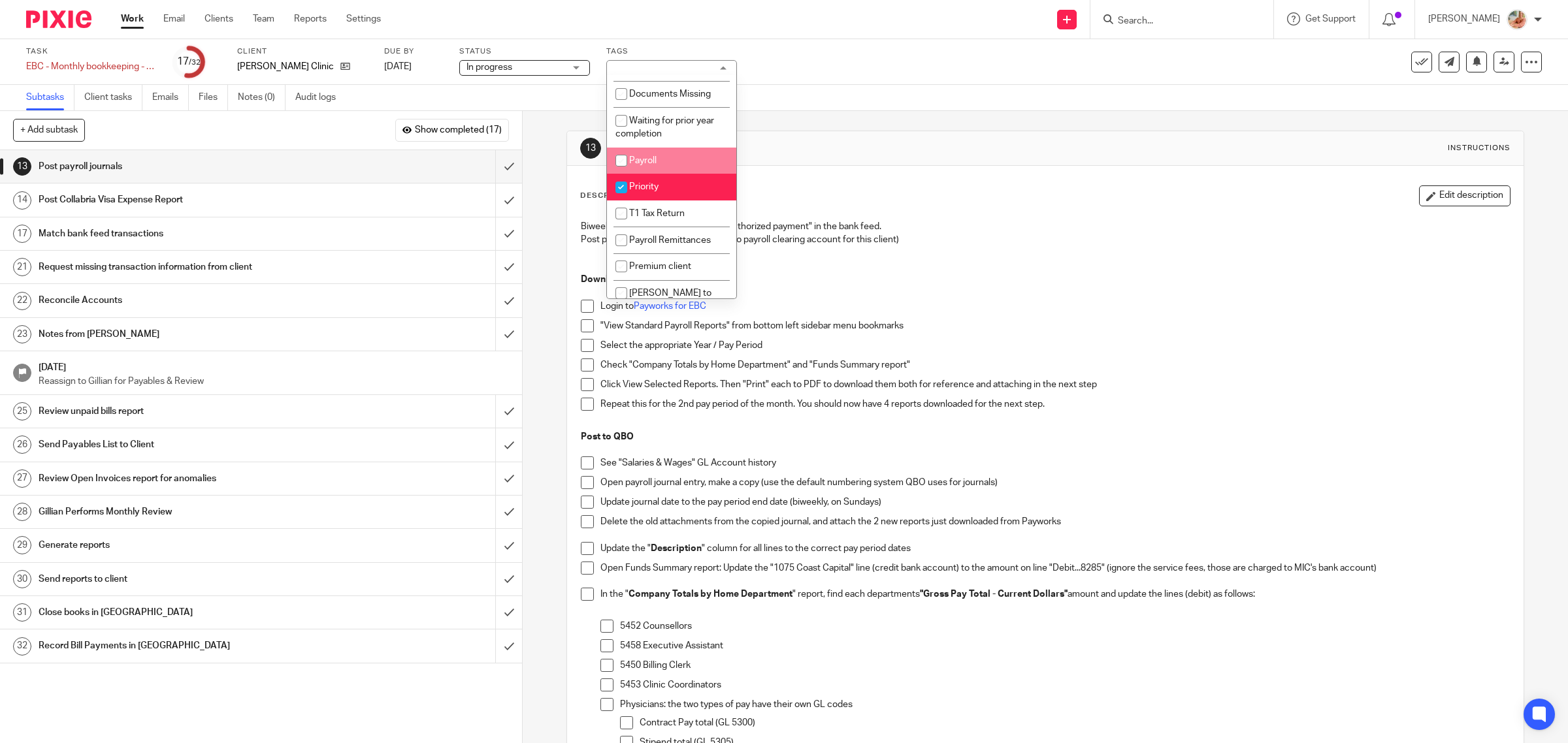
click at [129, 23] on link "Work" at bounding box center [132, 19] width 23 height 13
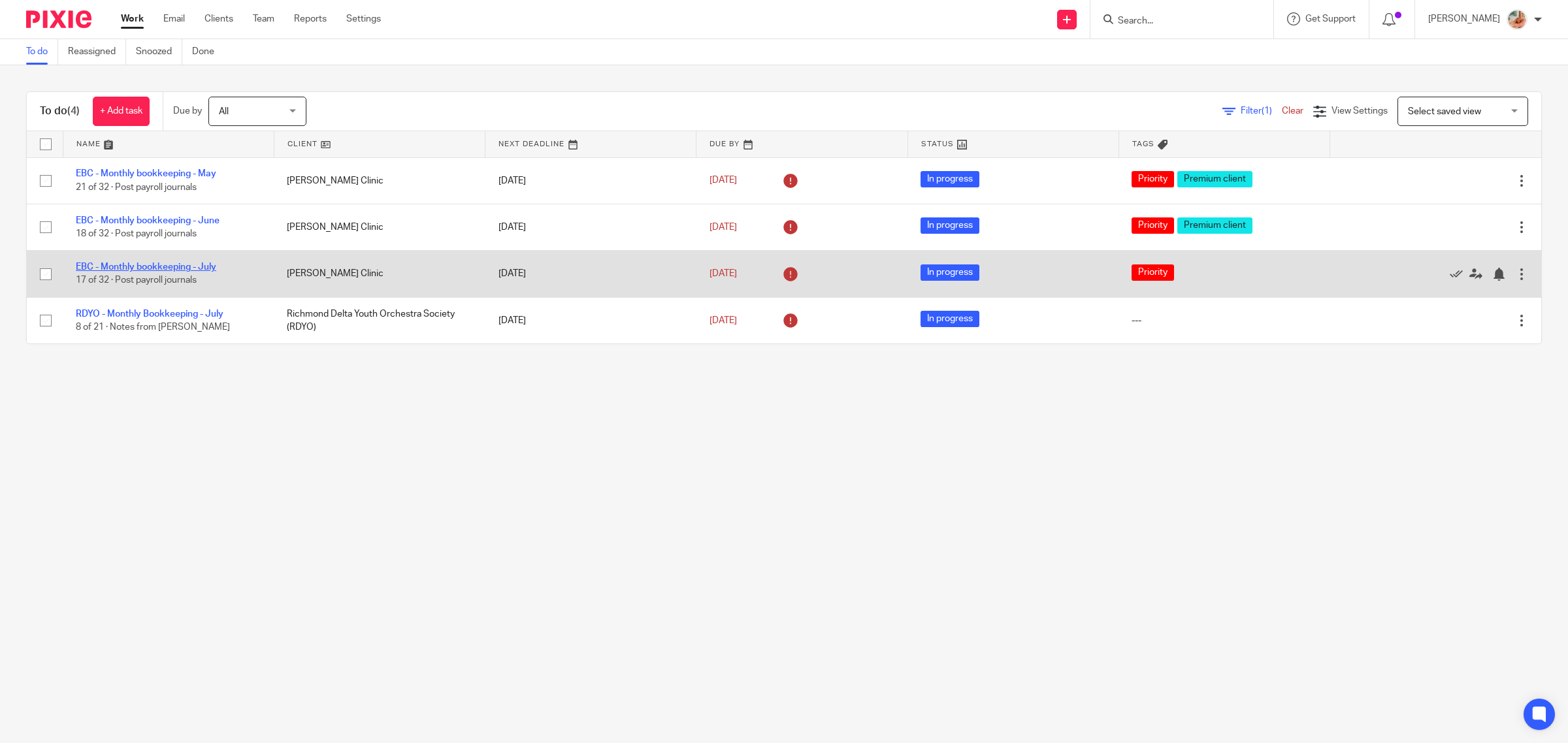
click at [176, 265] on link "EBC - Monthly bookkeeping - July" at bounding box center [146, 267] width 140 height 9
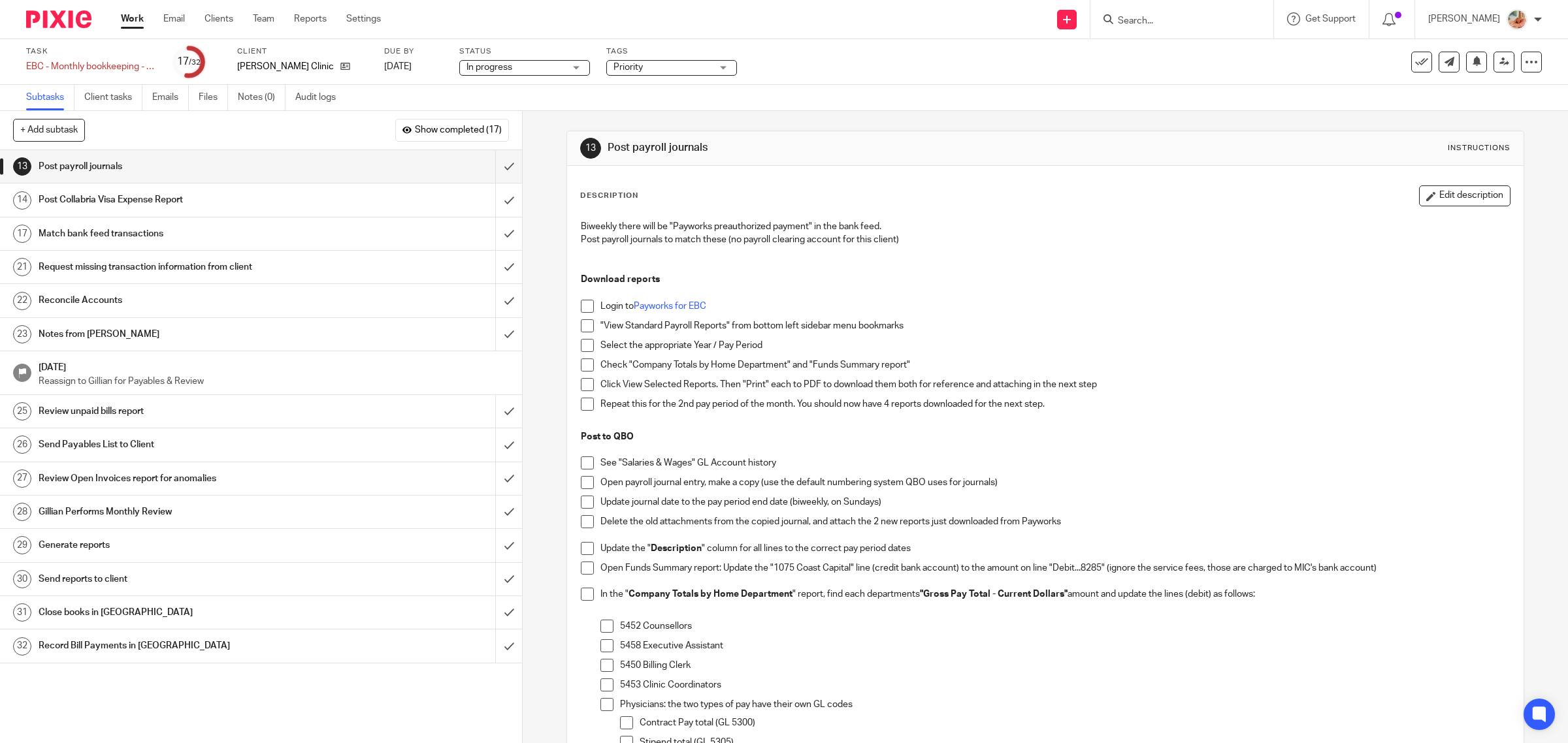
click at [657, 65] on span "Priority" at bounding box center [662, 67] width 98 height 13
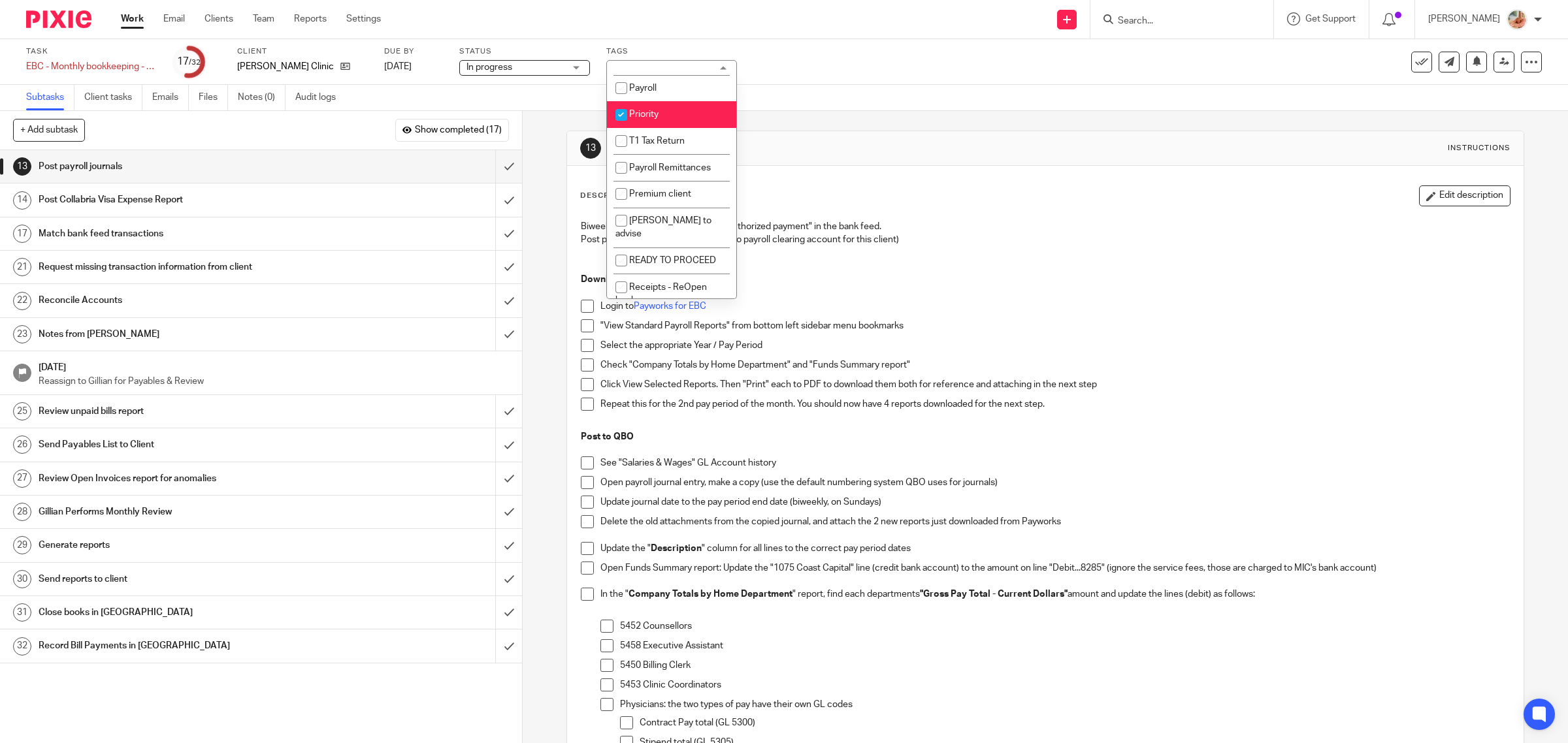
scroll to position [245, 0]
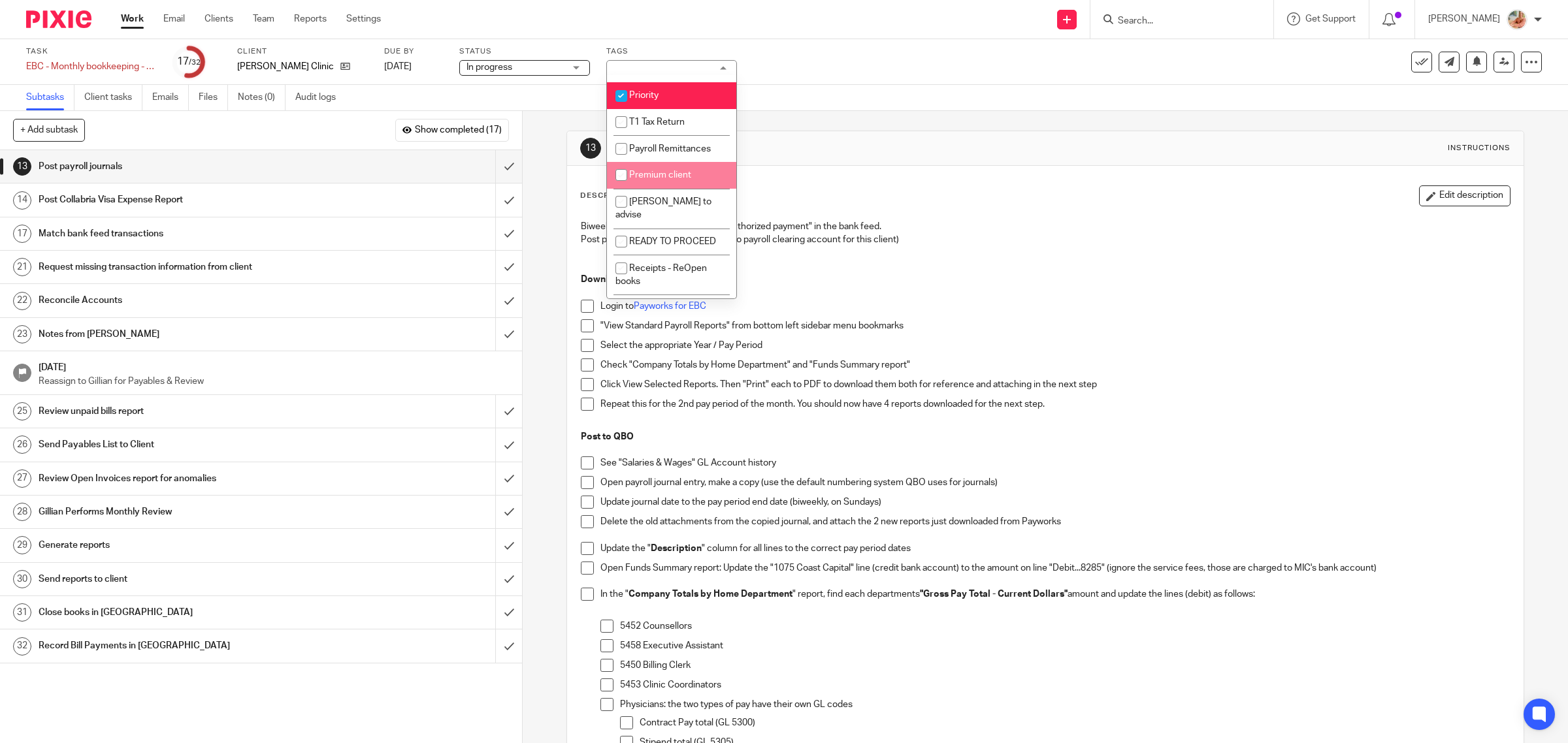
click at [655, 175] on span "Premium client" at bounding box center [660, 175] width 62 height 9
checkbox input "true"
click at [935, 227] on p "Biweekly there will be "Payworks preauthorized payment" in the bank feed." at bounding box center [1045, 226] width 930 height 13
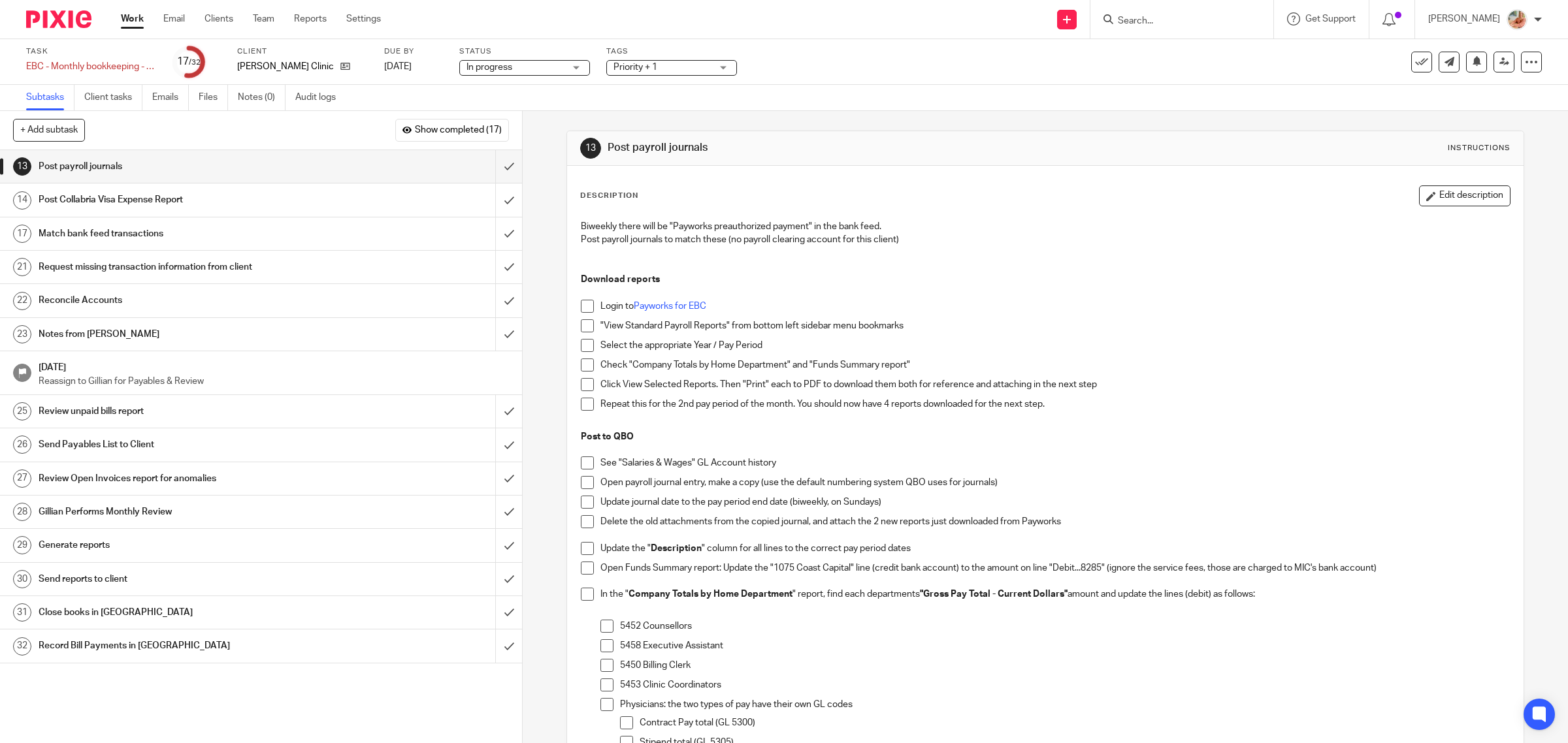
click at [142, 21] on link "Work" at bounding box center [132, 19] width 23 height 13
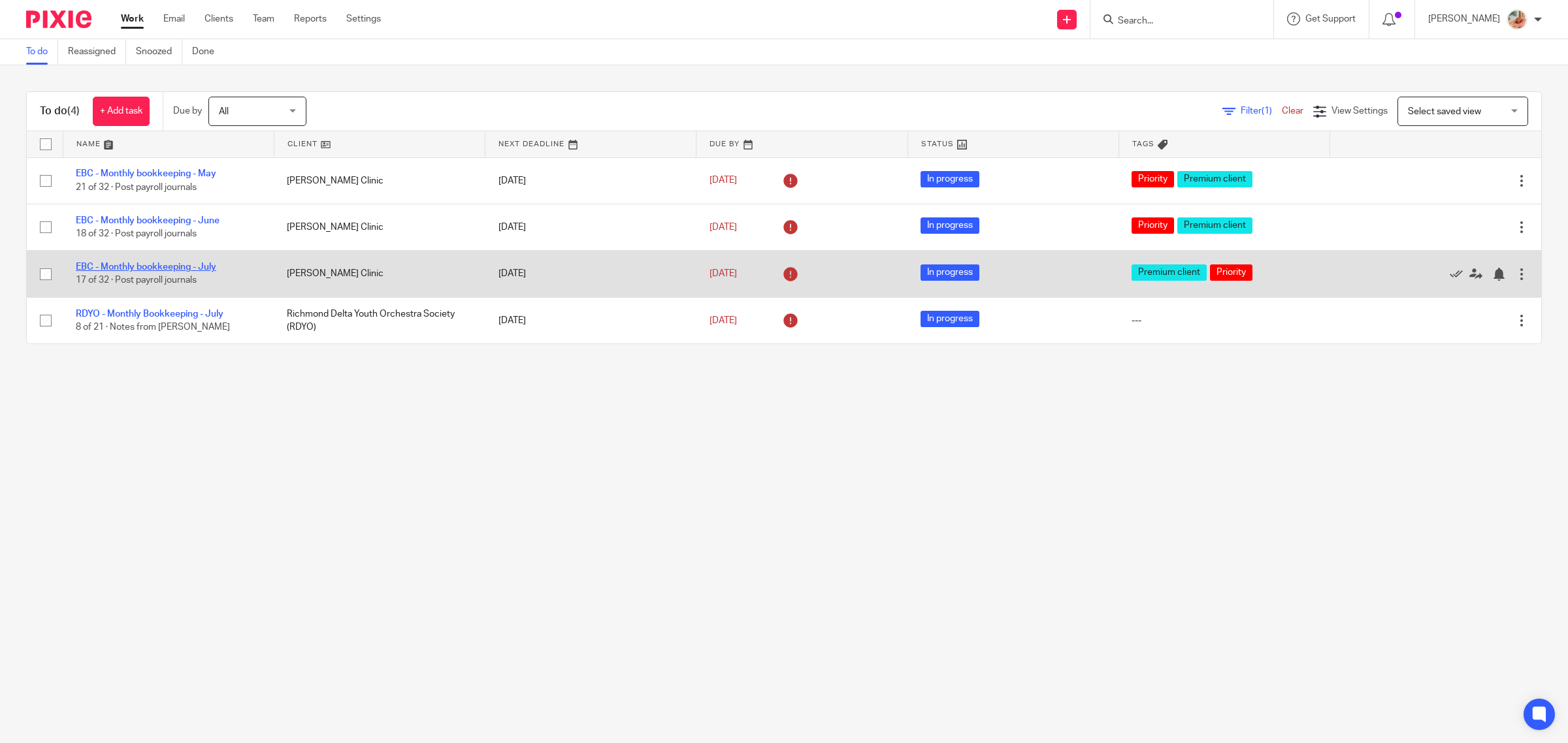
click at [192, 266] on link "EBC - Monthly bookkeeping - July" at bounding box center [146, 267] width 140 height 9
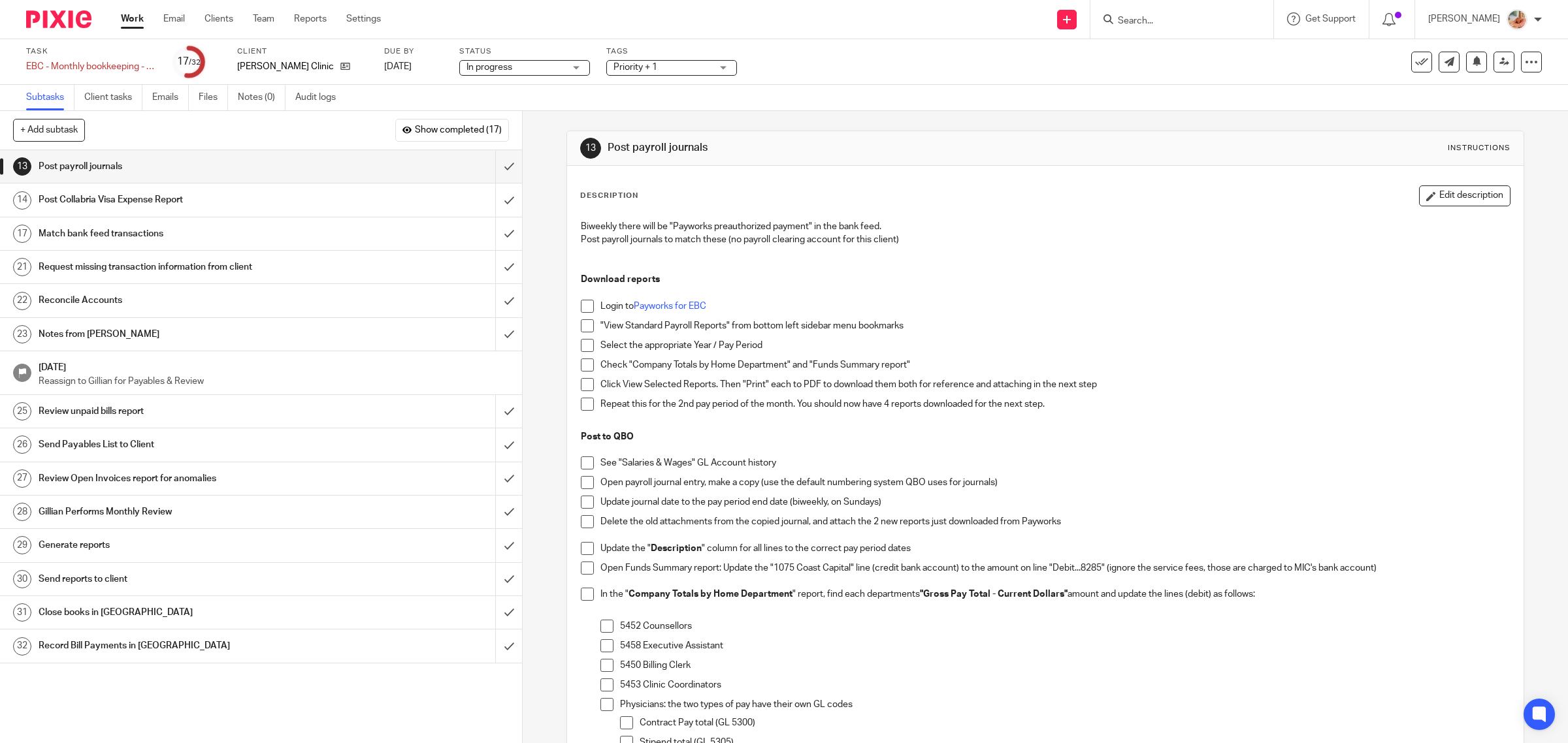
click at [657, 69] on span "Priority + 1" at bounding box center [635, 67] width 44 height 9
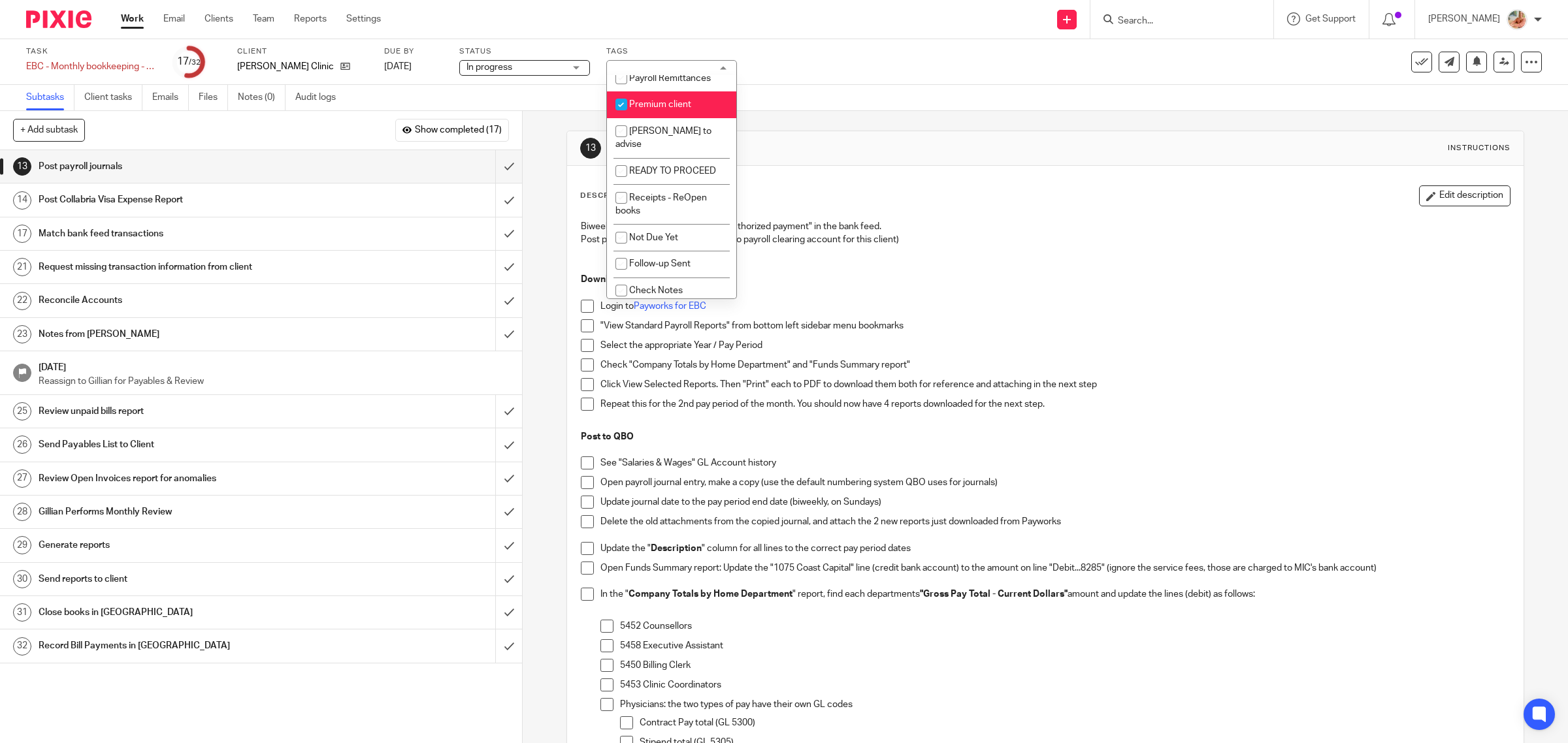
scroll to position [317, 0]
click at [630, 106] on input "checkbox" at bounding box center [621, 103] width 25 height 25
checkbox input "false"
click at [632, 103] on input "checkbox" at bounding box center [621, 106] width 25 height 25
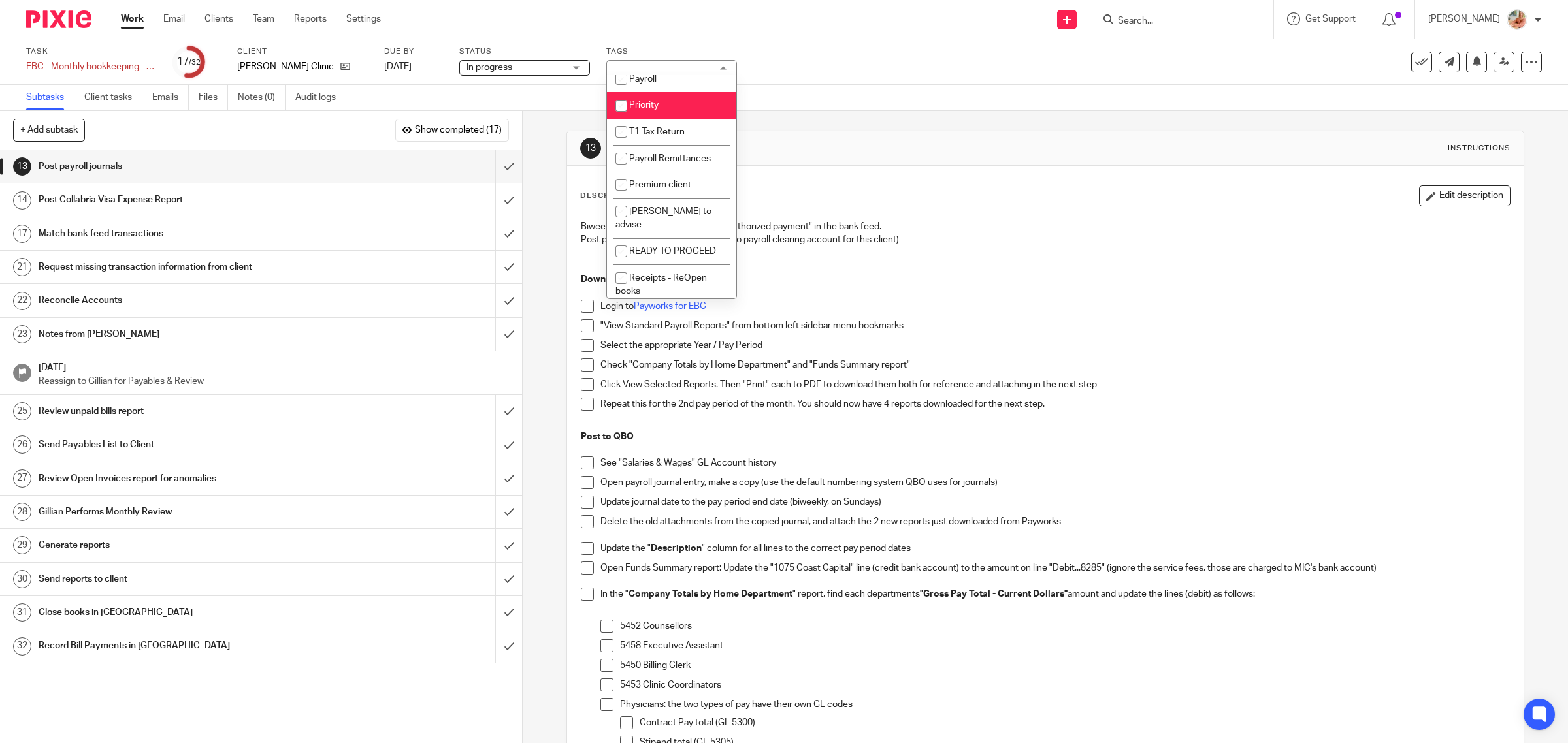
checkbox input "false"
click at [631, 182] on input "checkbox" at bounding box center [621, 185] width 25 height 25
checkbox input "true"
click at [624, 101] on input "checkbox" at bounding box center [621, 106] width 25 height 25
checkbox input "true"
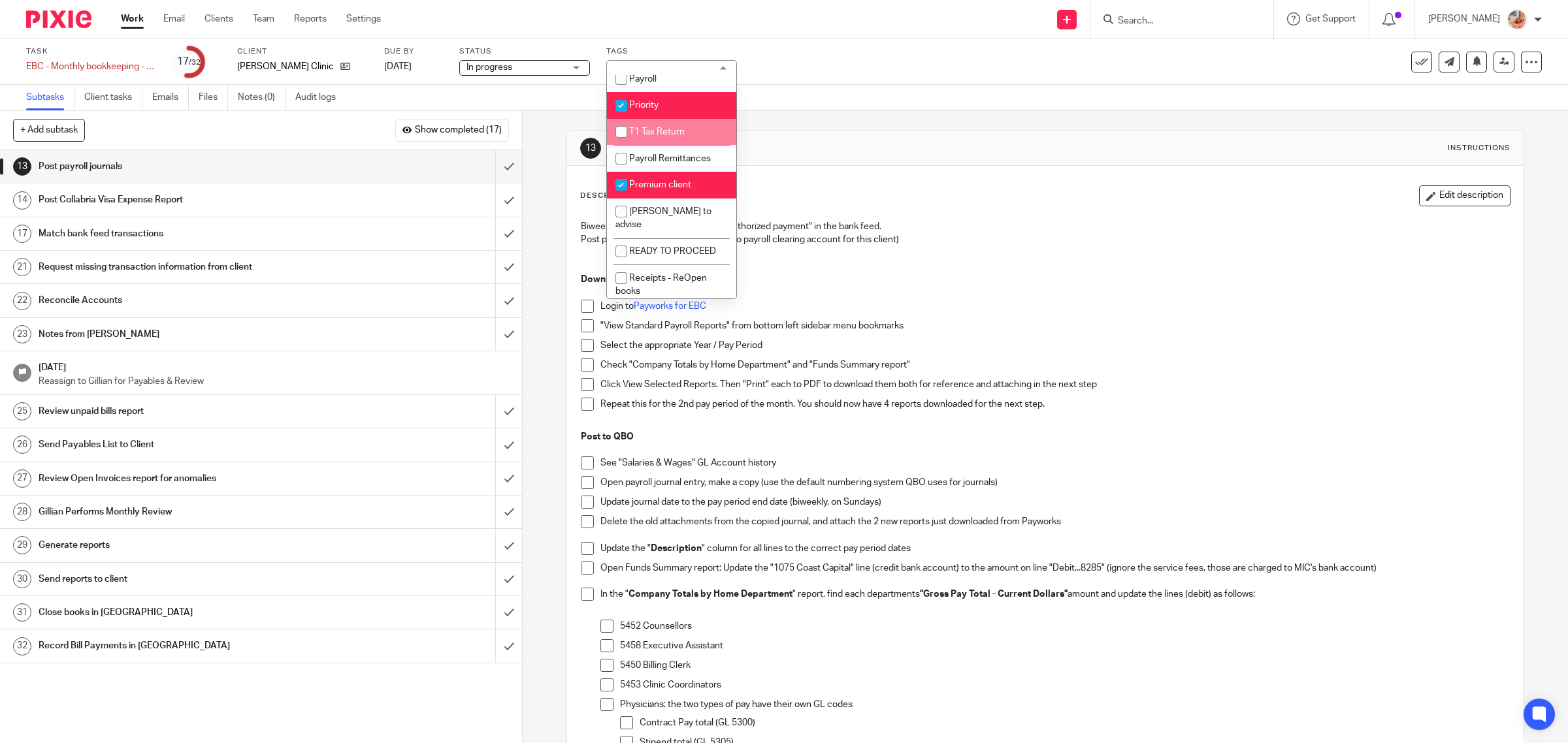
click at [947, 239] on p "Post payroll journals to match these (no payroll clearing account for this clie…" at bounding box center [1045, 239] width 930 height 13
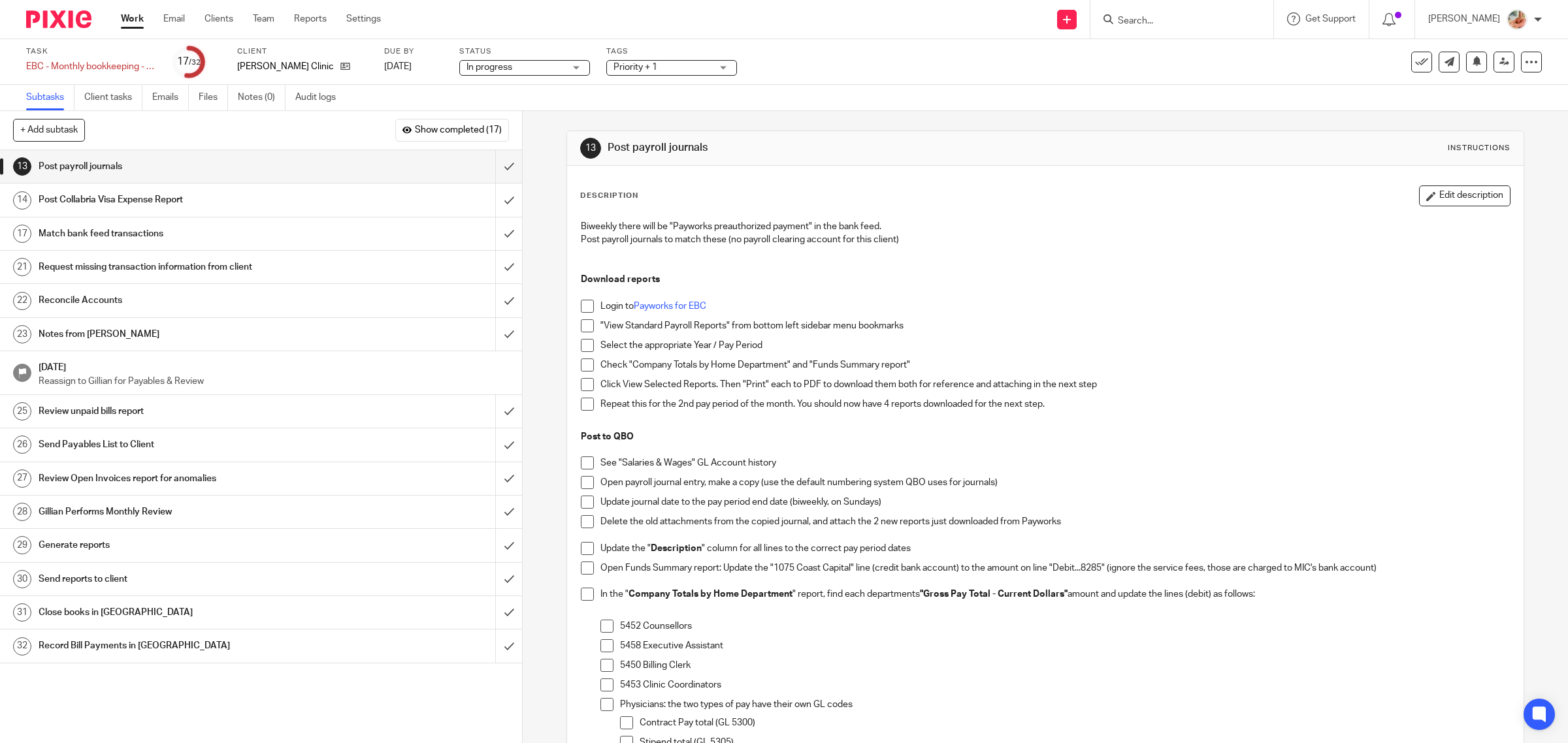
click at [134, 16] on link "Work" at bounding box center [132, 19] width 23 height 13
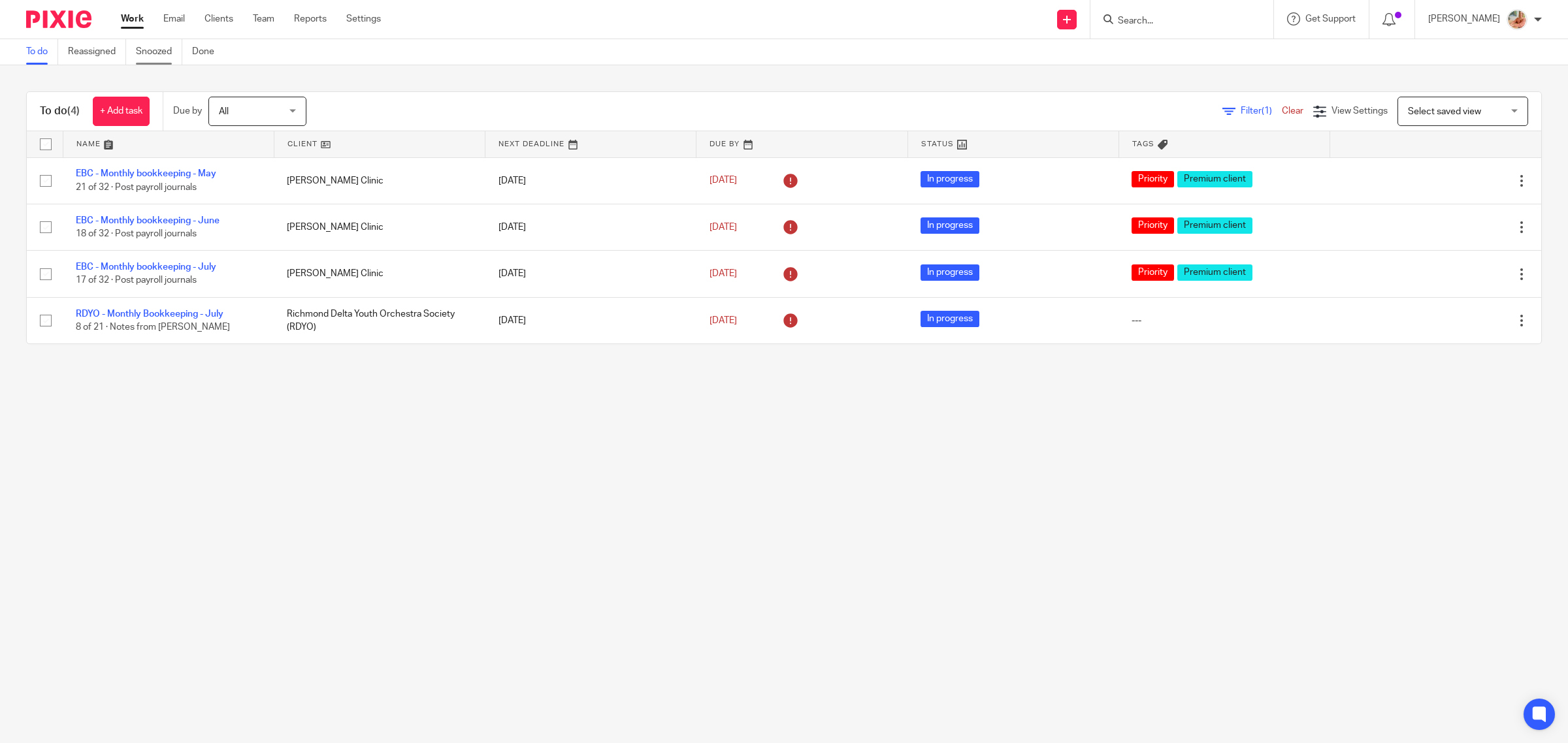
click at [163, 56] on link "Snoozed" at bounding box center [159, 52] width 47 height 25
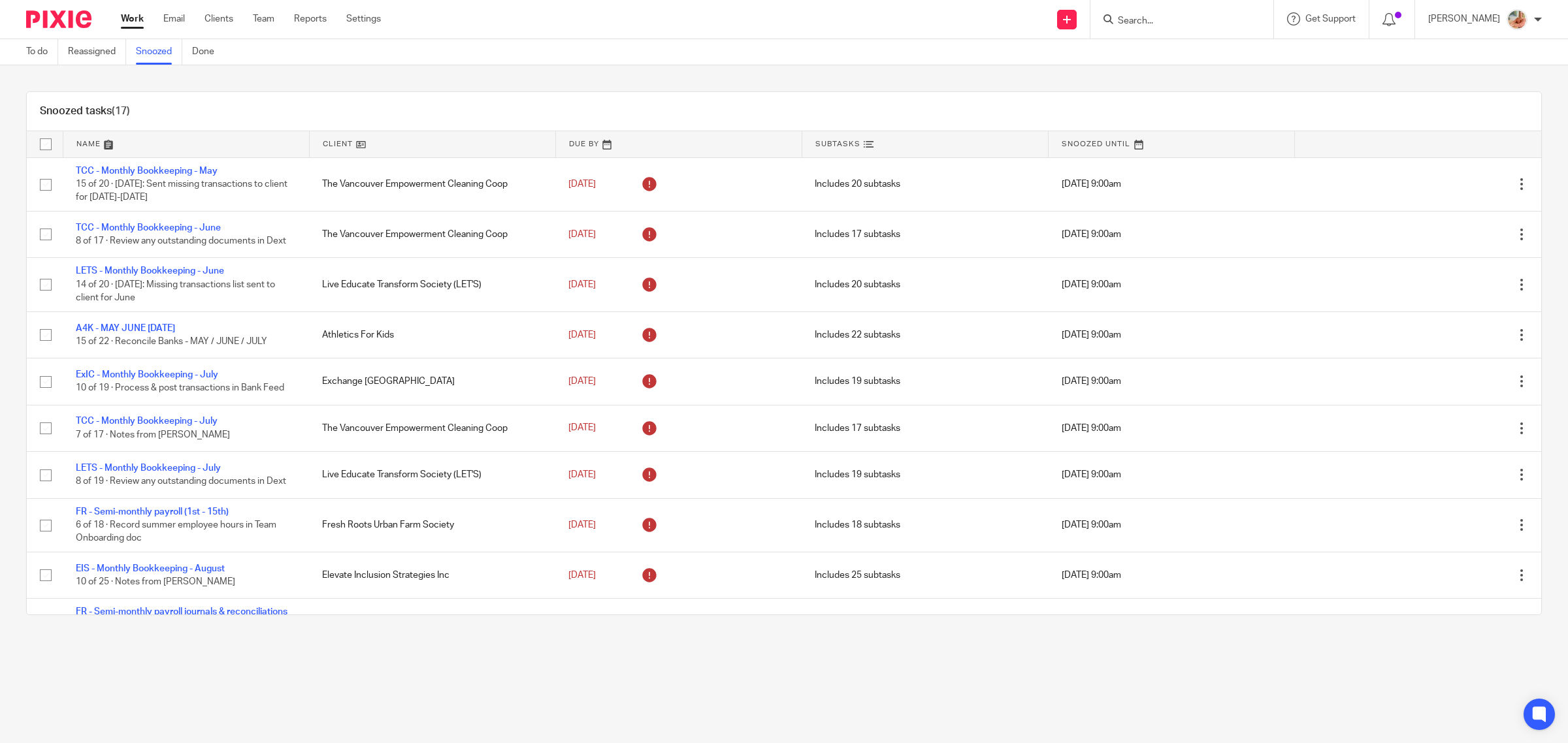
drag, startPoint x: 139, startPoint y: 20, endPoint x: 257, endPoint y: 46, distance: 120.8
click at [139, 18] on link "Work" at bounding box center [132, 19] width 23 height 13
